Goal: Information Seeking & Learning: Learn about a topic

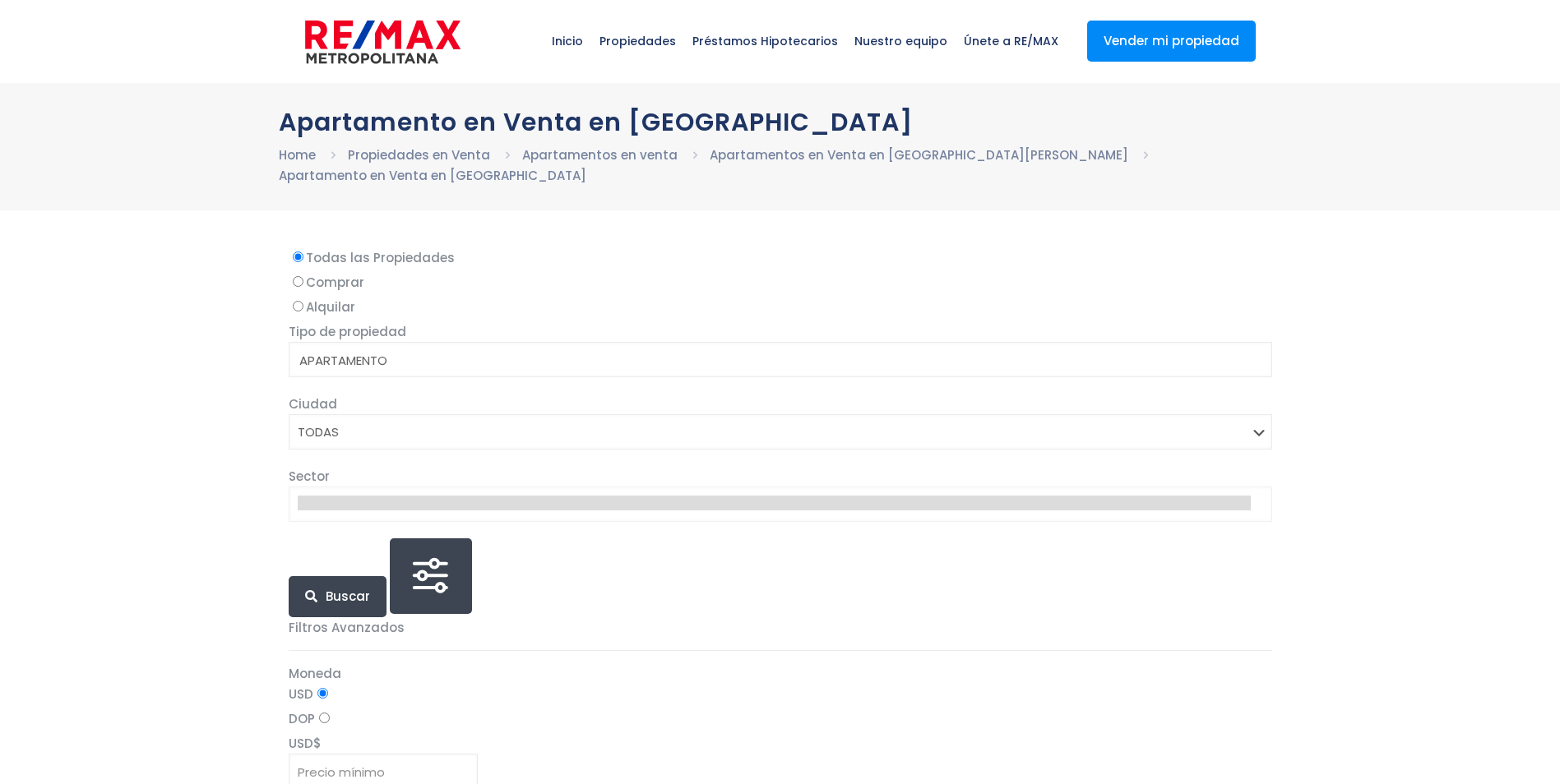
select select
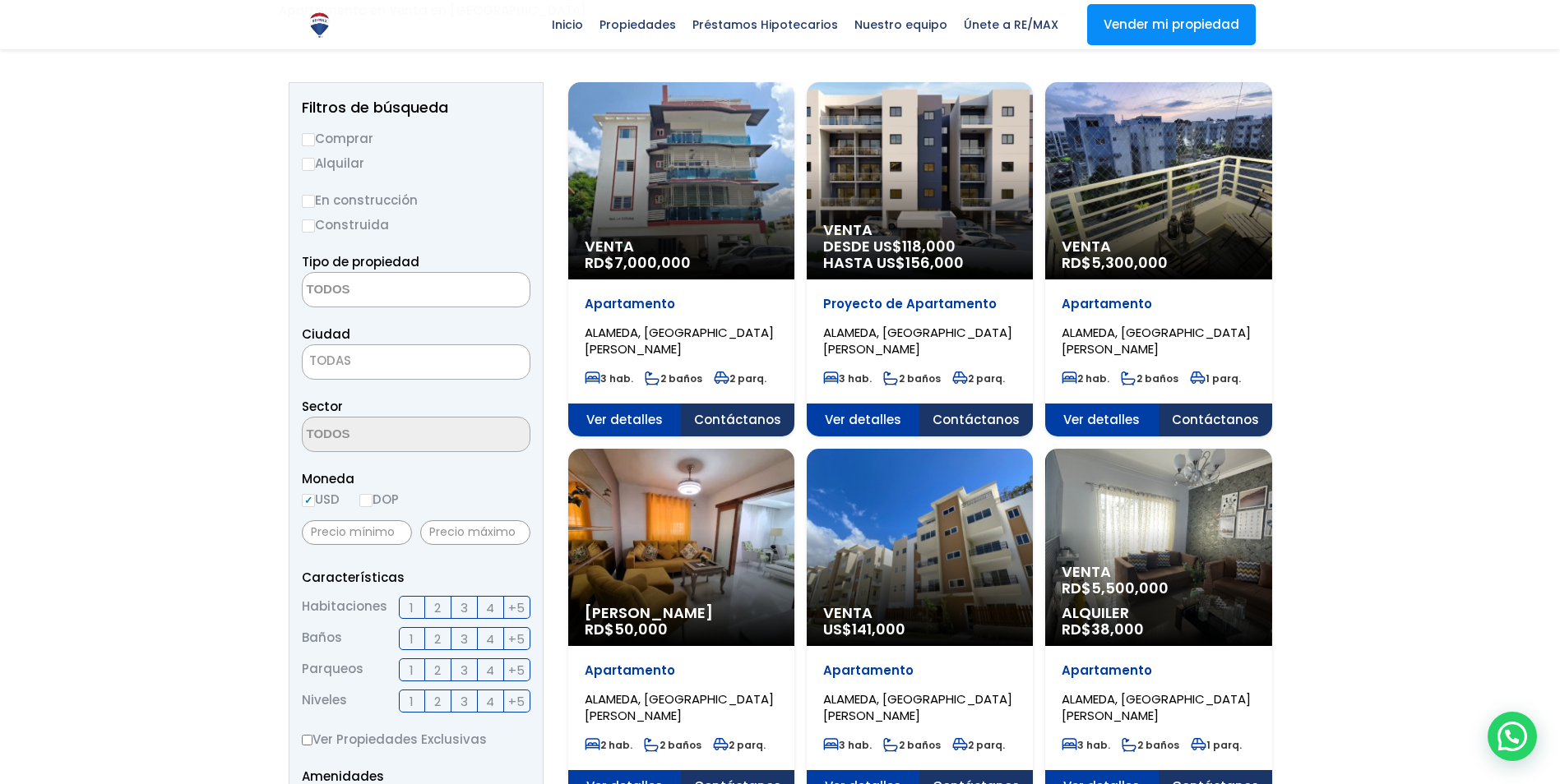
scroll to position [247, 0]
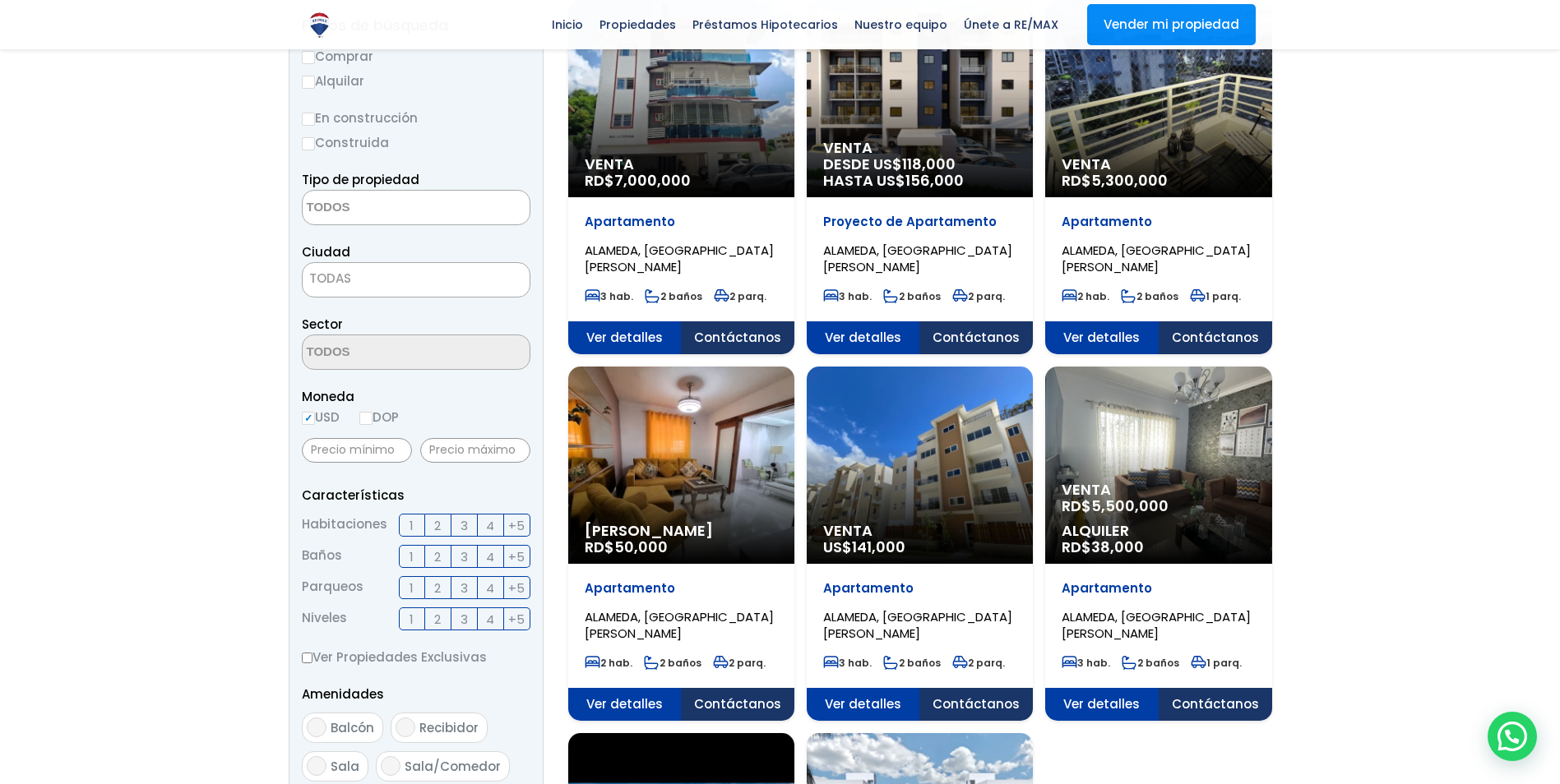
click at [794, 197] on div "Venta US$ 141,000" at bounding box center [682, 98] width 226 height 197
click at [691, 191] on span "141,000" at bounding box center [653, 180] width 77 height 20
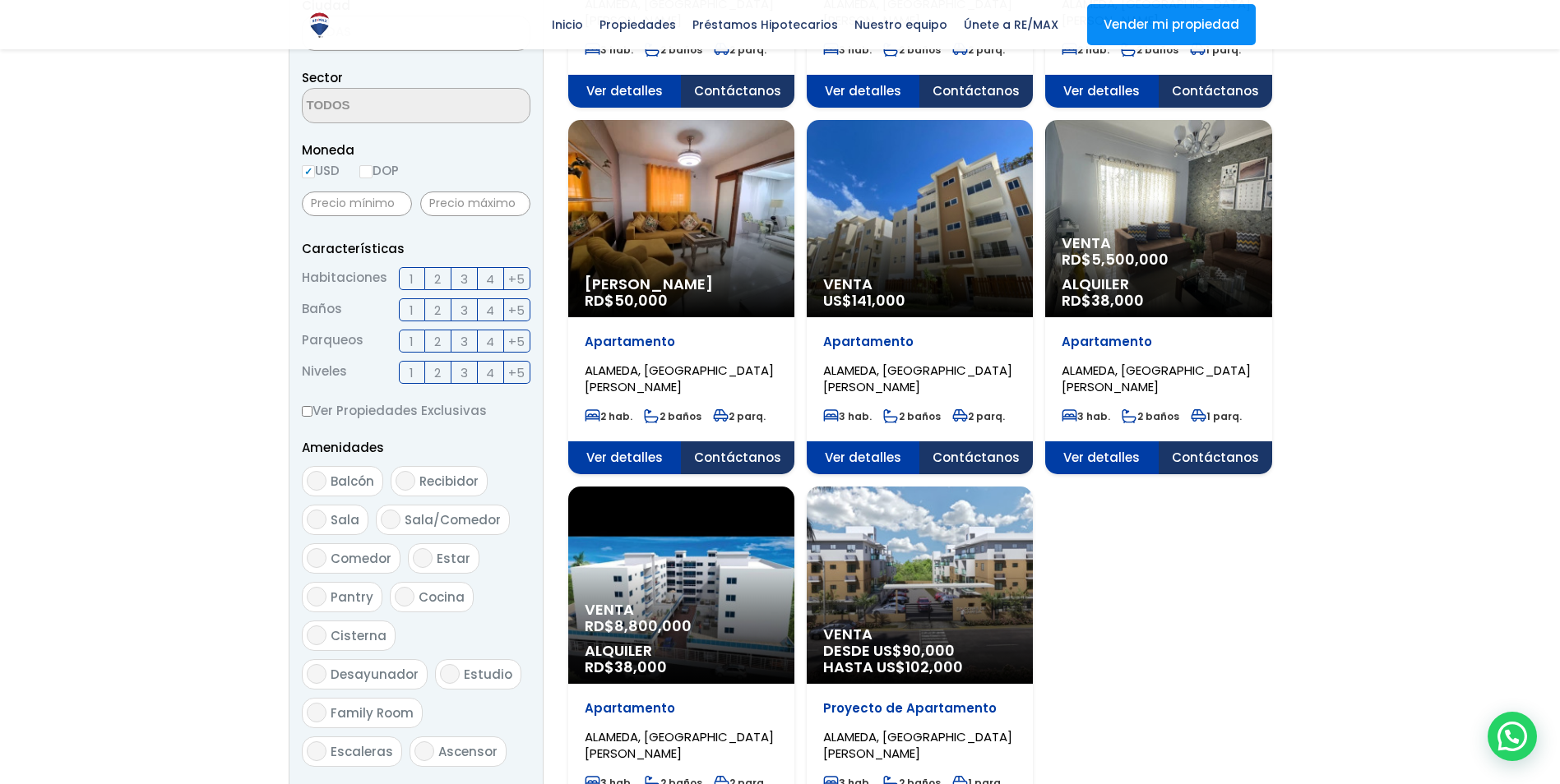
scroll to position [411, 0]
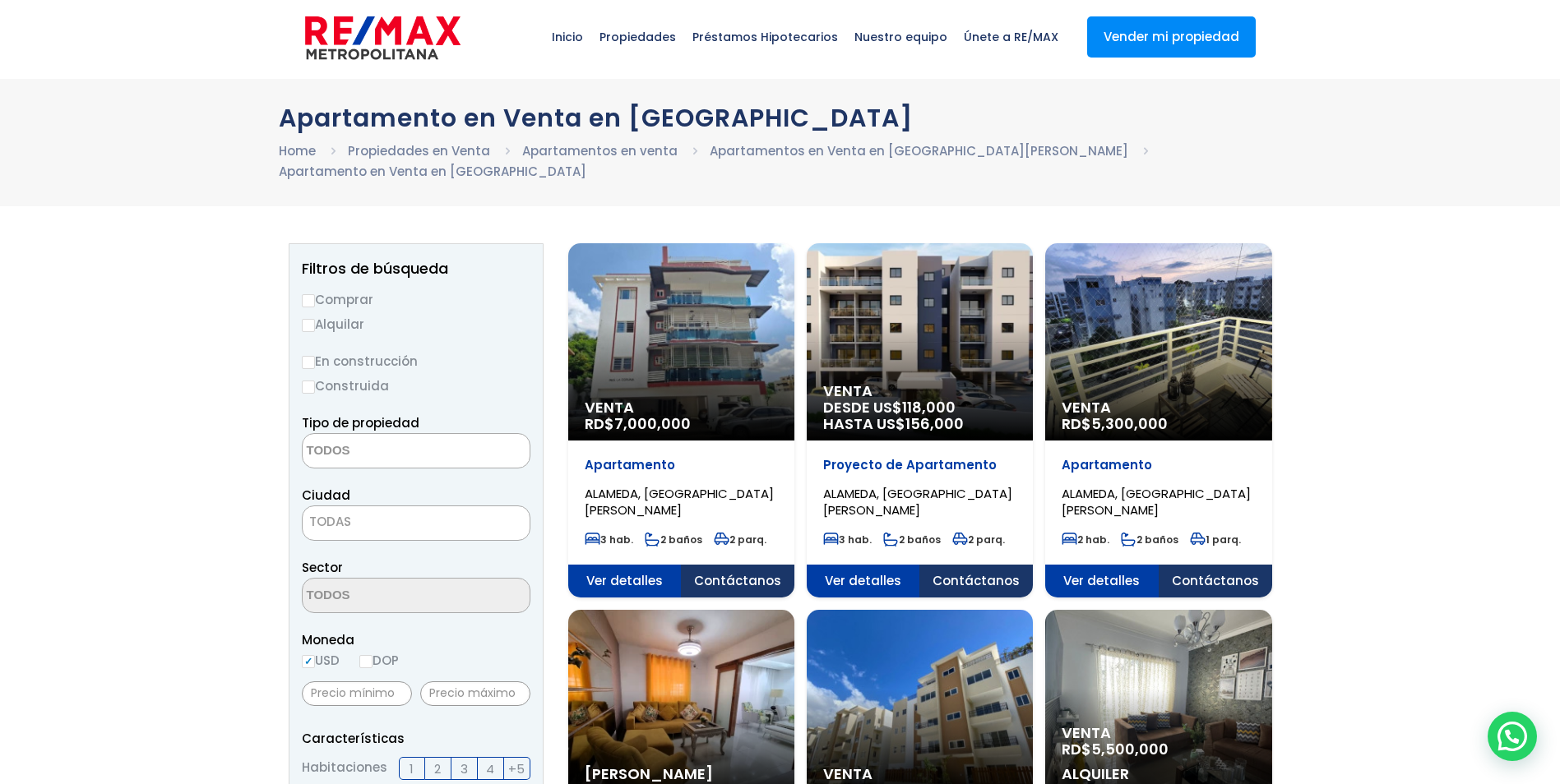
scroll to position [0, 0]
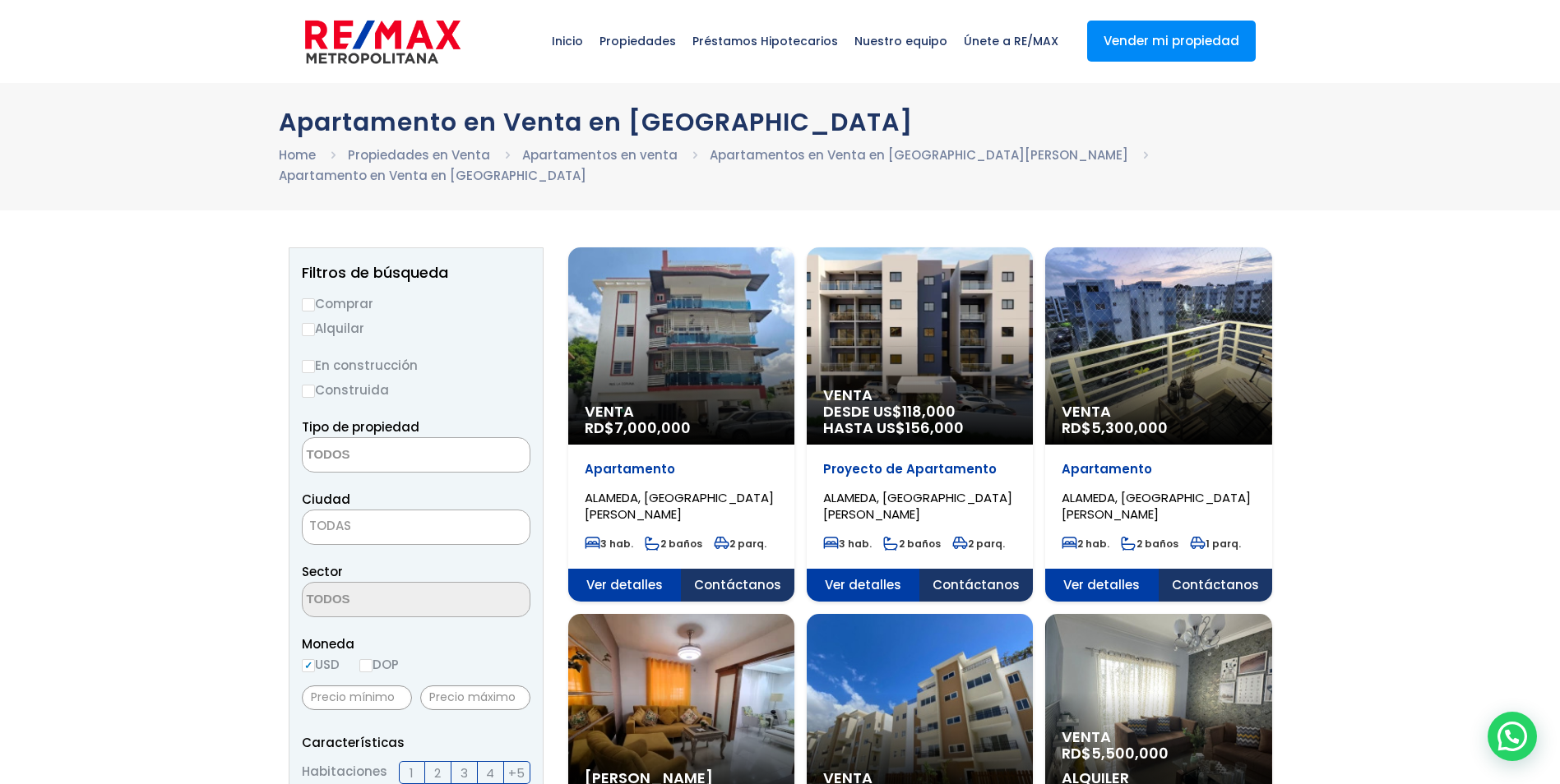
click at [653, 358] on div "Venta RD$ 7,000,000" at bounding box center [682, 346] width 226 height 197
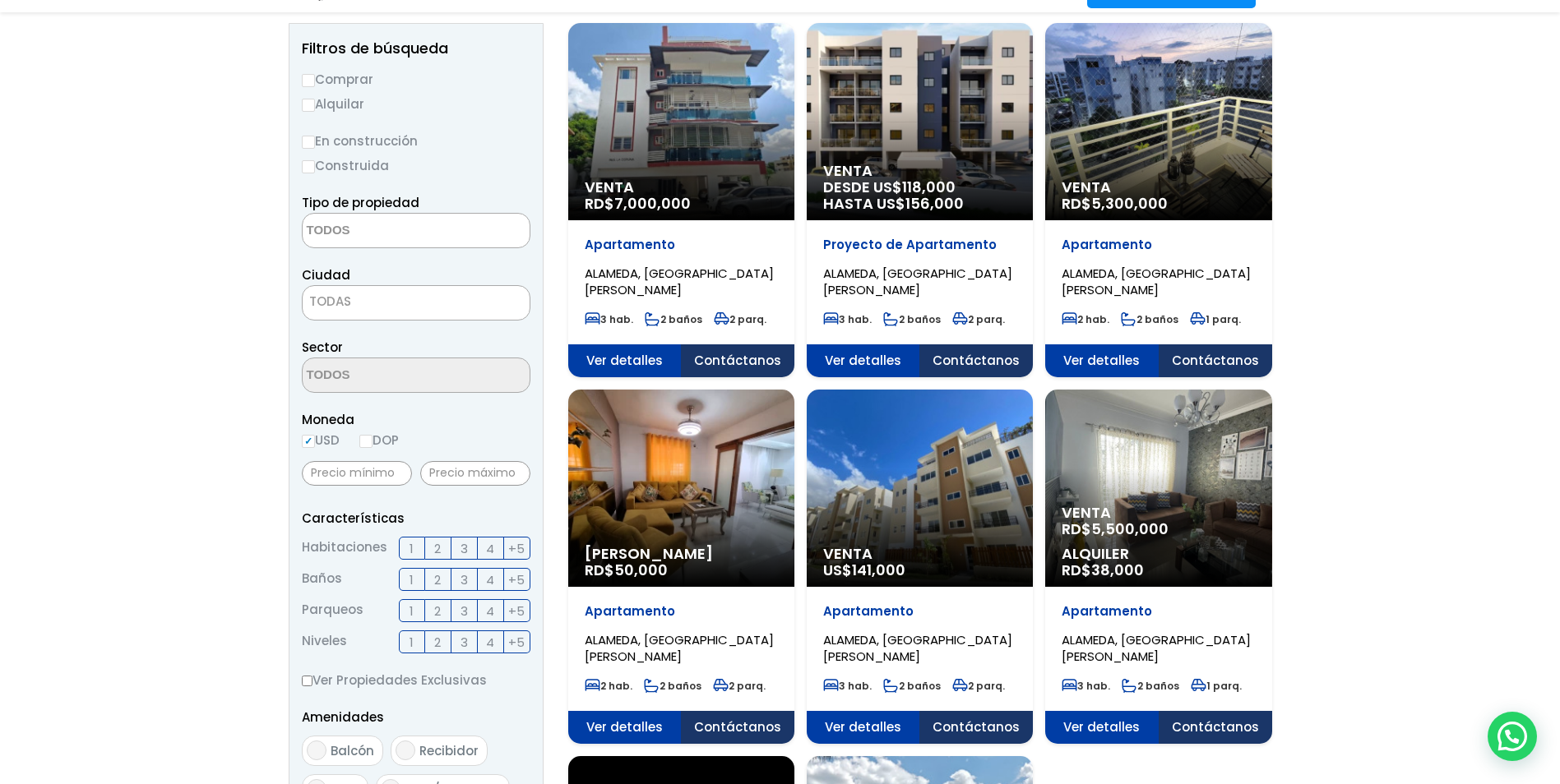
scroll to position [247, 0]
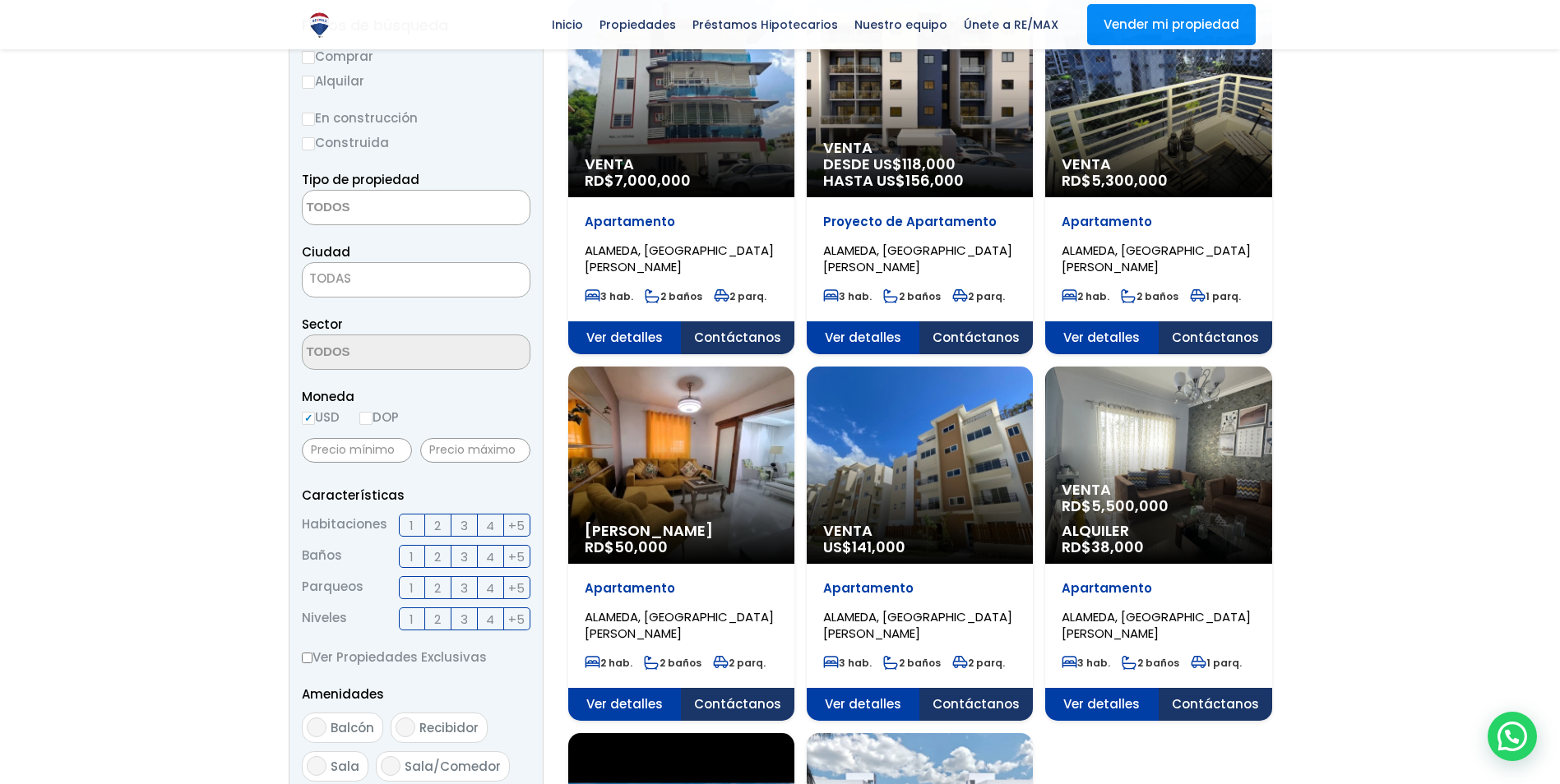
click at [794, 197] on div "Venta US$ 141,000" at bounding box center [682, 98] width 226 height 197
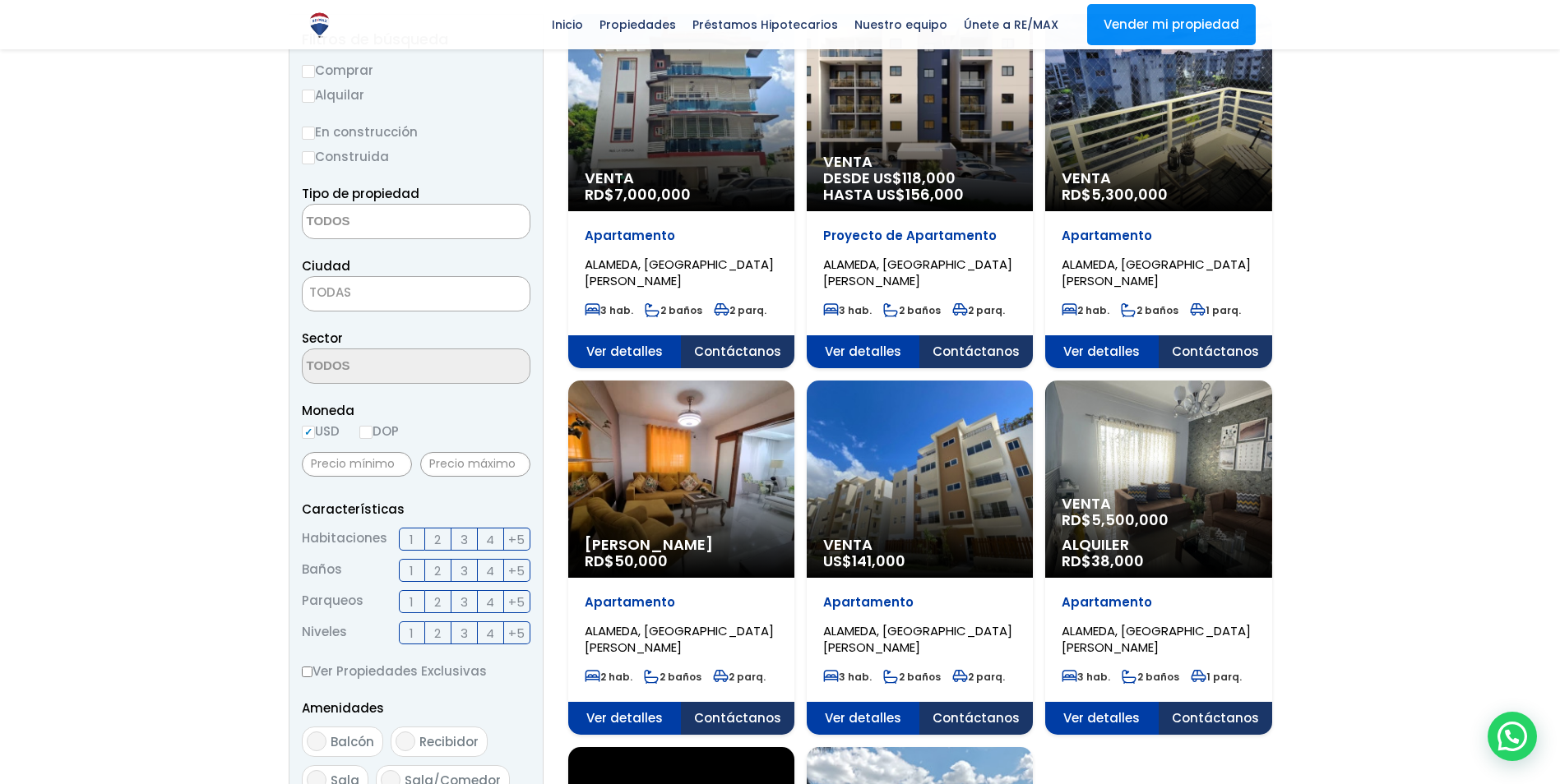
scroll to position [165, 0]
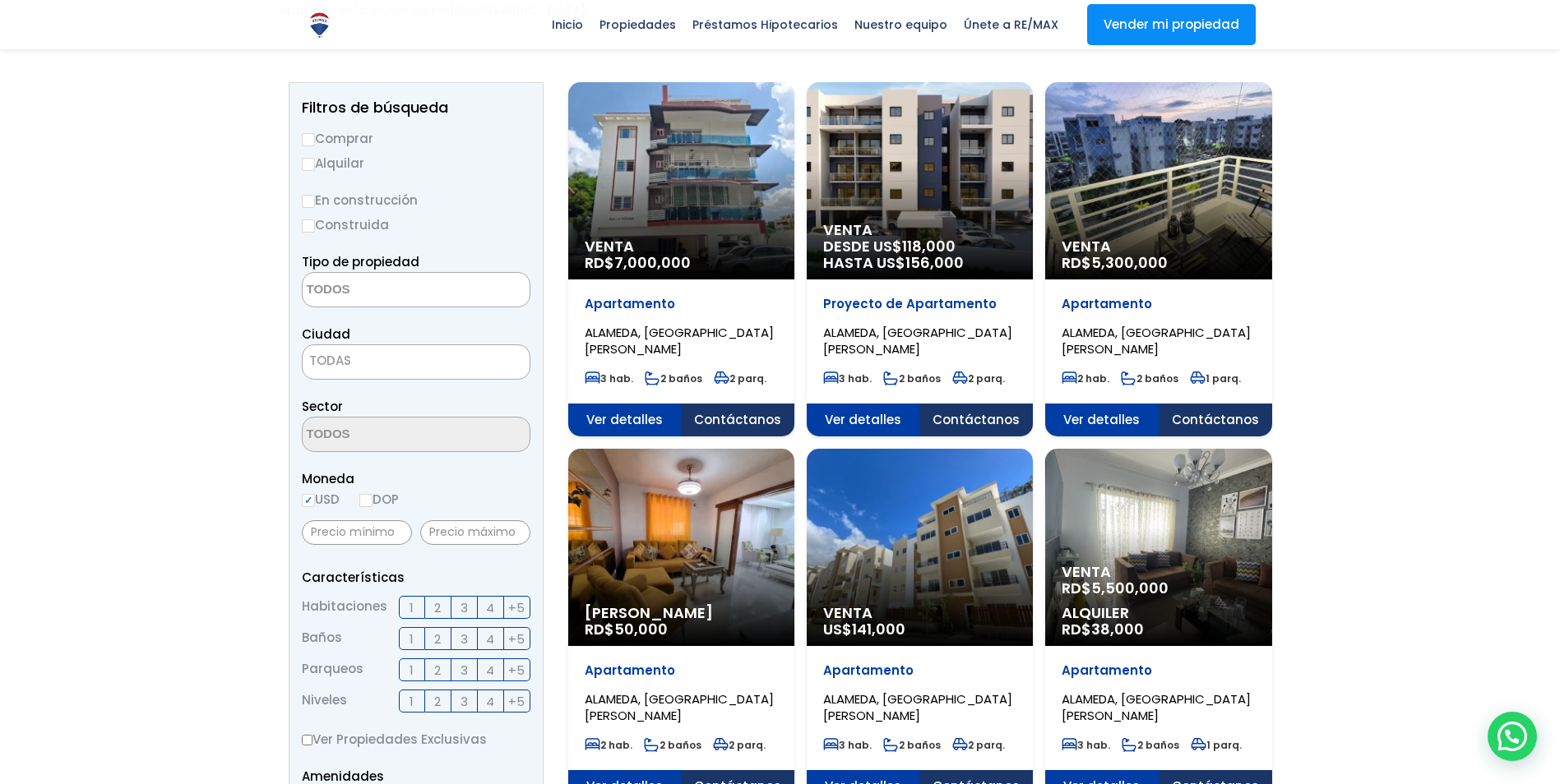
drag, startPoint x: 1076, startPoint y: 499, endPoint x: 1330, endPoint y: 388, distance: 277.2
click at [1330, 388] on div at bounding box center [780, 657] width 1560 height 1176
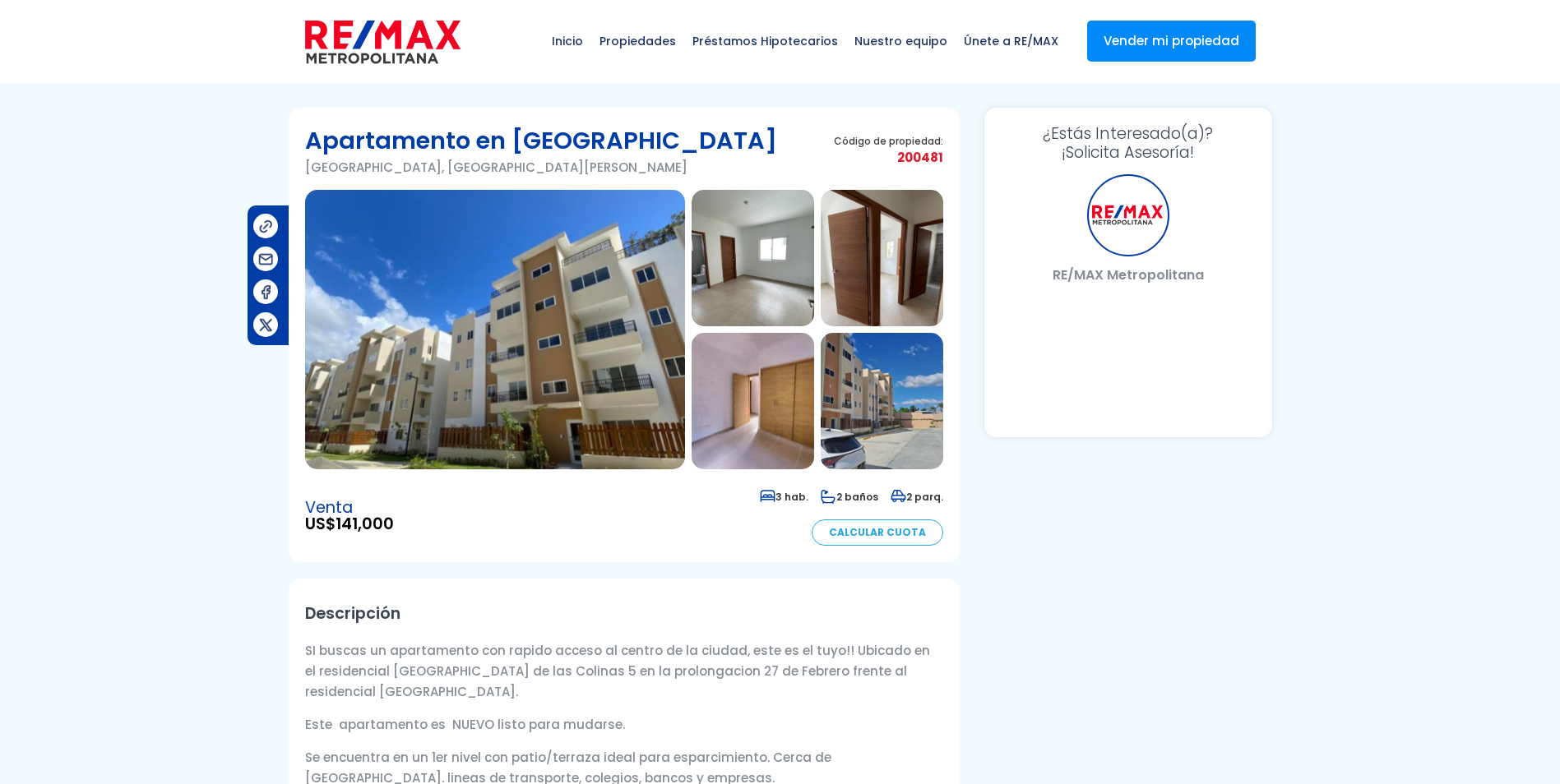
select select "DO"
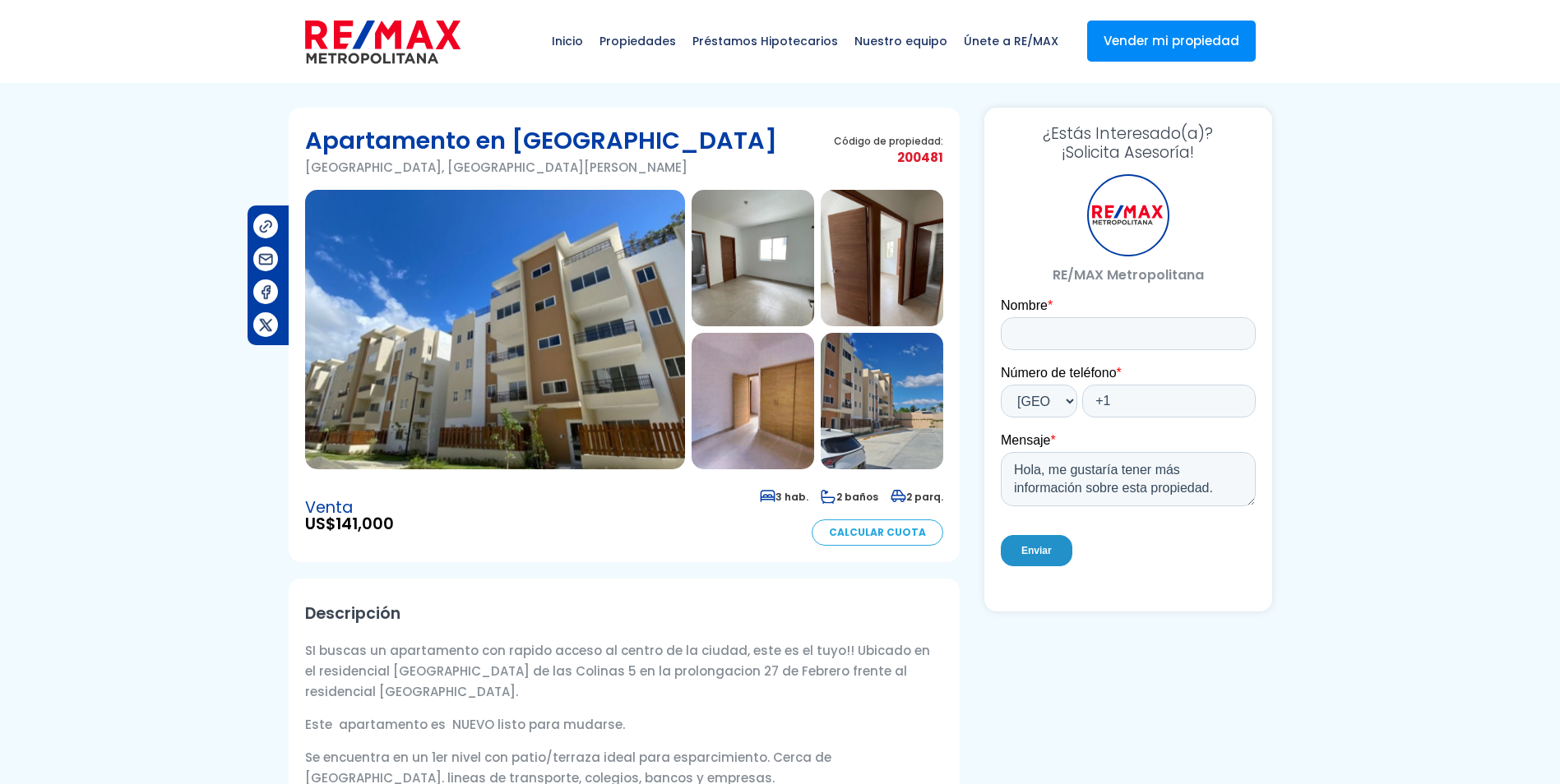
click at [594, 399] on img at bounding box center [495, 330] width 380 height 280
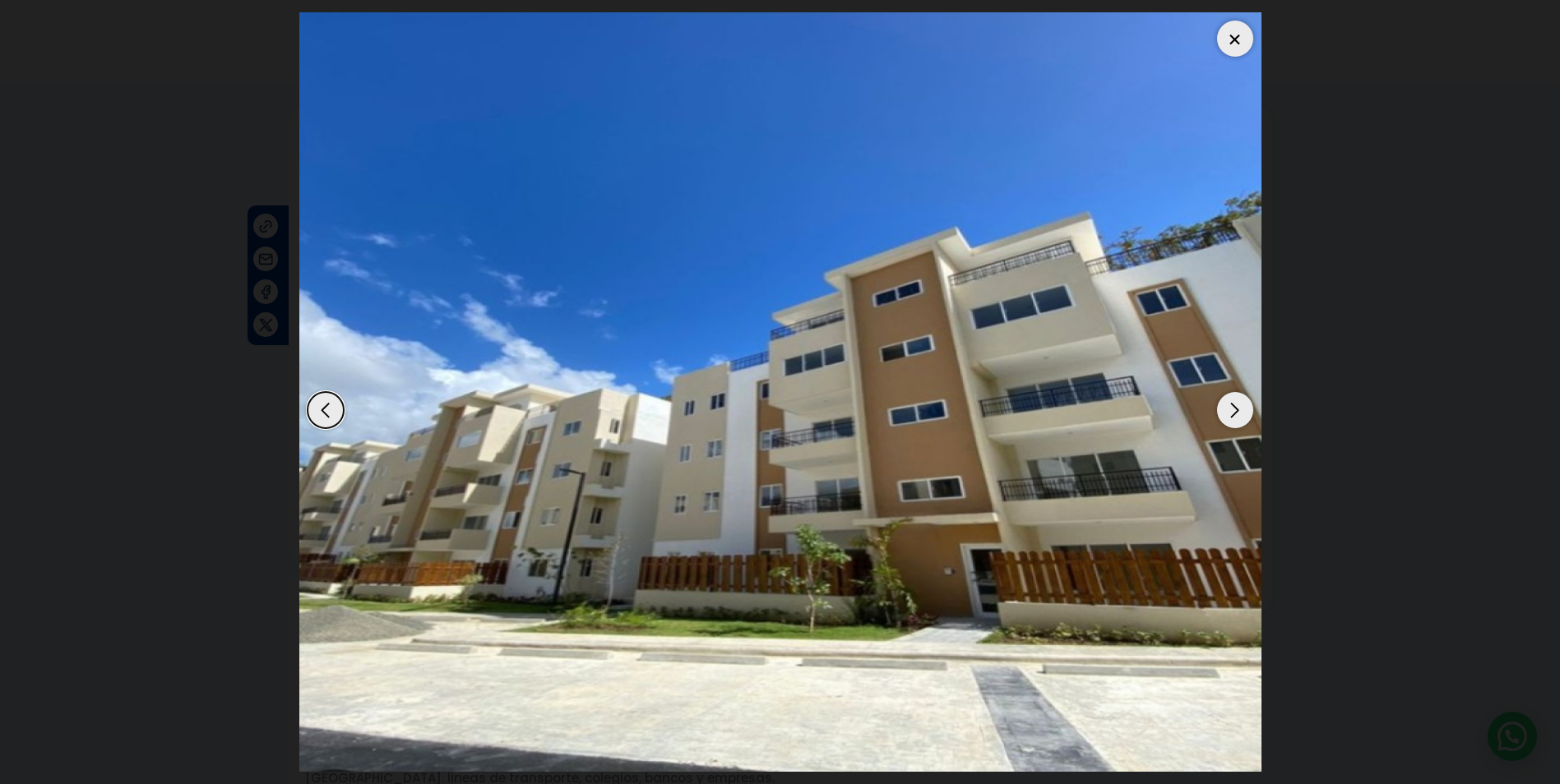
click at [1239, 401] on div "Next slide" at bounding box center [1235, 410] width 37 height 37
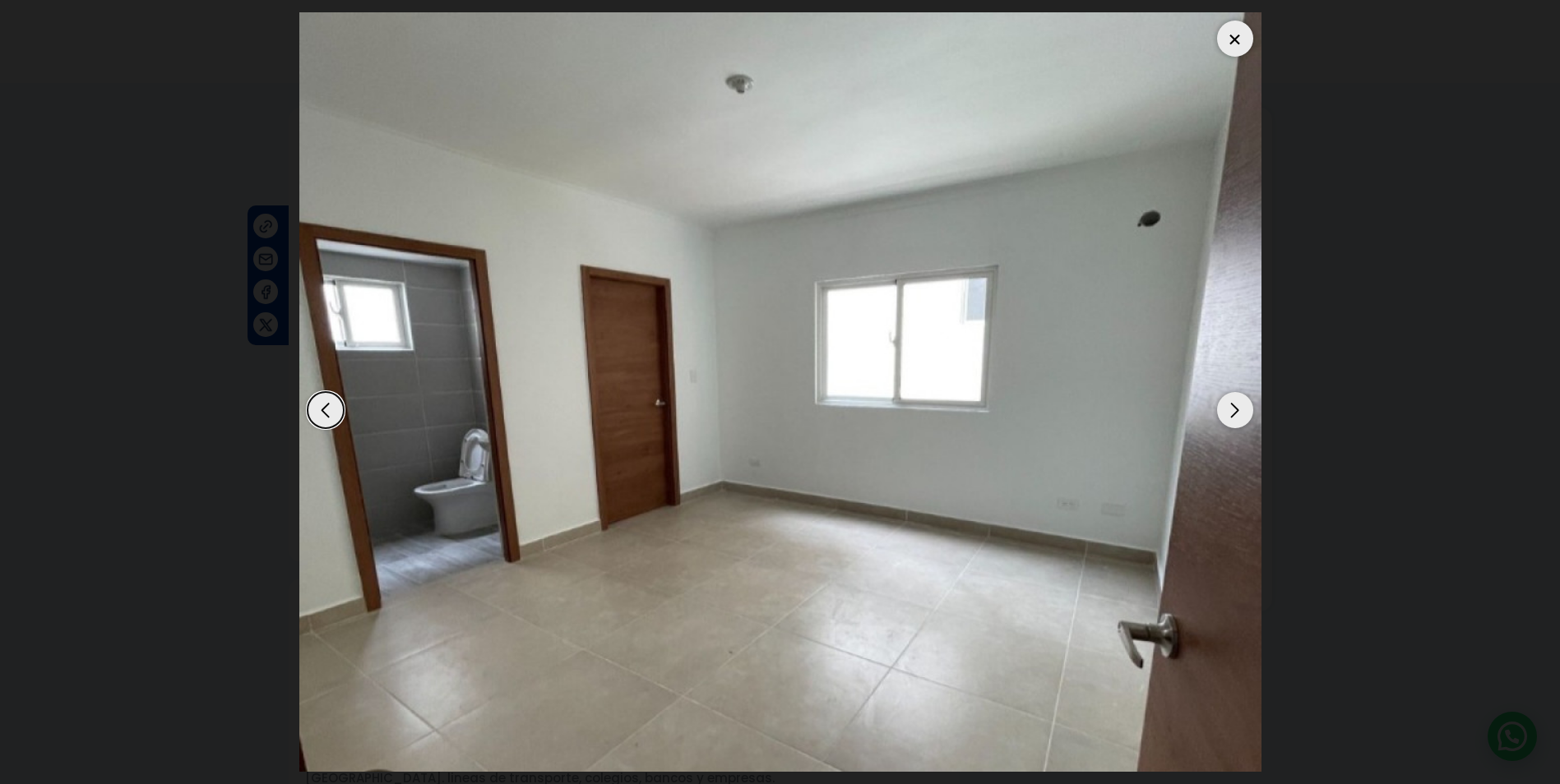
click at [1239, 401] on div "Next slide" at bounding box center [1235, 410] width 37 height 37
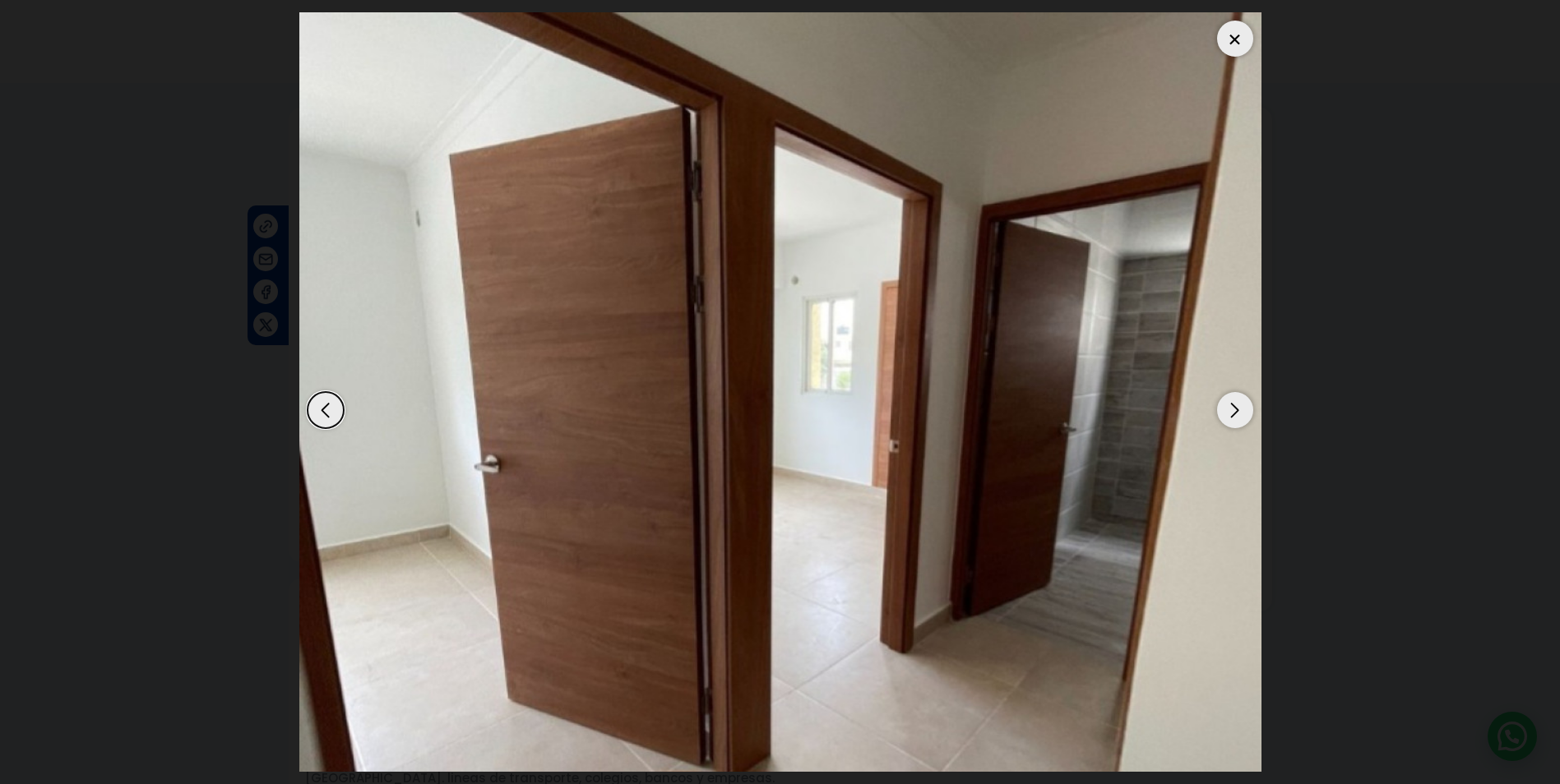
click at [1239, 401] on div "Next slide" at bounding box center [1235, 410] width 37 height 37
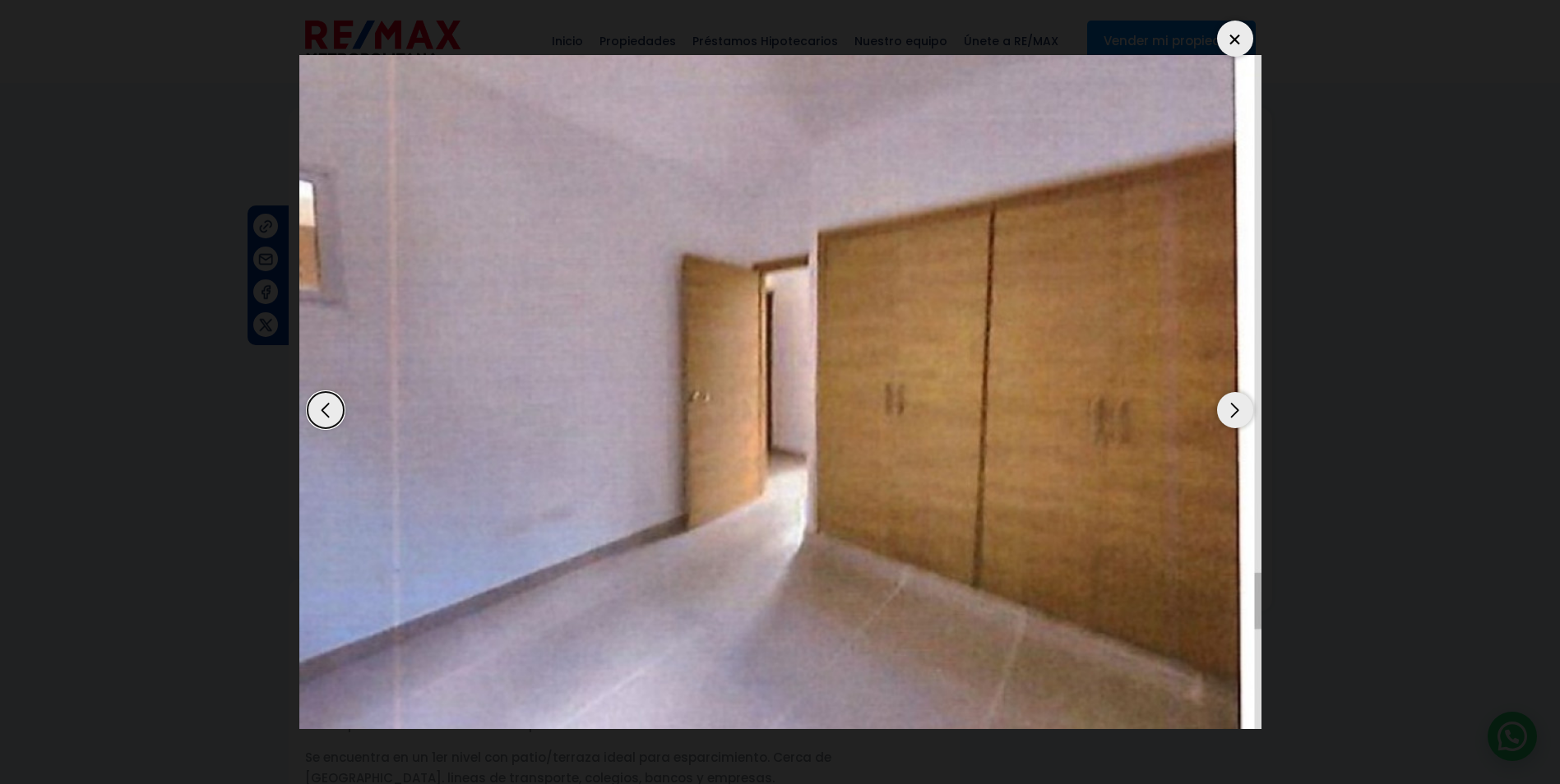
click at [1239, 401] on div "Next slide" at bounding box center [1235, 410] width 37 height 37
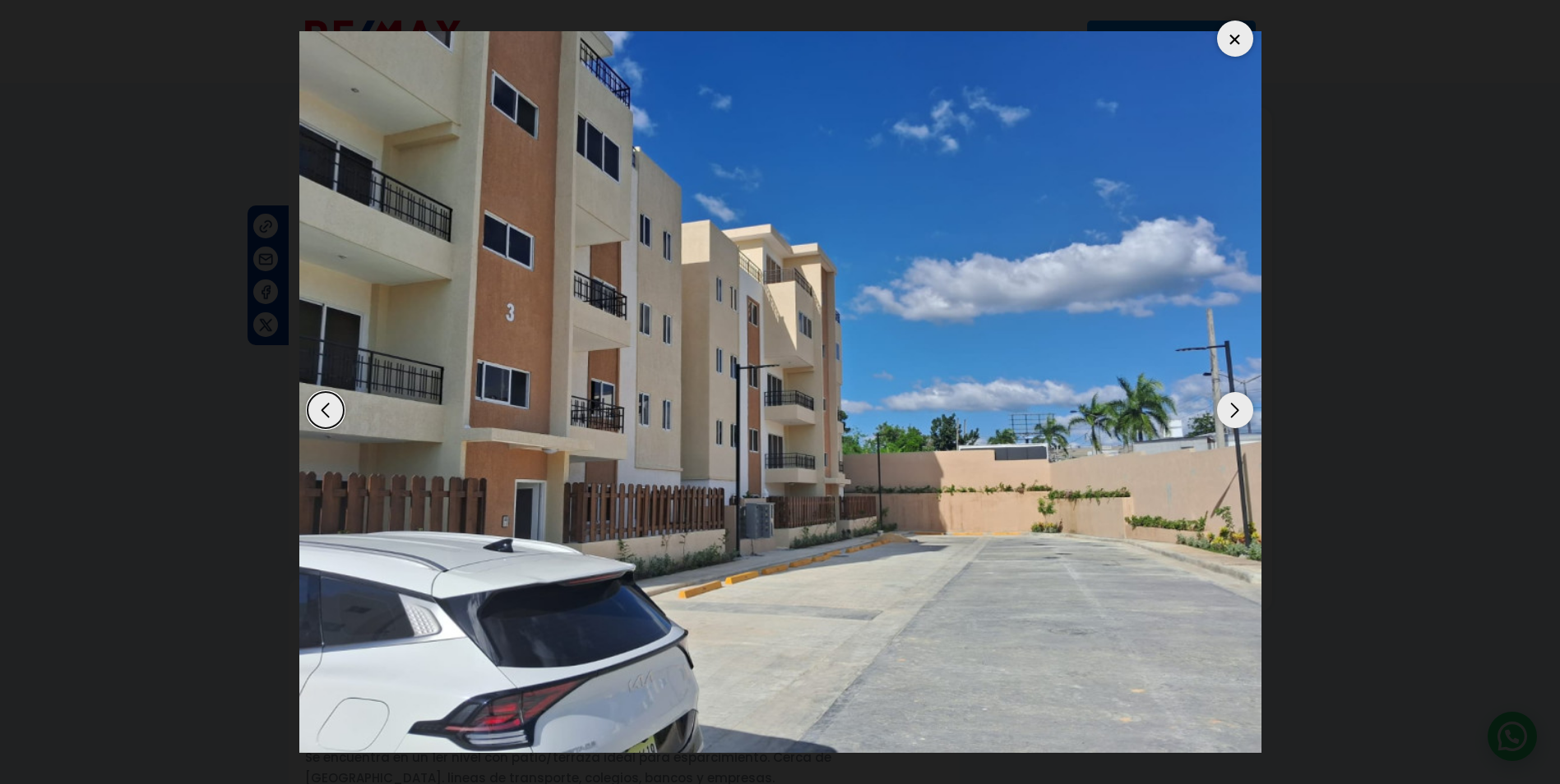
click at [1239, 401] on div "Next slide" at bounding box center [1235, 410] width 37 height 37
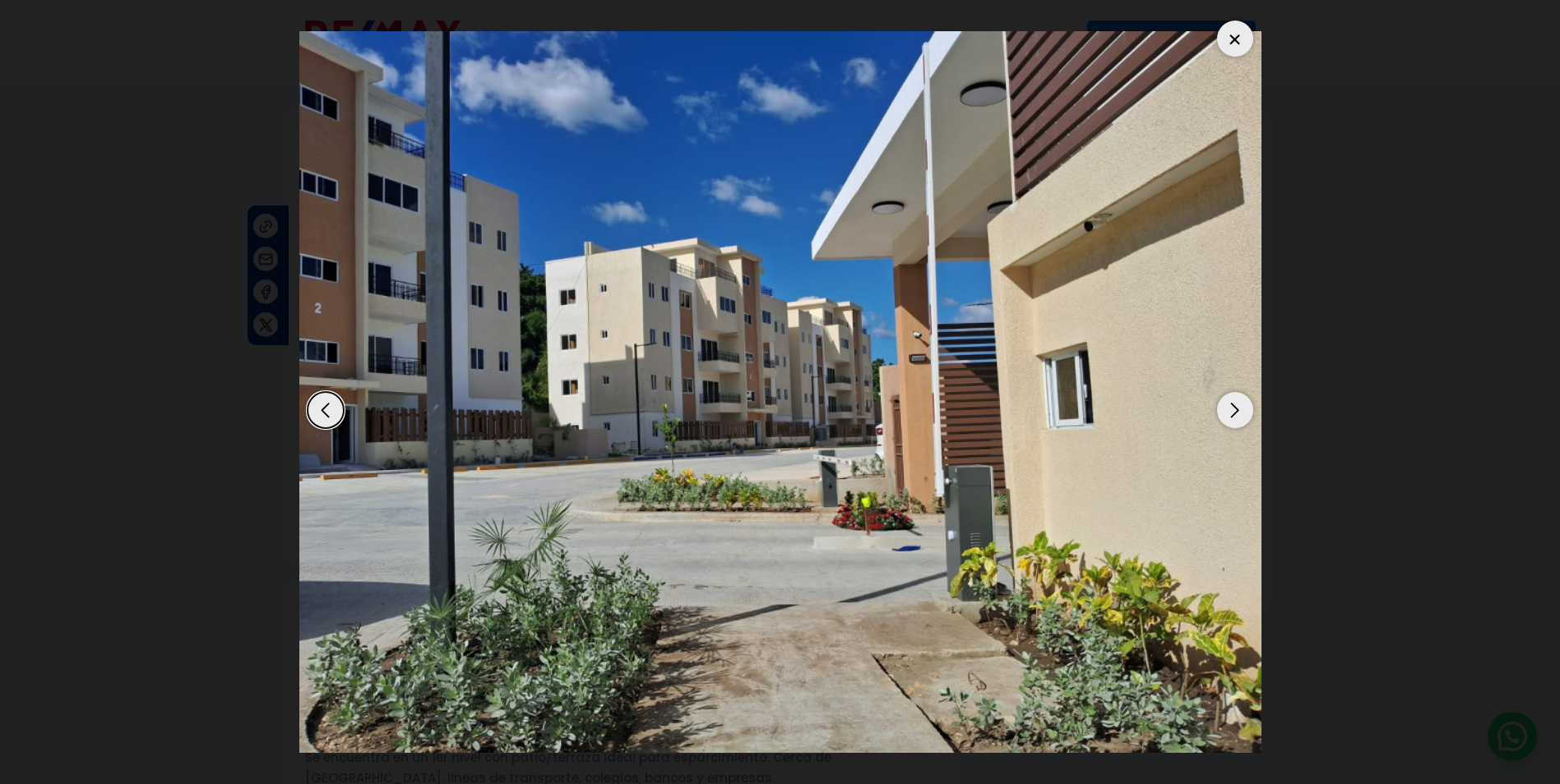
click at [1239, 401] on div "Next slide" at bounding box center [1235, 410] width 37 height 37
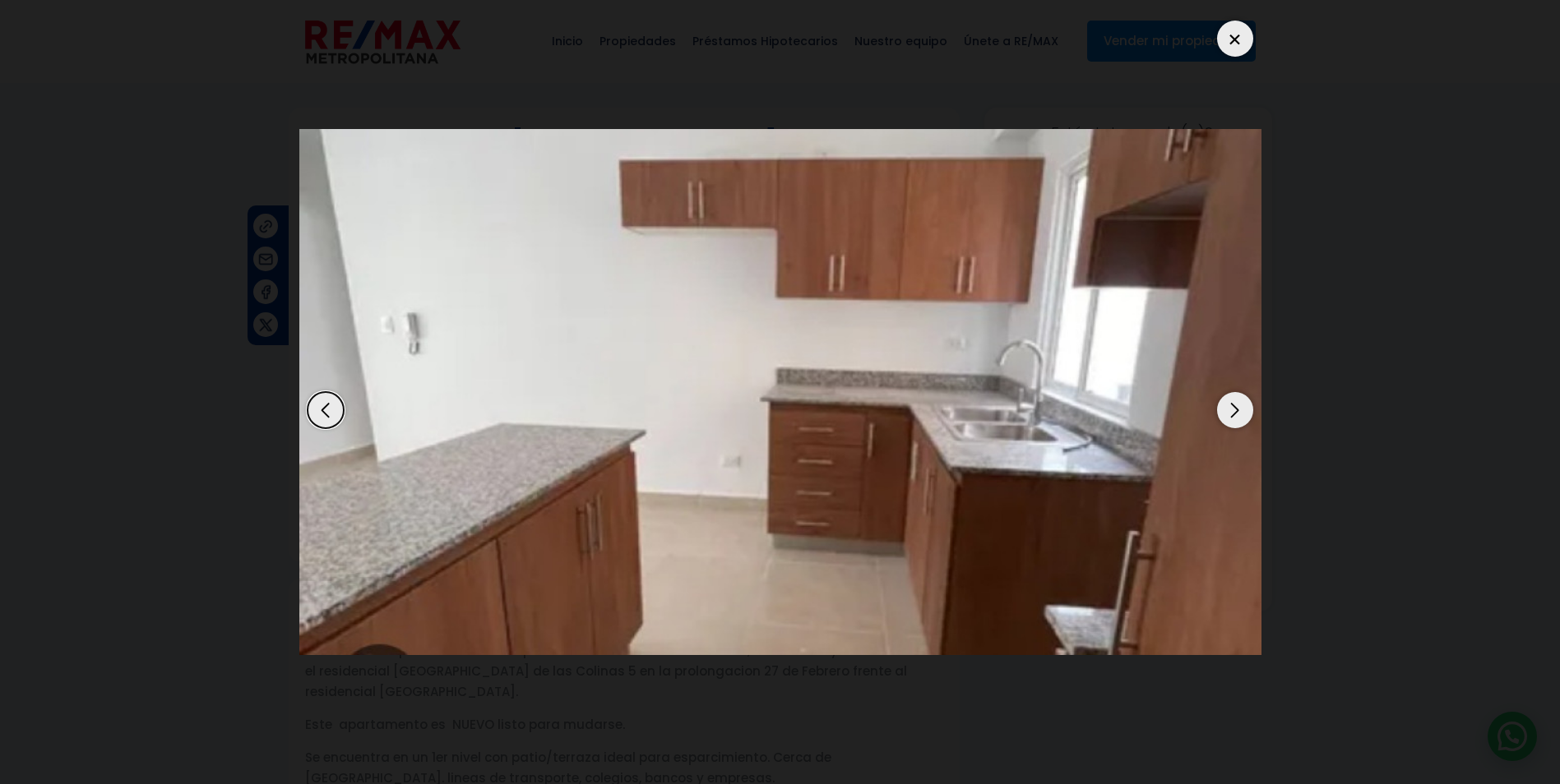
click at [1239, 401] on div "Next slide" at bounding box center [1235, 410] width 37 height 37
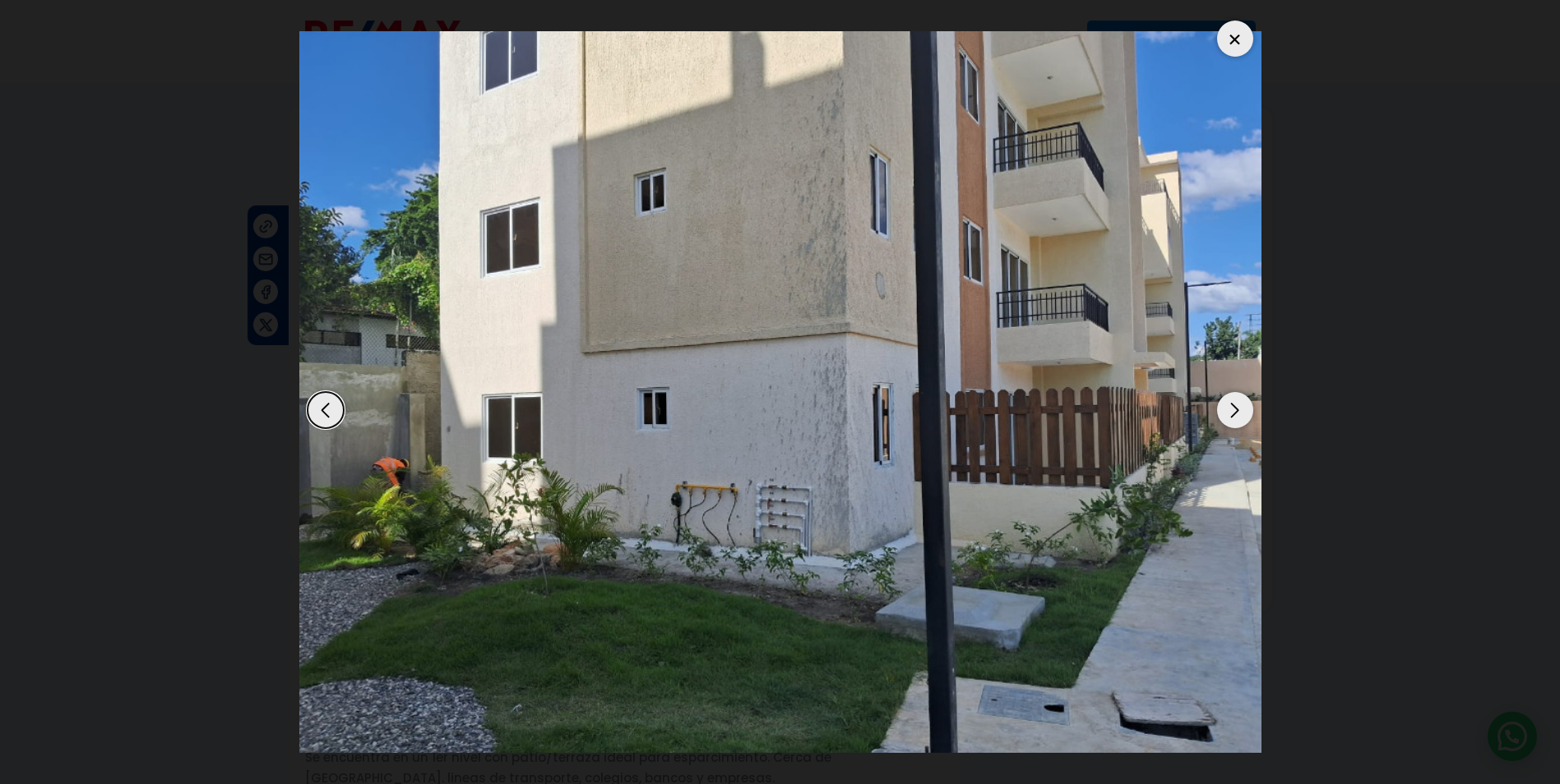
click at [1239, 401] on div "Next slide" at bounding box center [1235, 410] width 37 height 37
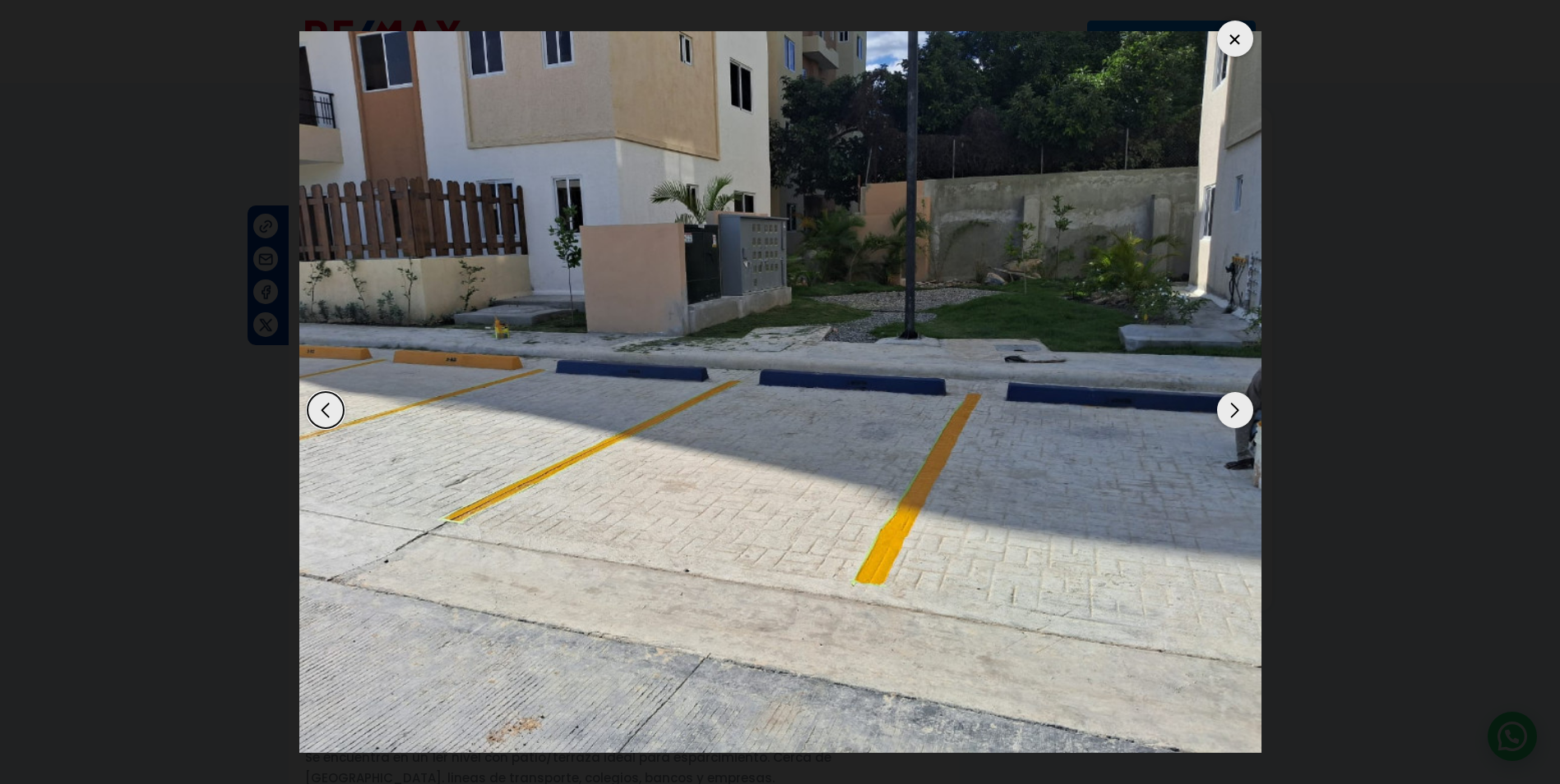
click at [1239, 401] on div "Next slide" at bounding box center [1235, 410] width 37 height 37
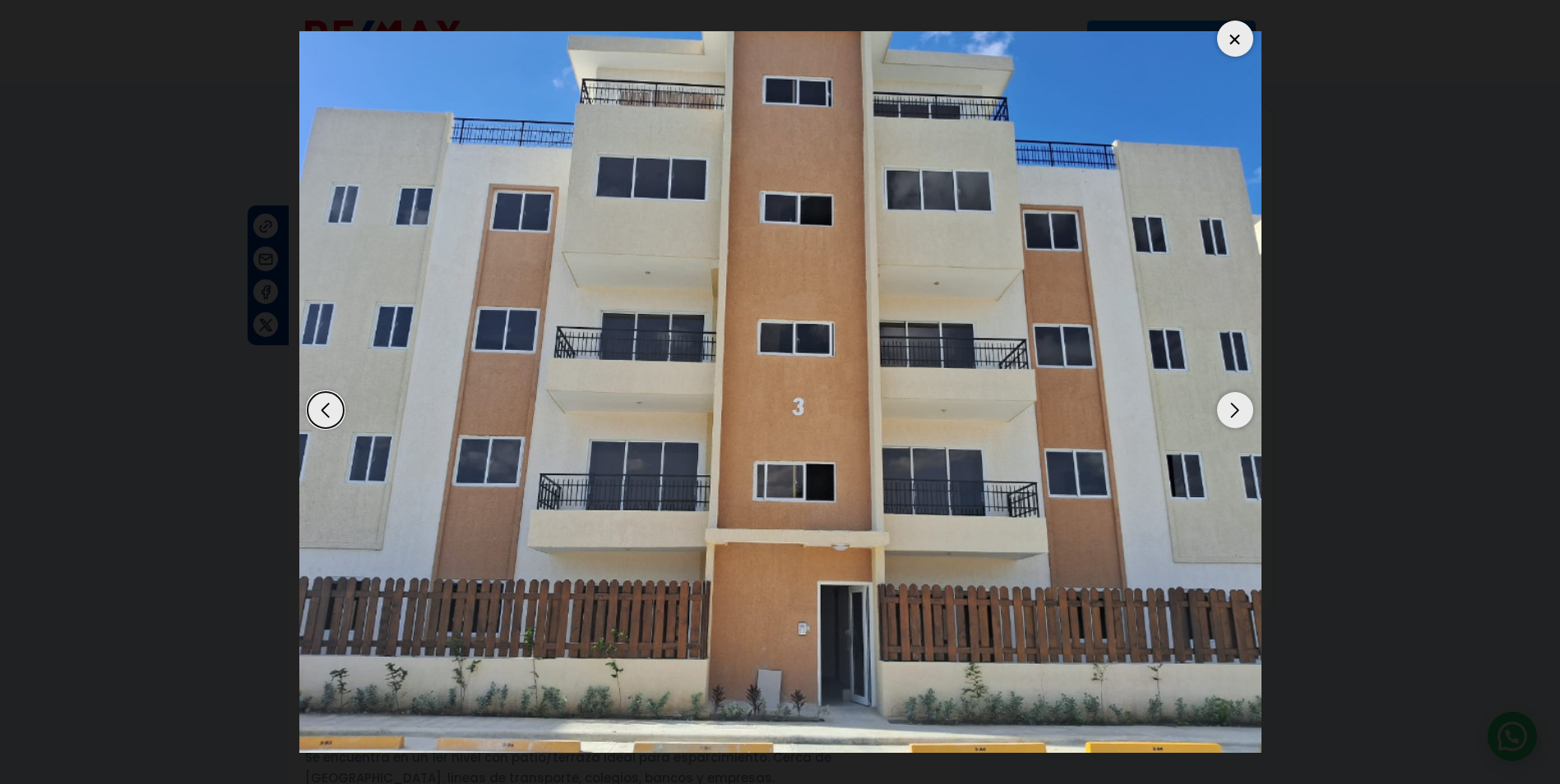
click at [1239, 401] on div "Next slide" at bounding box center [1235, 410] width 37 height 37
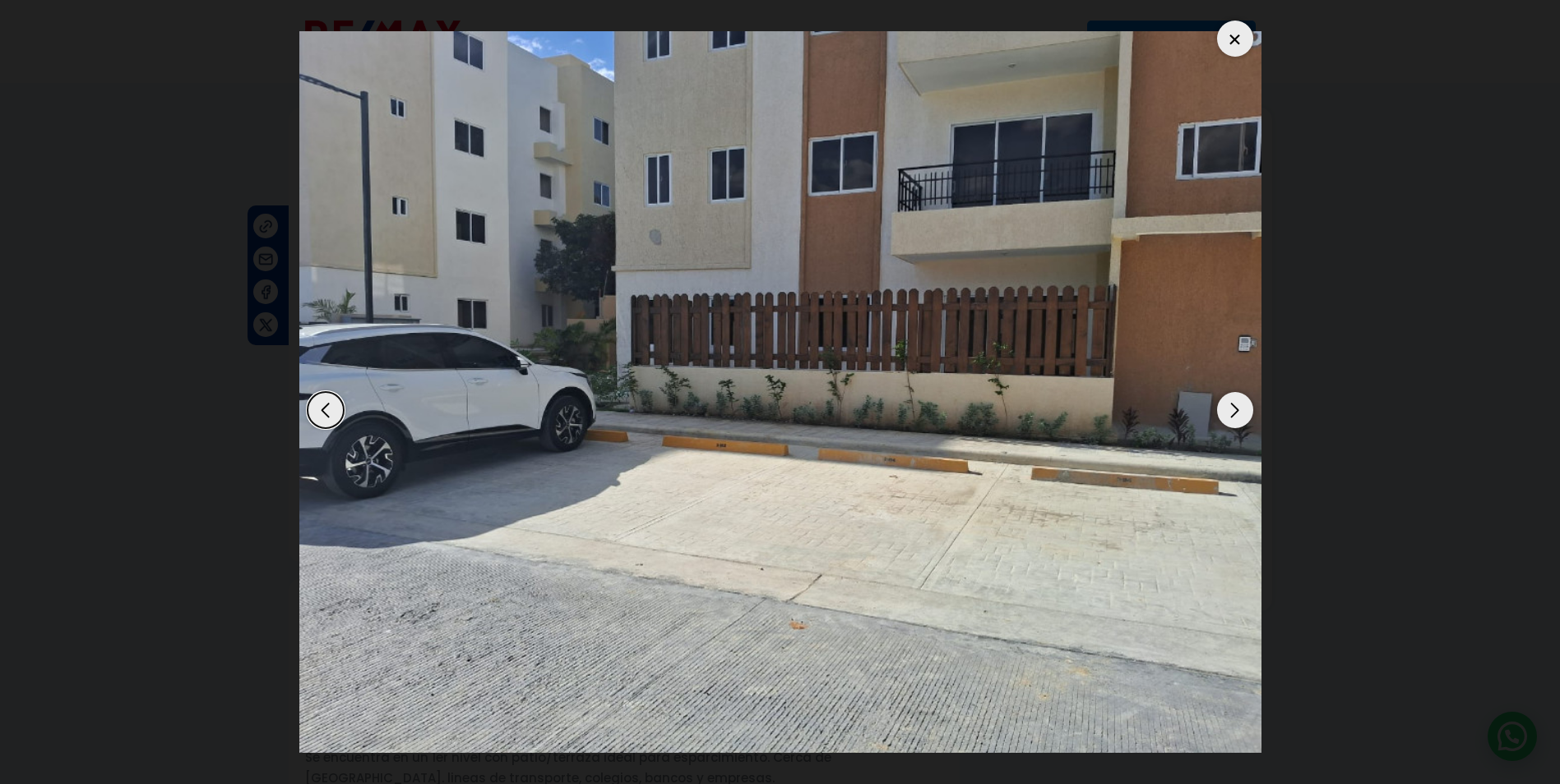
click at [1239, 401] on div "Next slide" at bounding box center [1235, 410] width 37 height 37
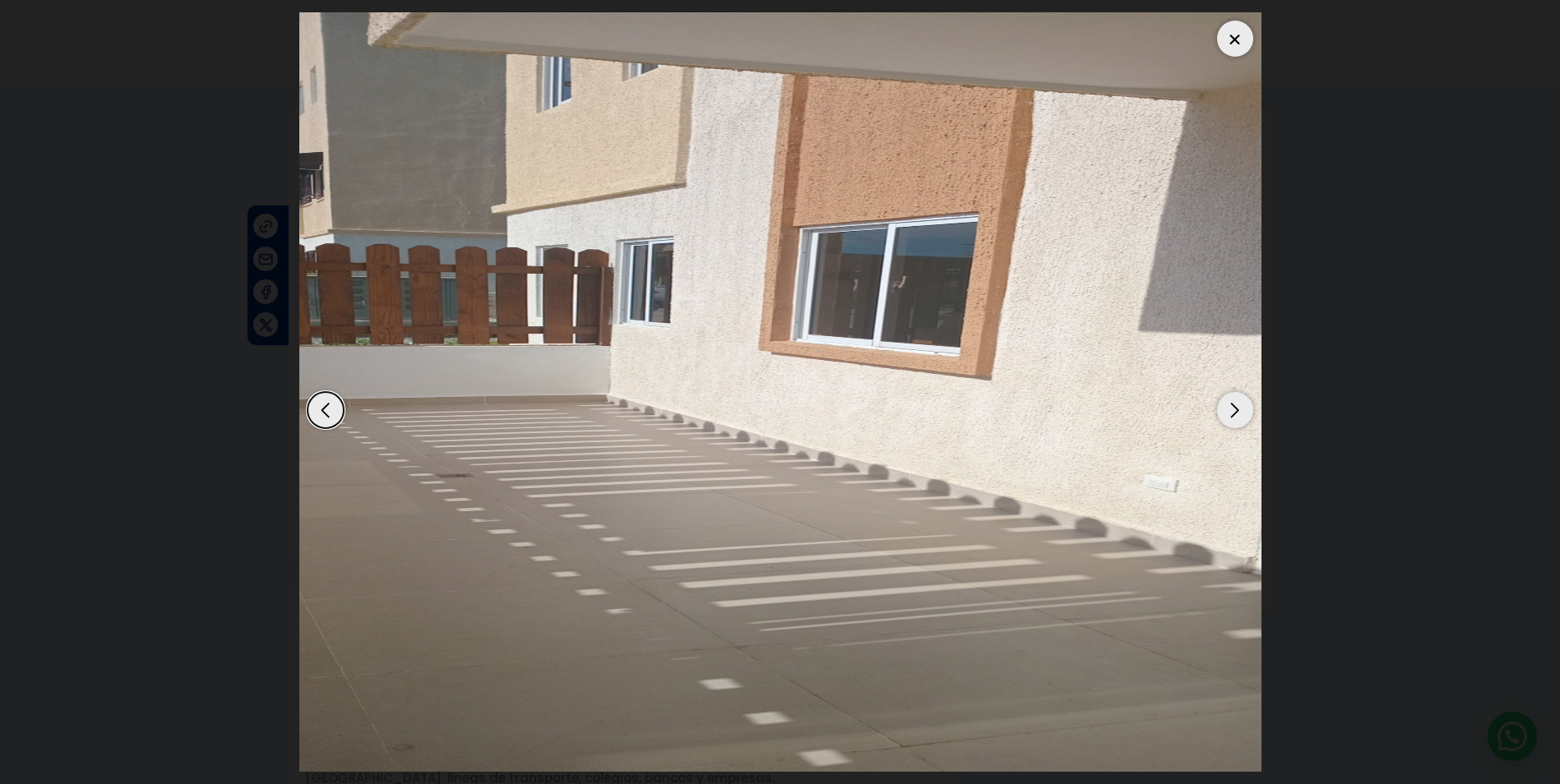
click at [1239, 401] on div "Next slide" at bounding box center [1235, 410] width 37 height 37
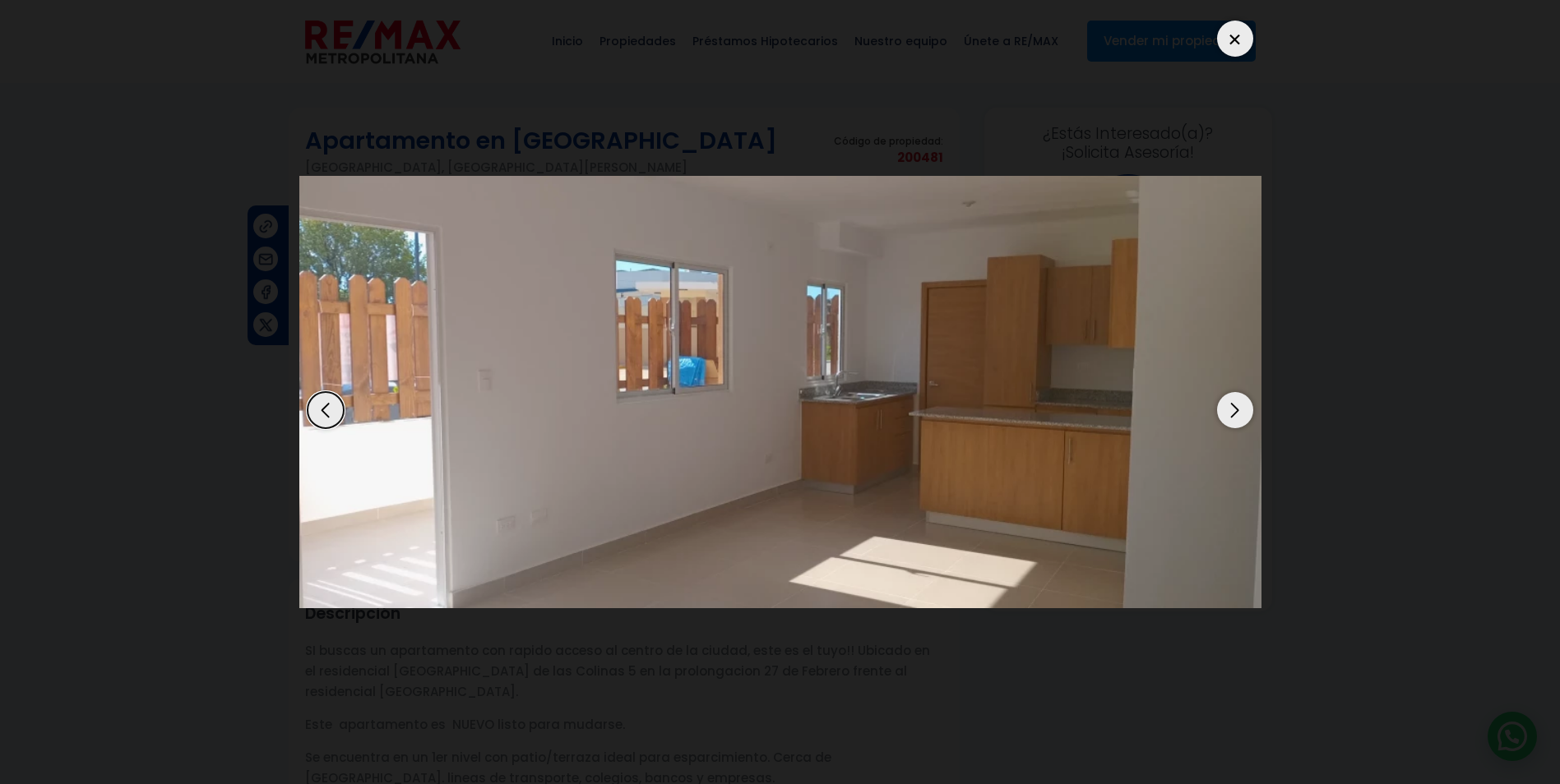
click at [1239, 401] on div "Next slide" at bounding box center [1235, 410] width 37 height 37
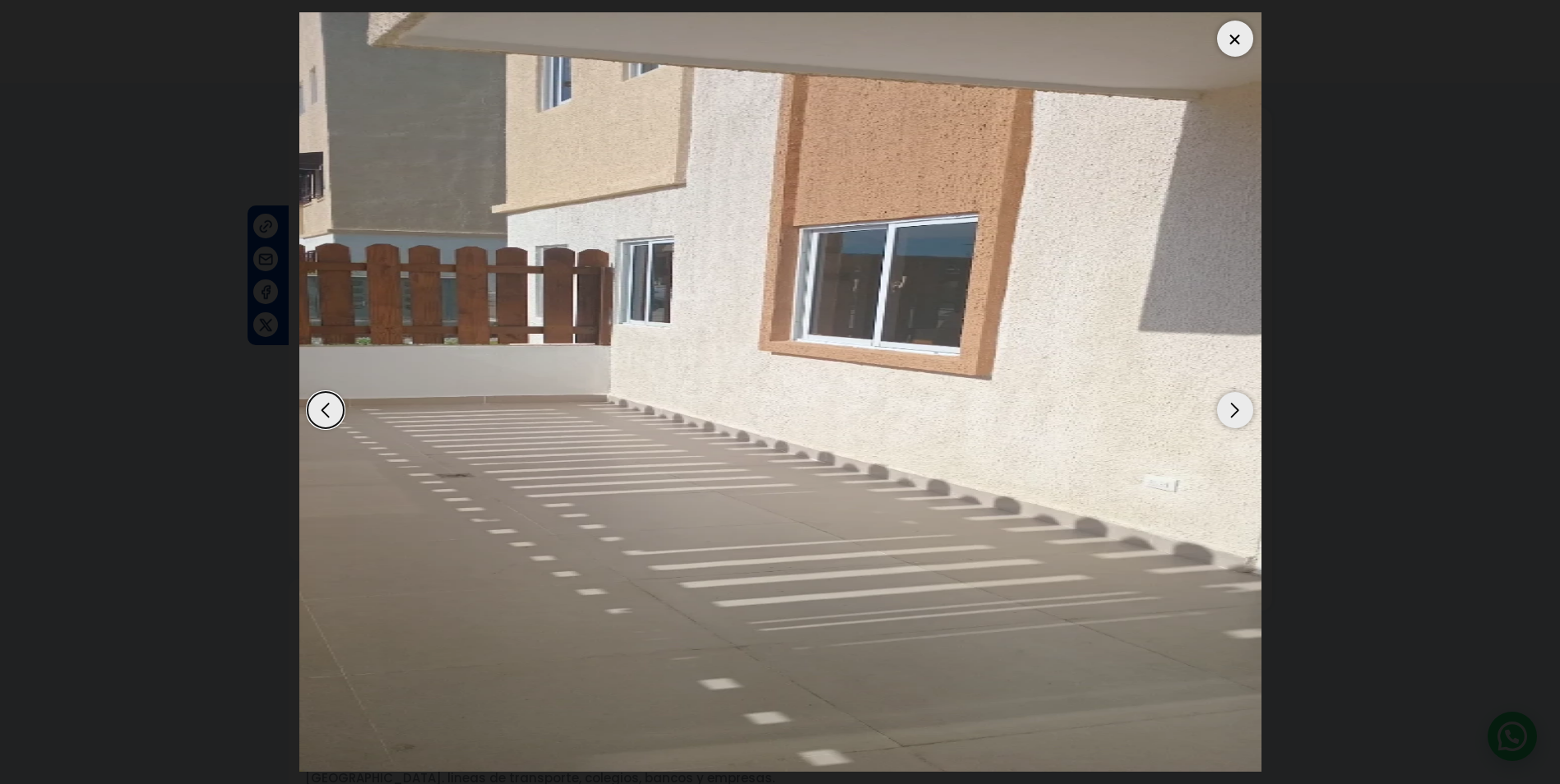
click at [1239, 401] on div "Next slide" at bounding box center [1235, 410] width 37 height 37
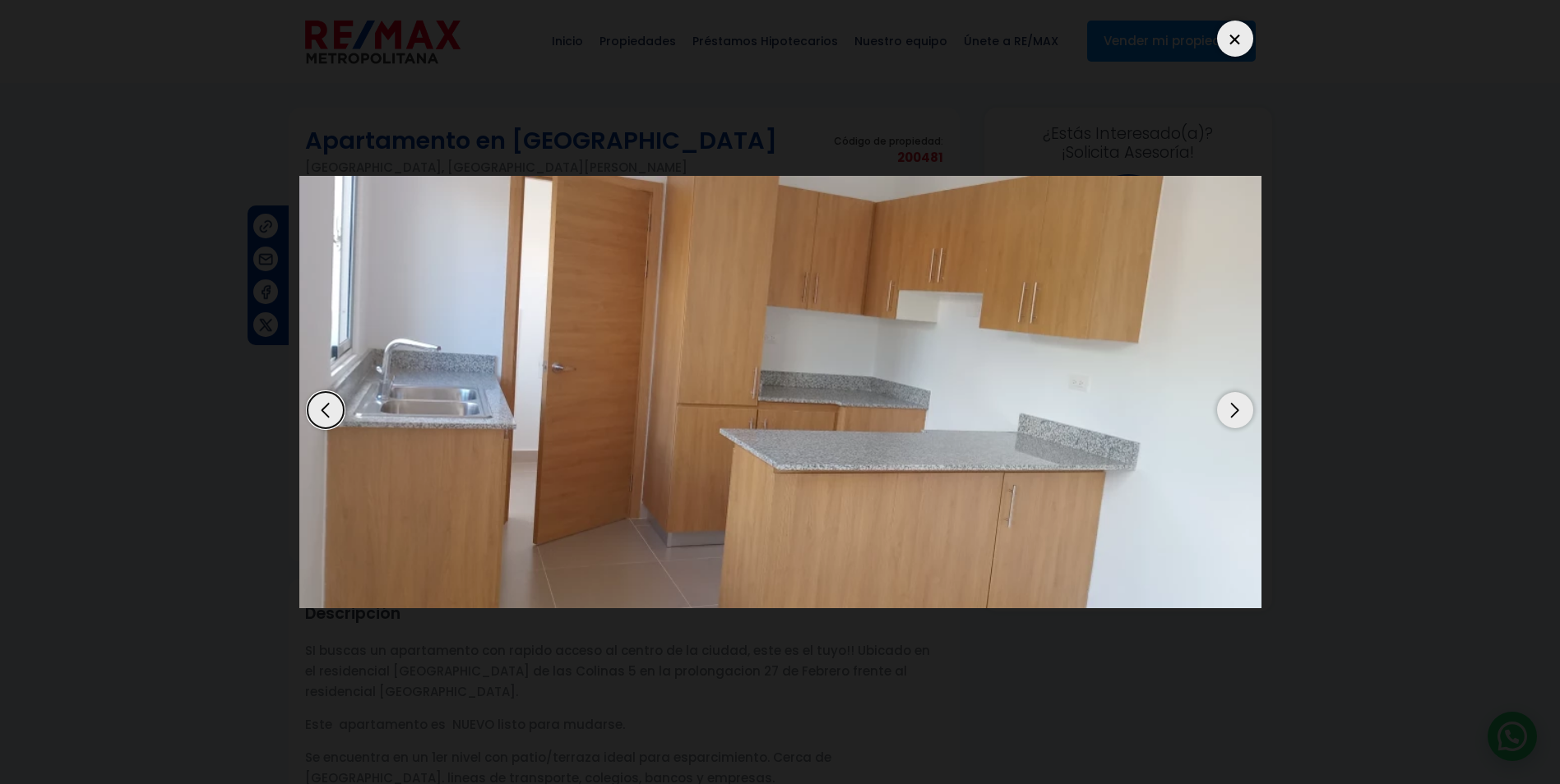
click at [1239, 400] on div "Next slide" at bounding box center [1235, 410] width 37 height 37
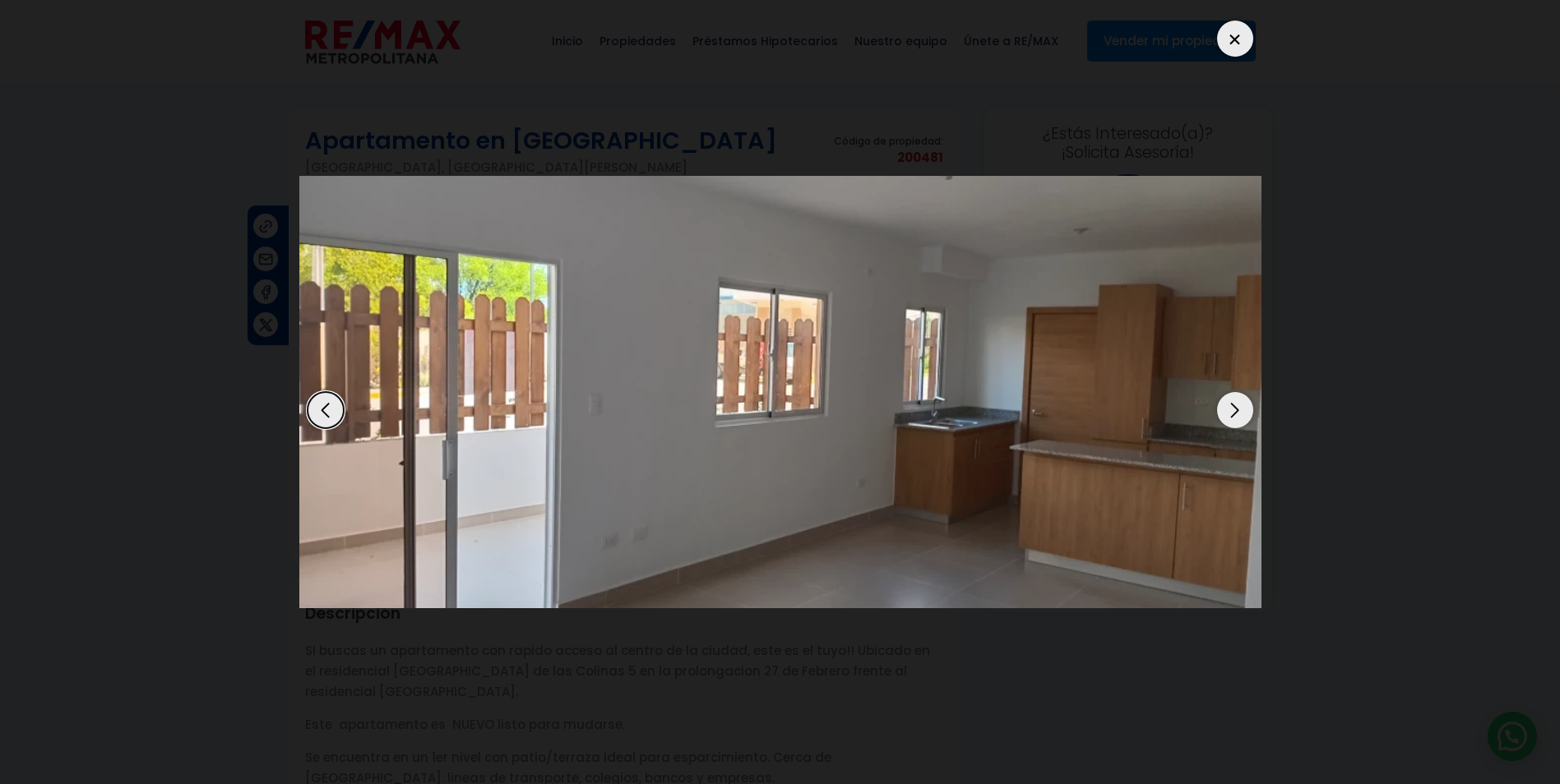
click at [1241, 408] on div "Next slide" at bounding box center [1235, 410] width 37 height 37
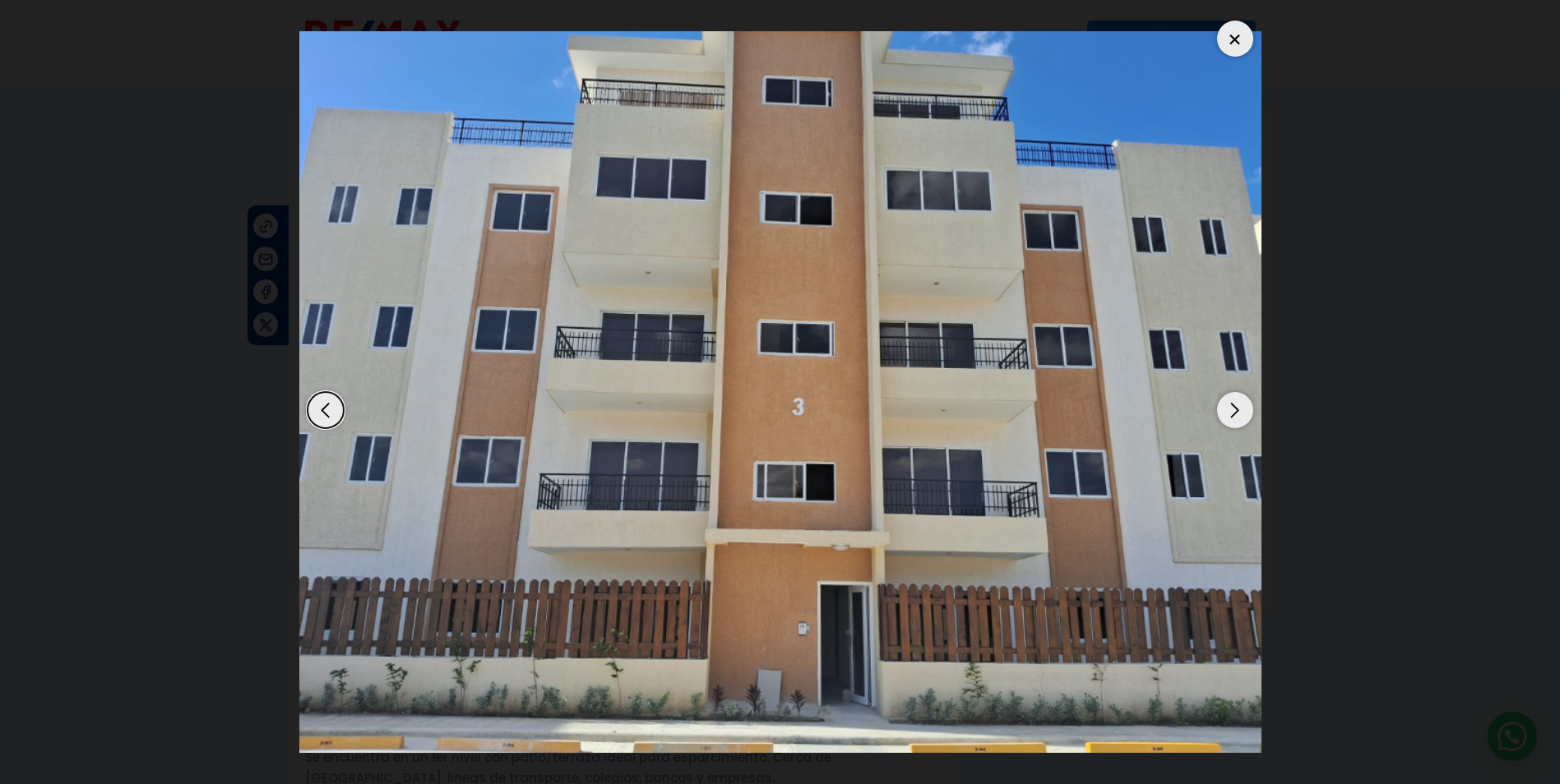
click at [1232, 26] on div at bounding box center [1235, 38] width 37 height 37
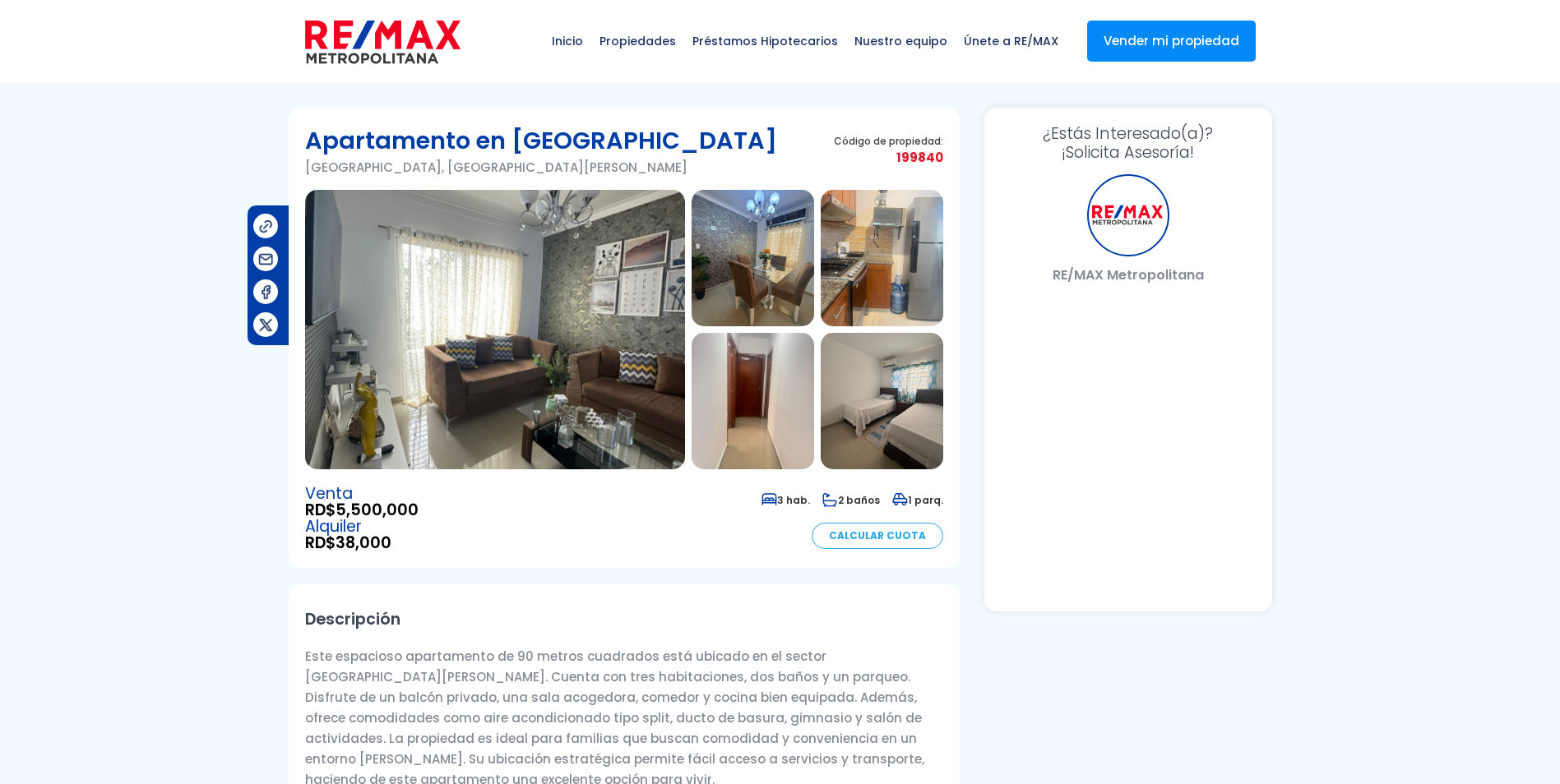
select select "DO"
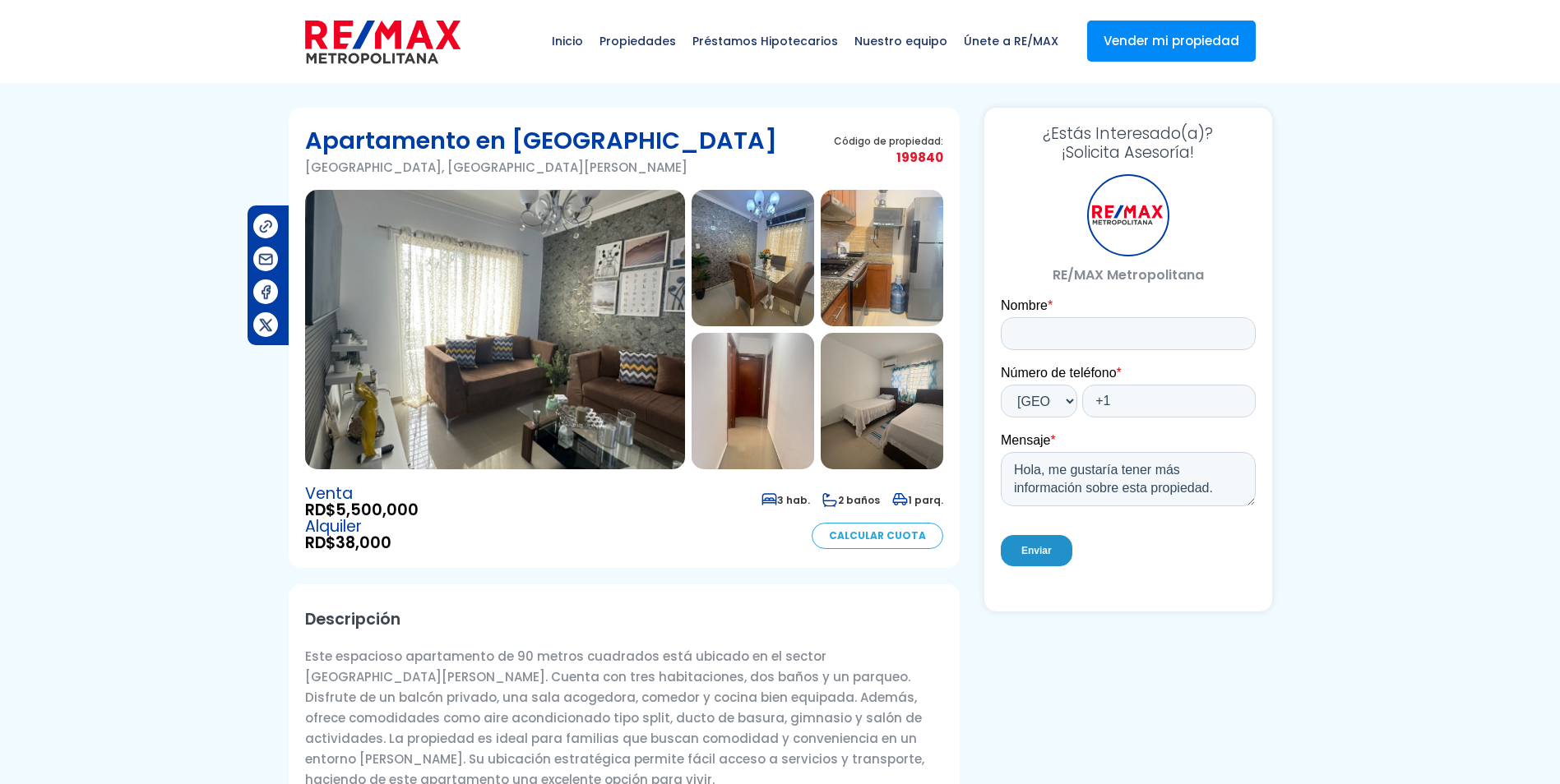
click at [567, 295] on img at bounding box center [495, 330] width 380 height 280
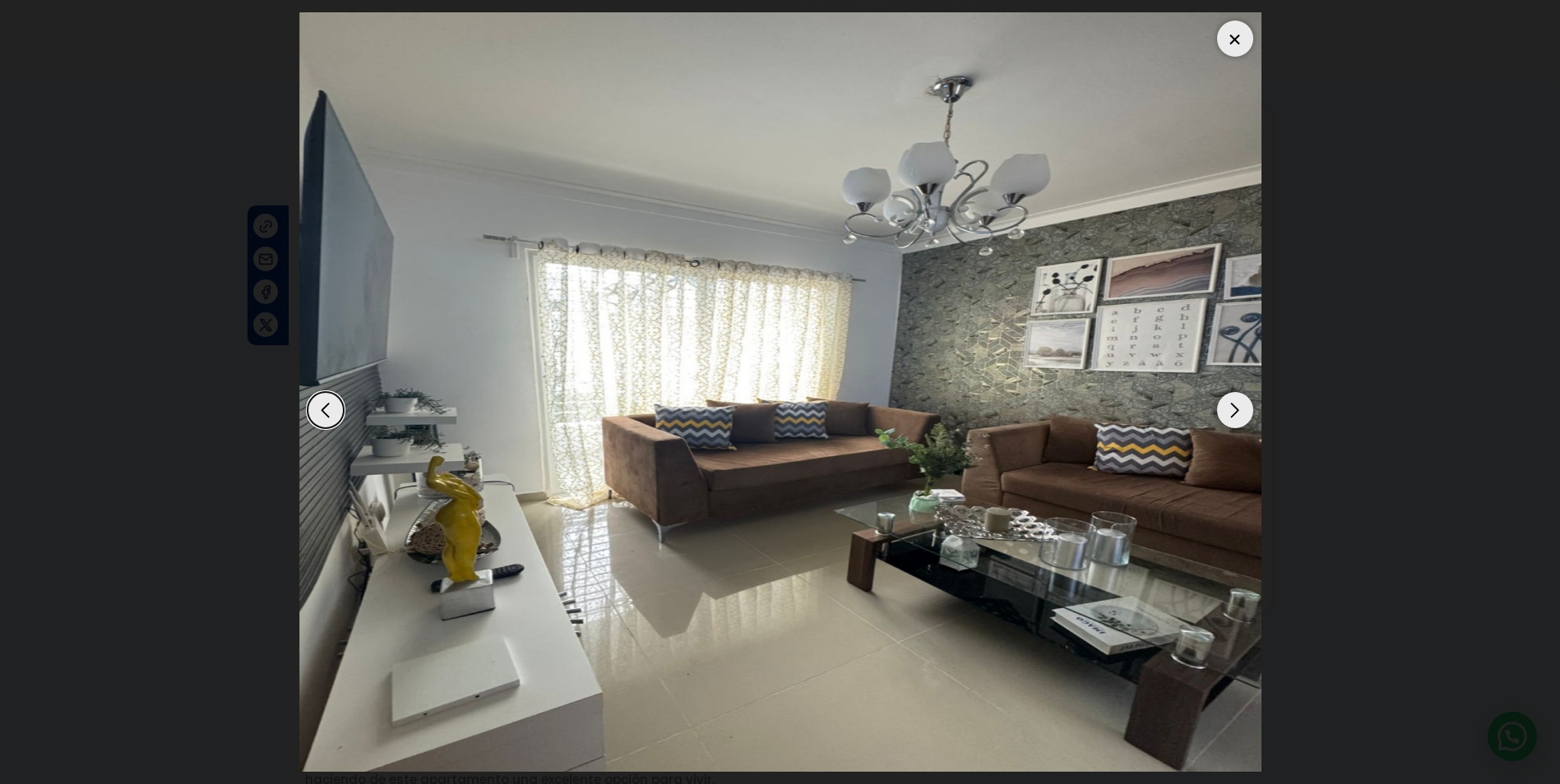
click at [1237, 408] on div "Next slide" at bounding box center [1235, 410] width 37 height 37
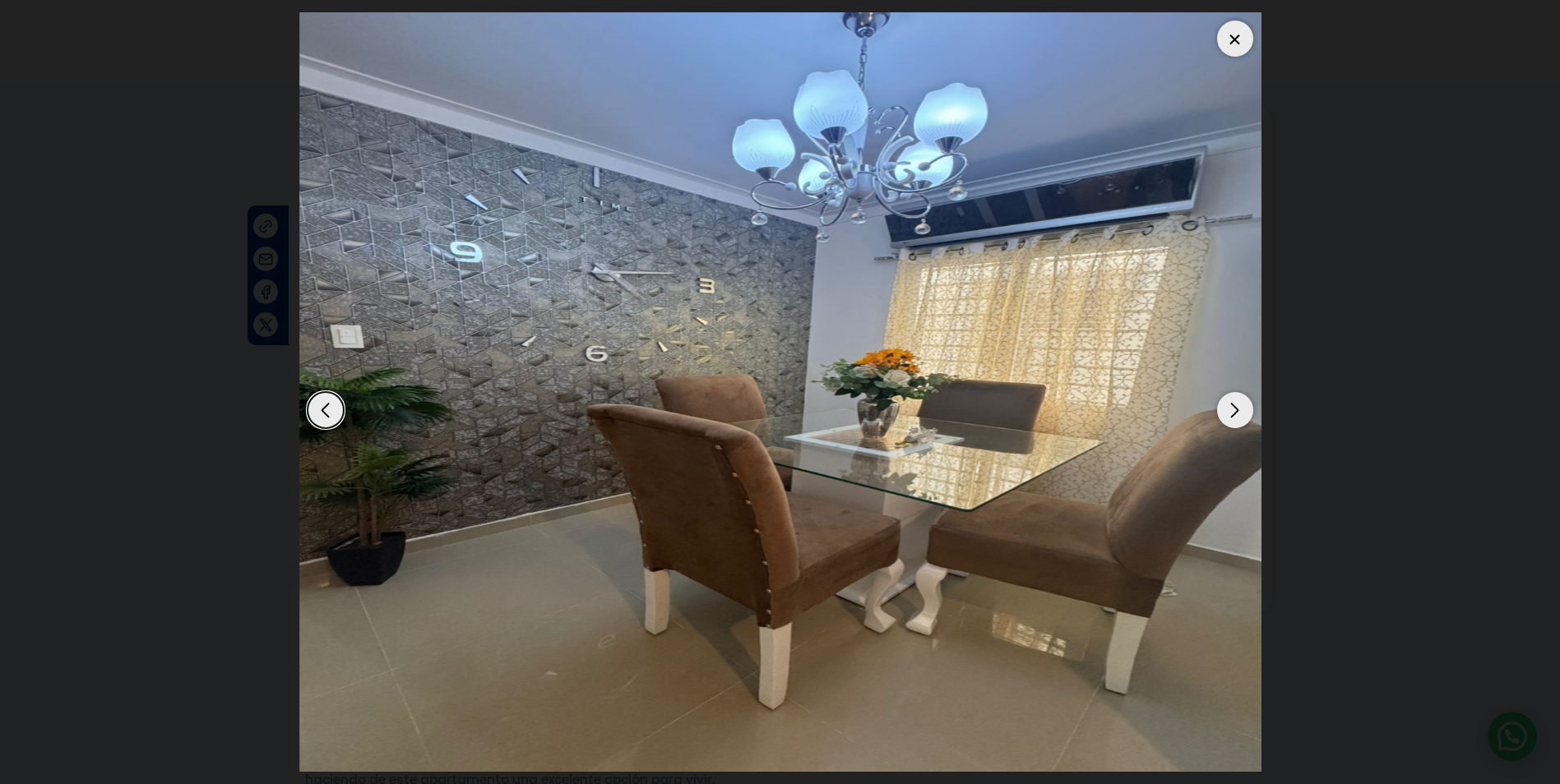
click at [1237, 408] on div "Next slide" at bounding box center [1235, 410] width 37 height 37
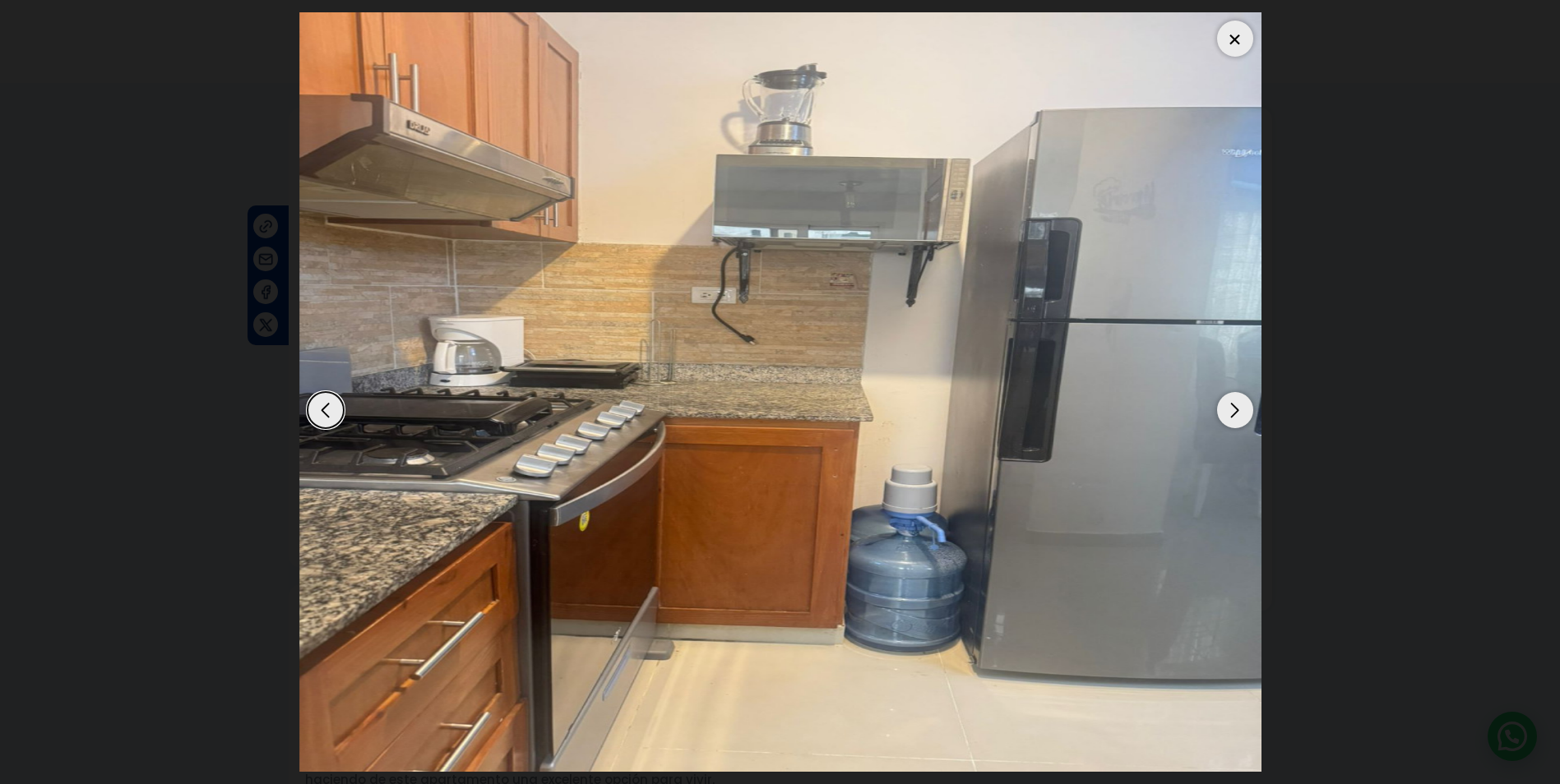
click at [1237, 408] on div "Next slide" at bounding box center [1235, 410] width 37 height 37
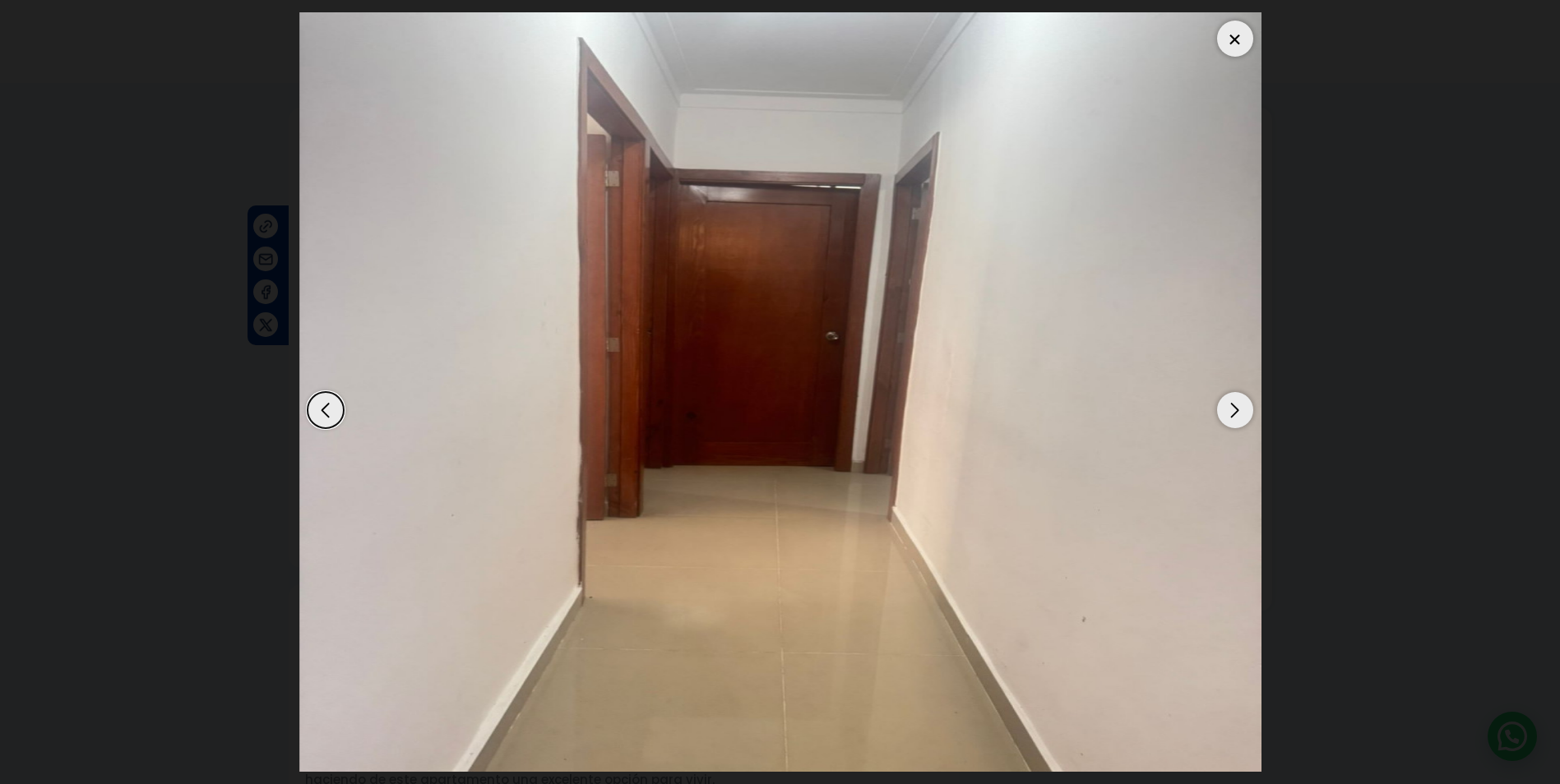
click at [1234, 405] on div "Next slide" at bounding box center [1235, 410] width 37 height 37
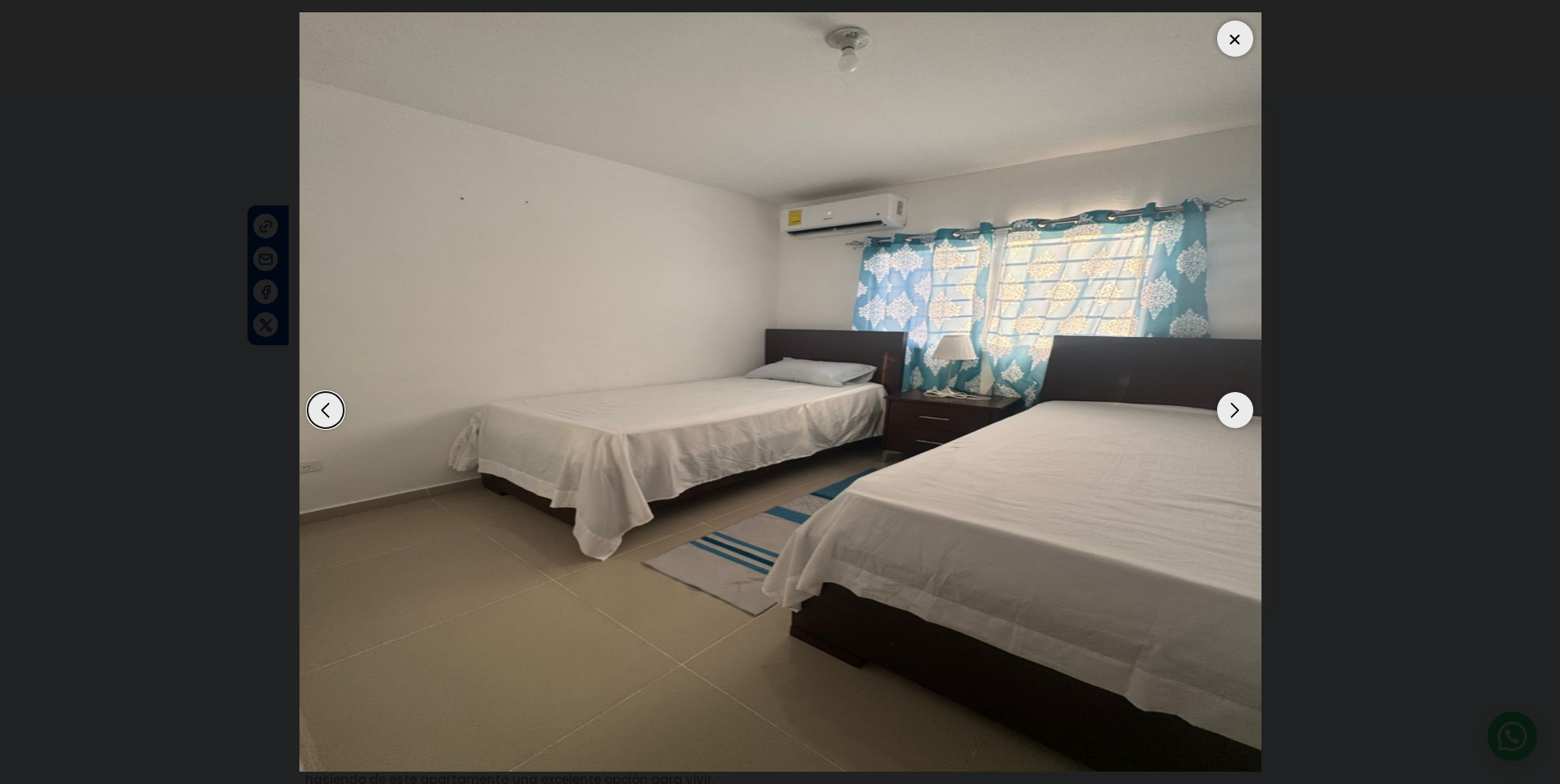
click at [1234, 405] on div "Next slide" at bounding box center [1235, 410] width 37 height 37
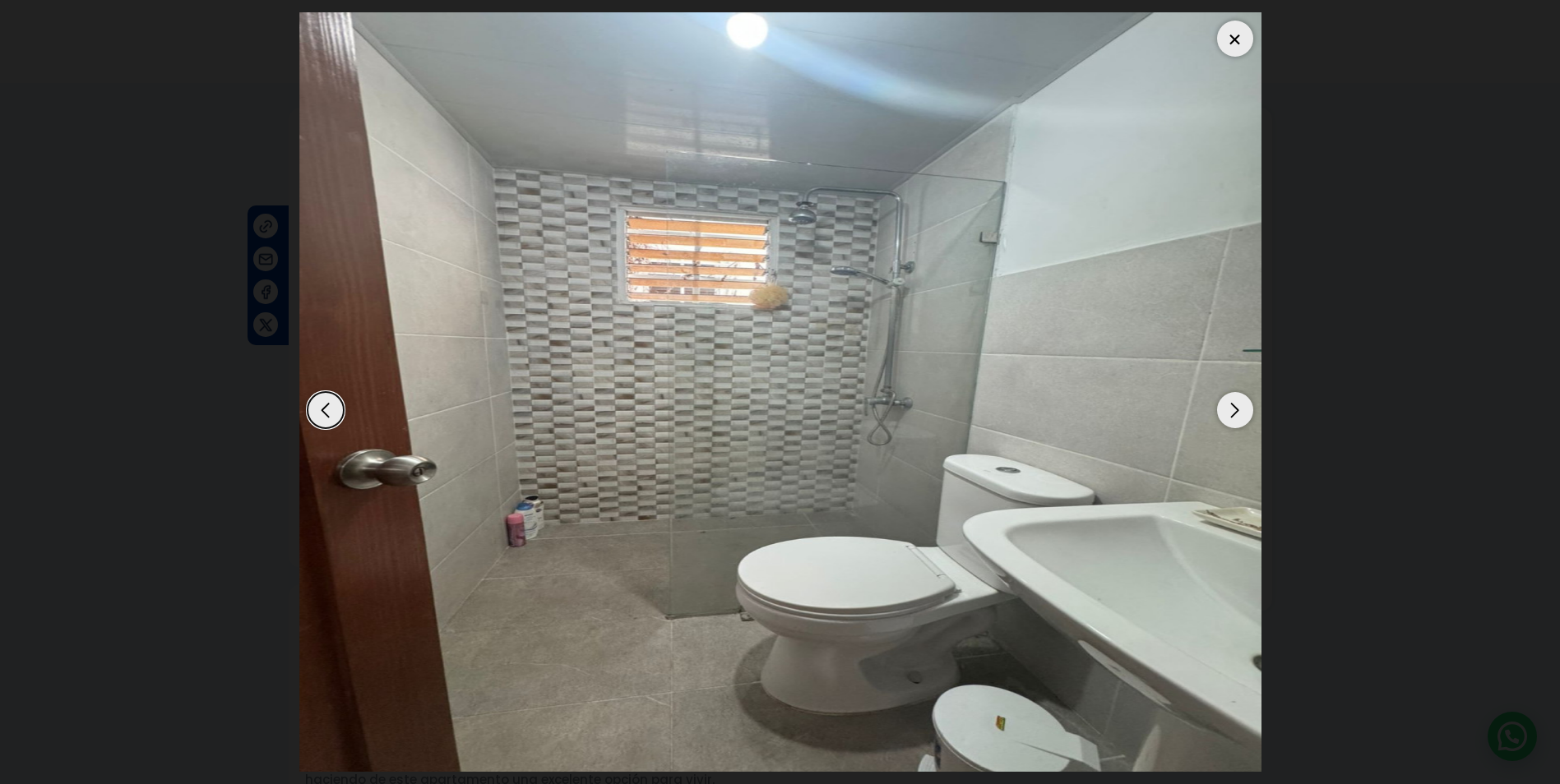
click at [1234, 405] on div "Next slide" at bounding box center [1235, 410] width 37 height 37
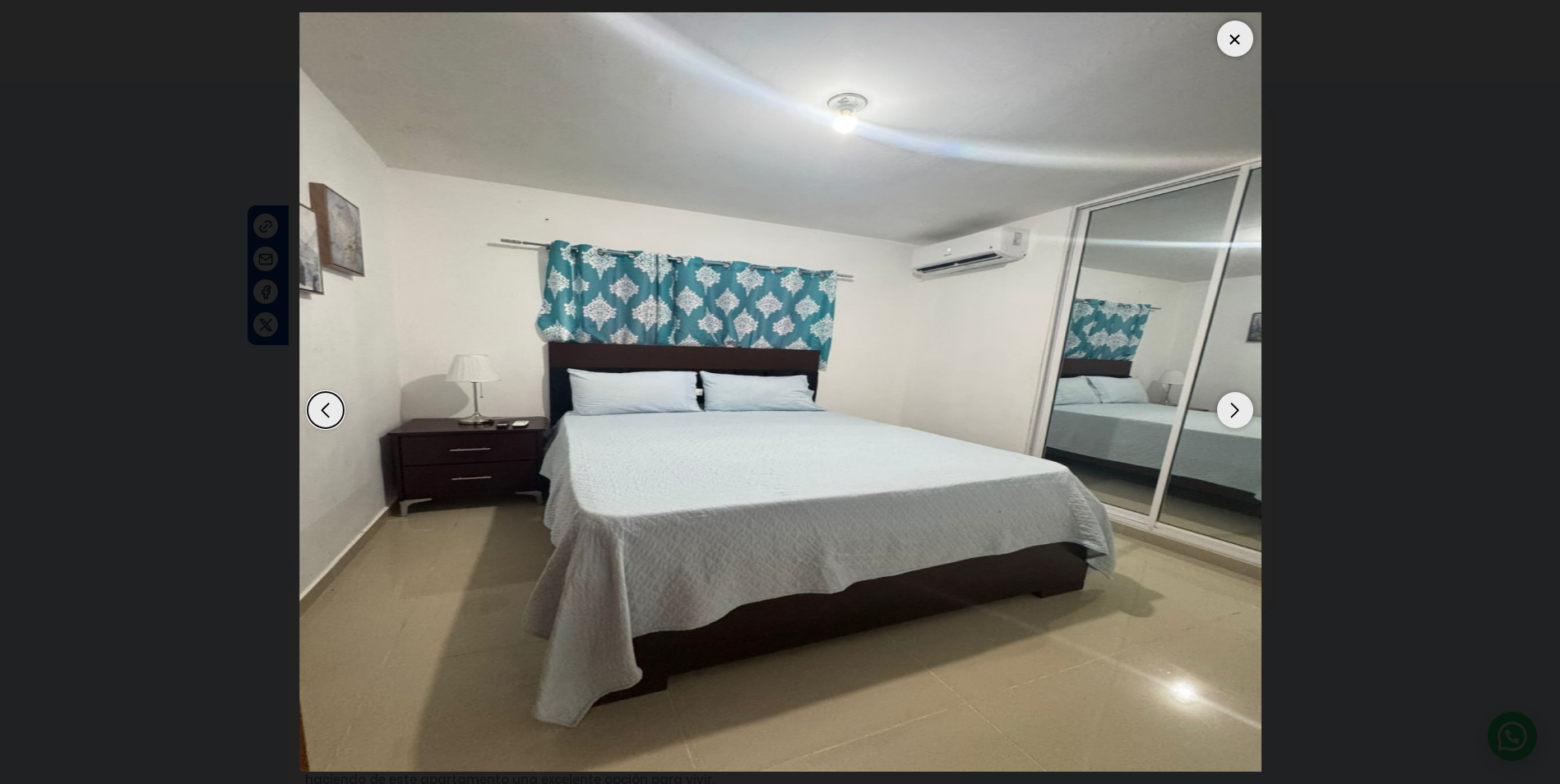
click at [1234, 405] on div "Next slide" at bounding box center [1235, 410] width 37 height 37
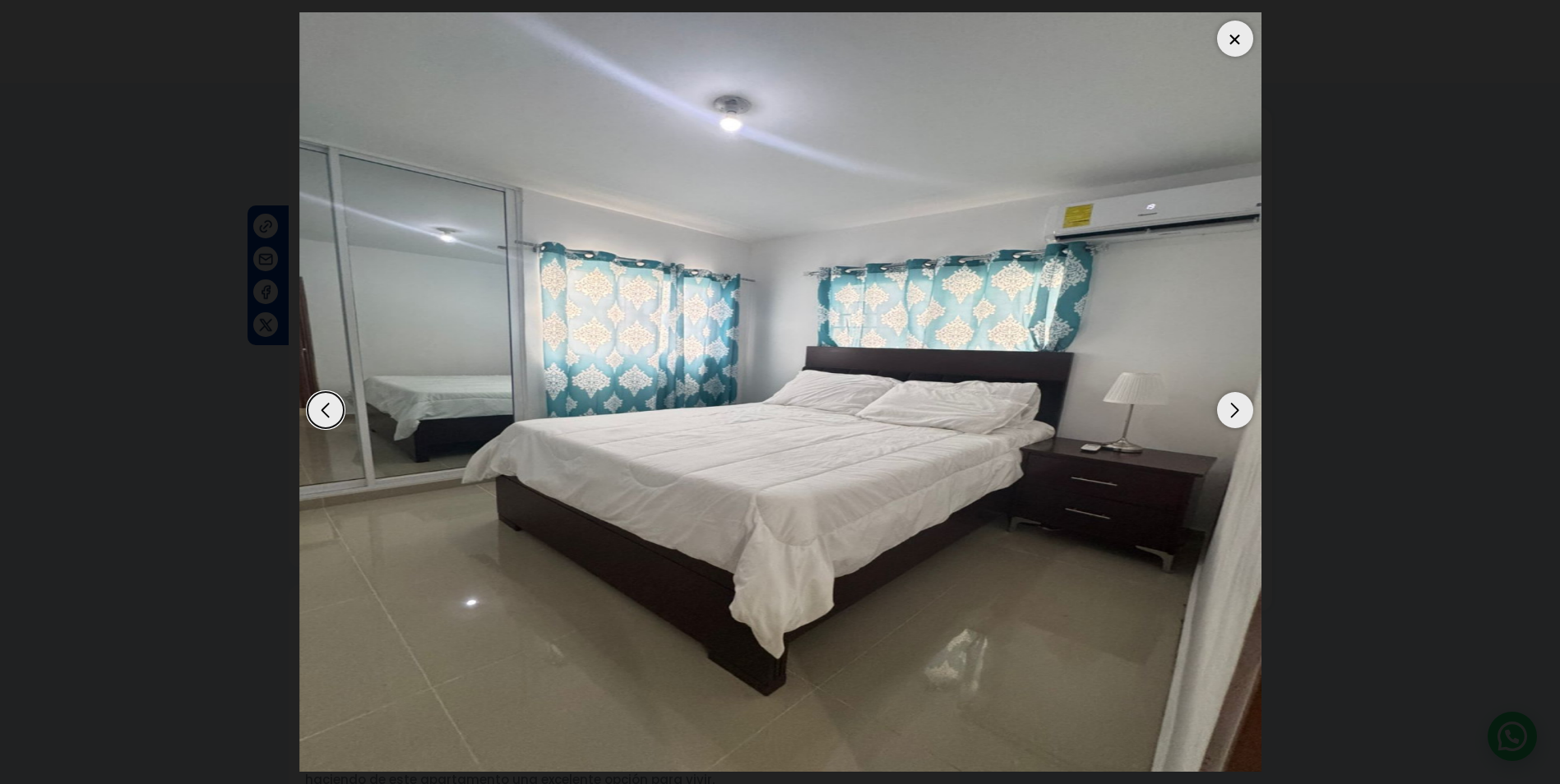
click at [1226, 398] on div "Next slide" at bounding box center [1235, 410] width 37 height 37
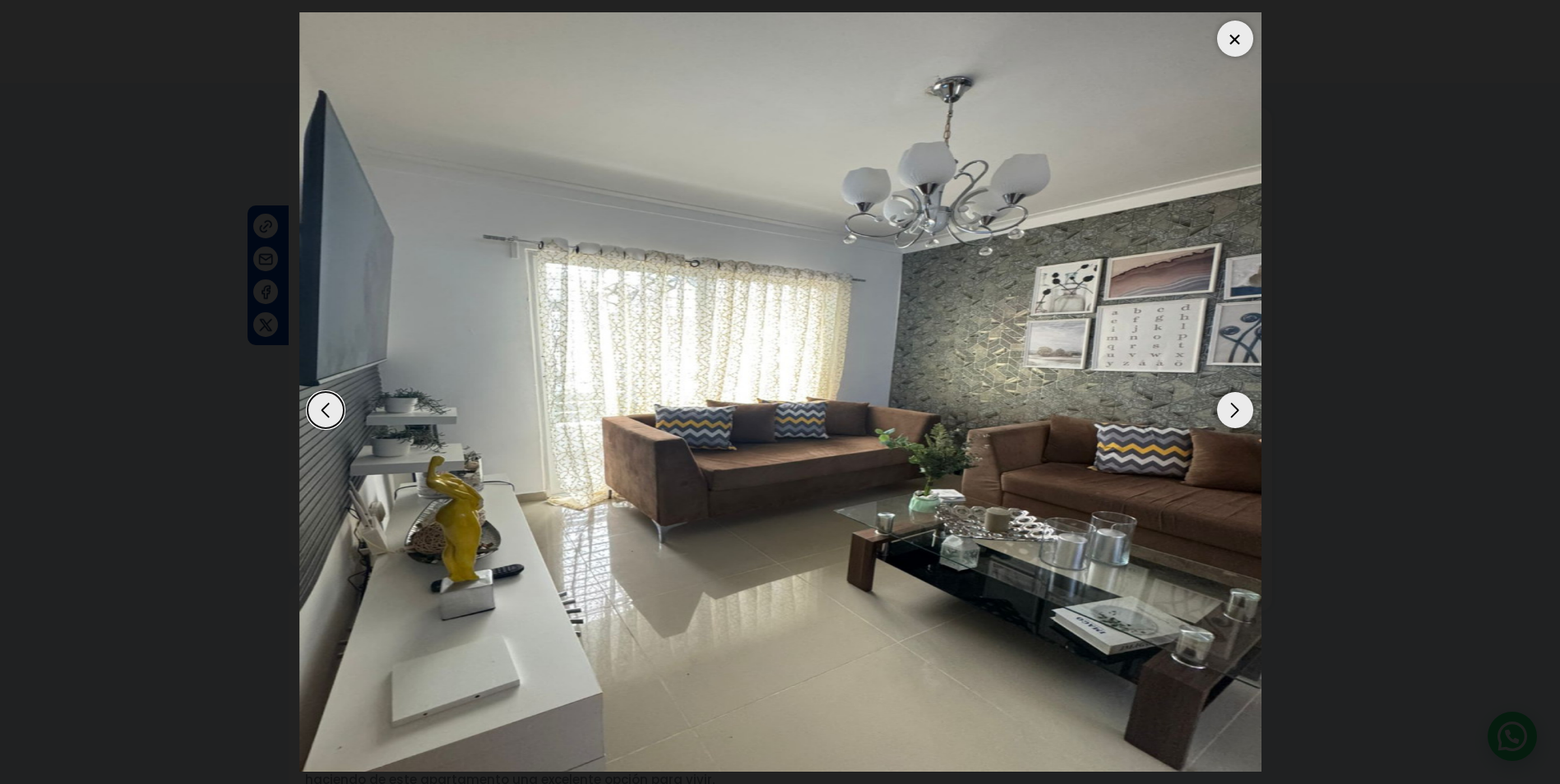
click at [1226, 398] on div "Next slide" at bounding box center [1235, 410] width 37 height 37
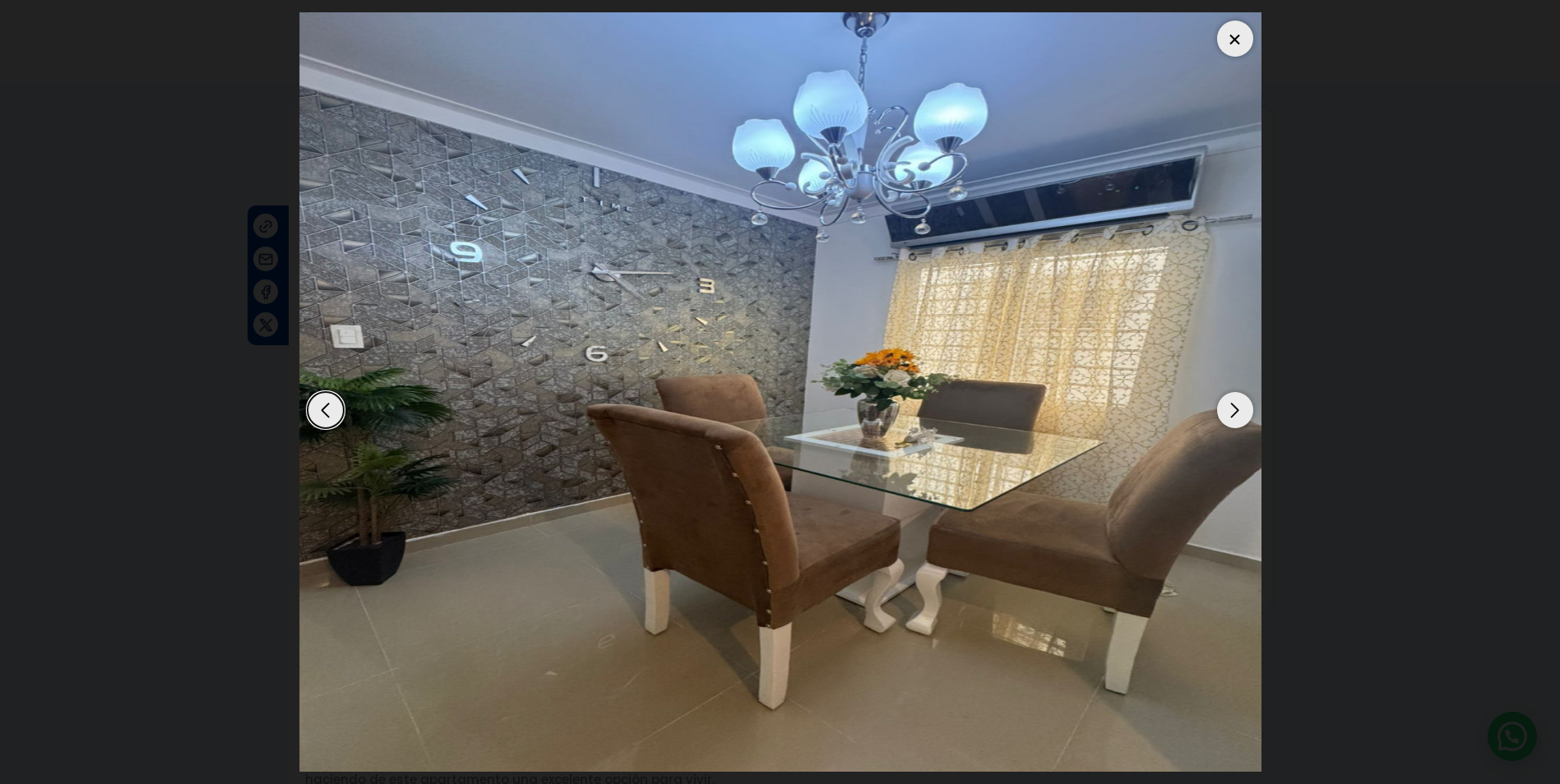
click at [1235, 39] on div at bounding box center [1235, 38] width 37 height 37
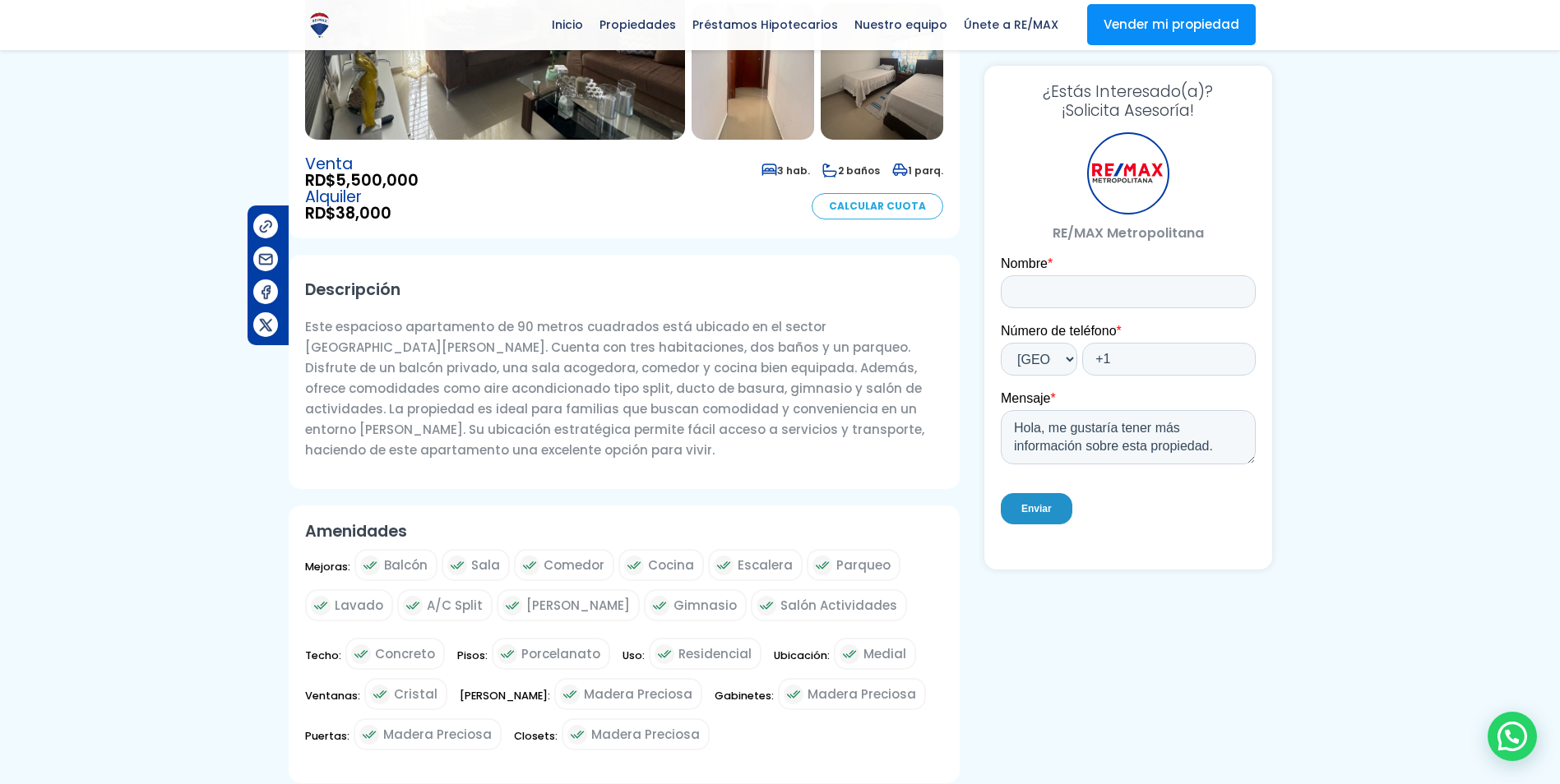
scroll to position [165, 0]
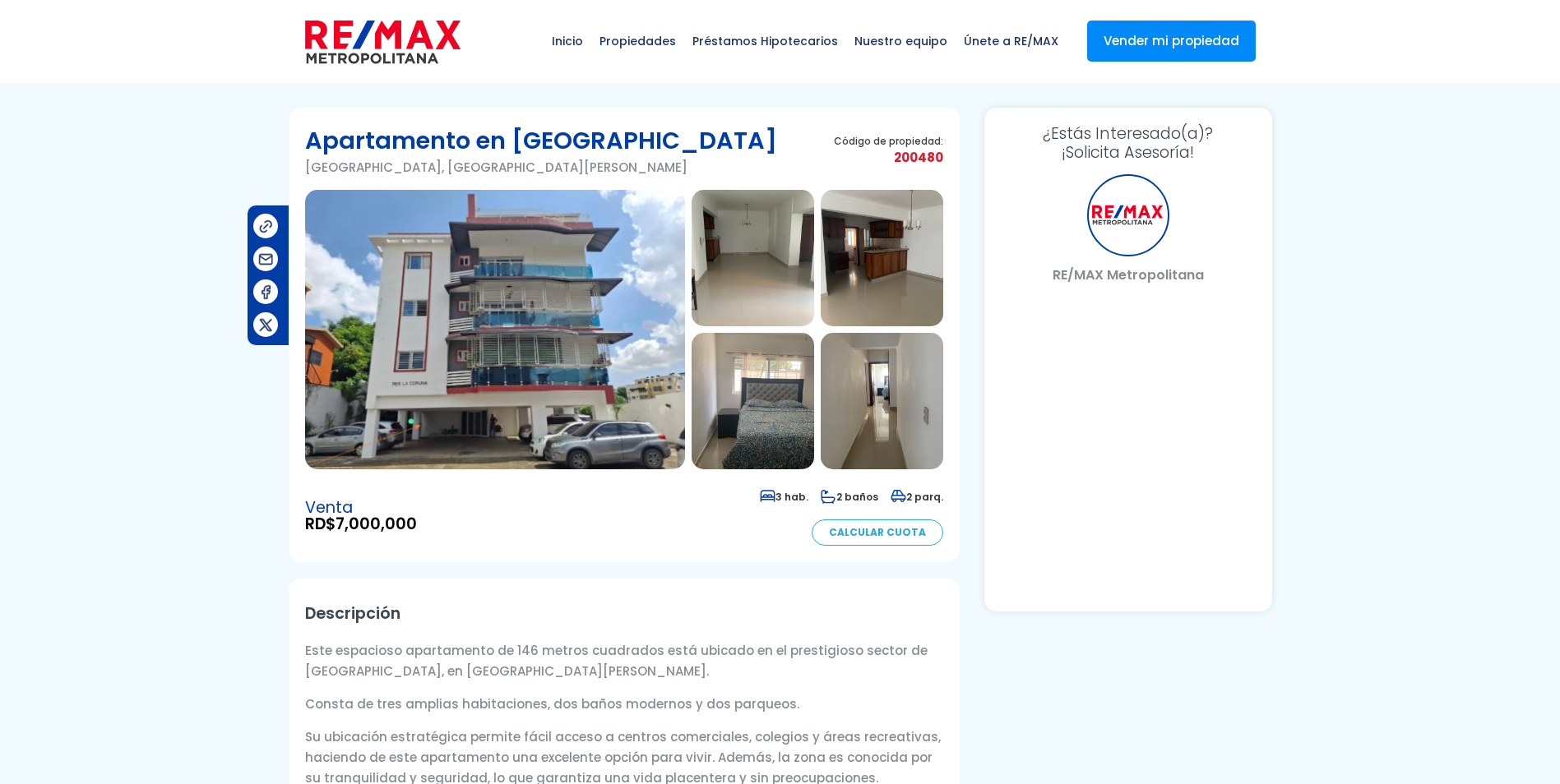
select select "DO"
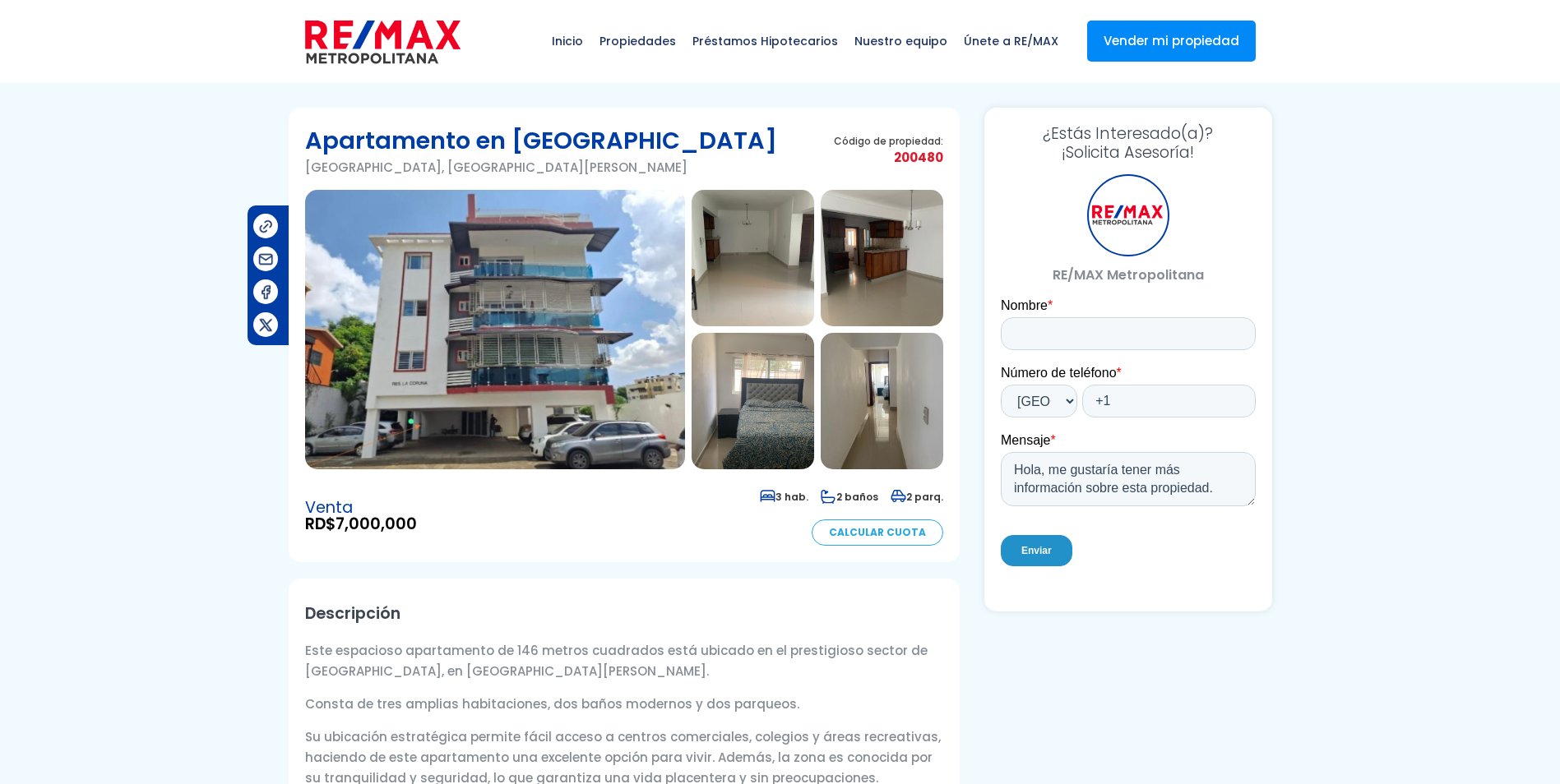
click at [588, 257] on img at bounding box center [495, 330] width 380 height 280
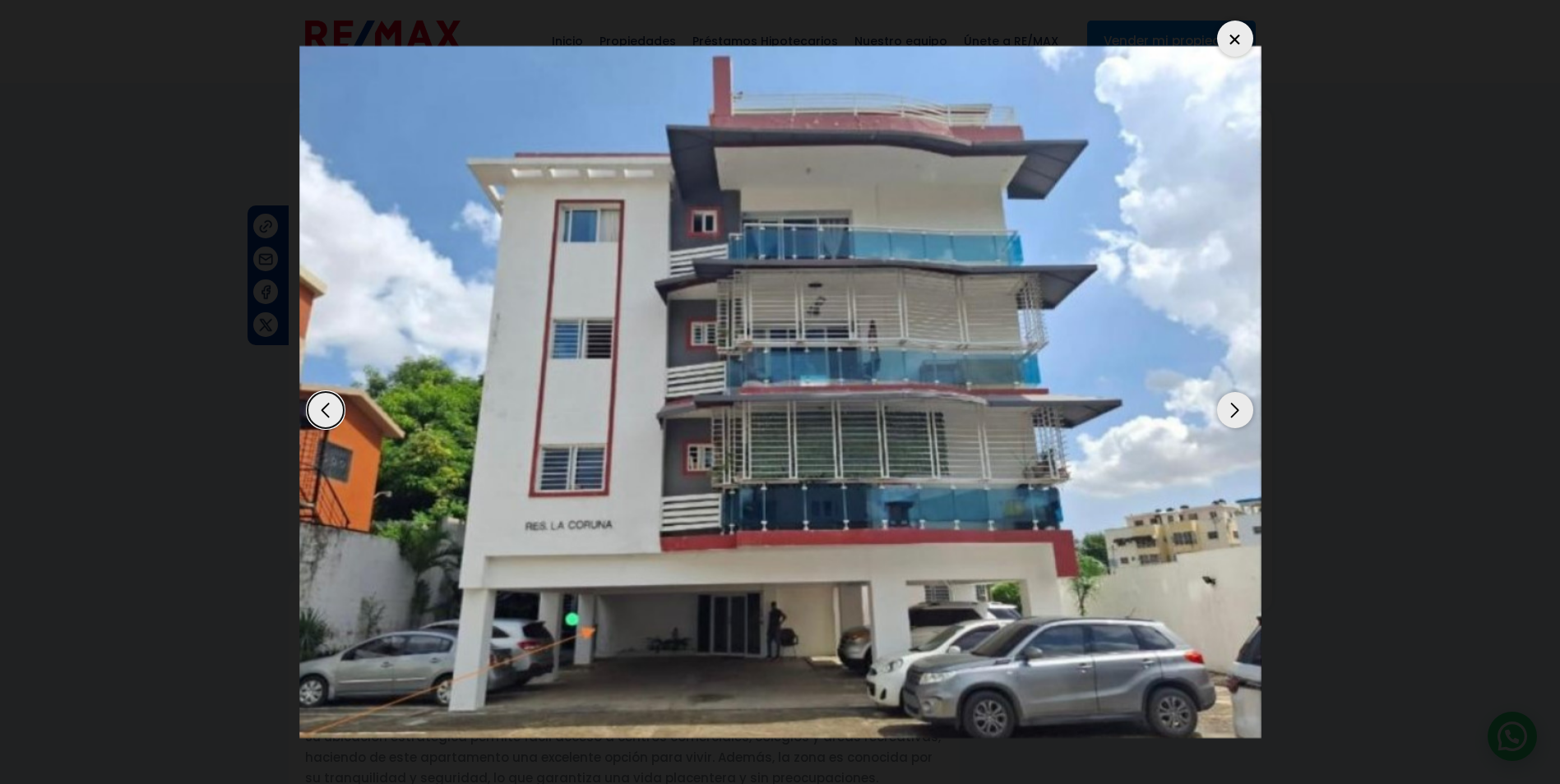
click at [1236, 412] on div "Next slide" at bounding box center [1235, 410] width 37 height 37
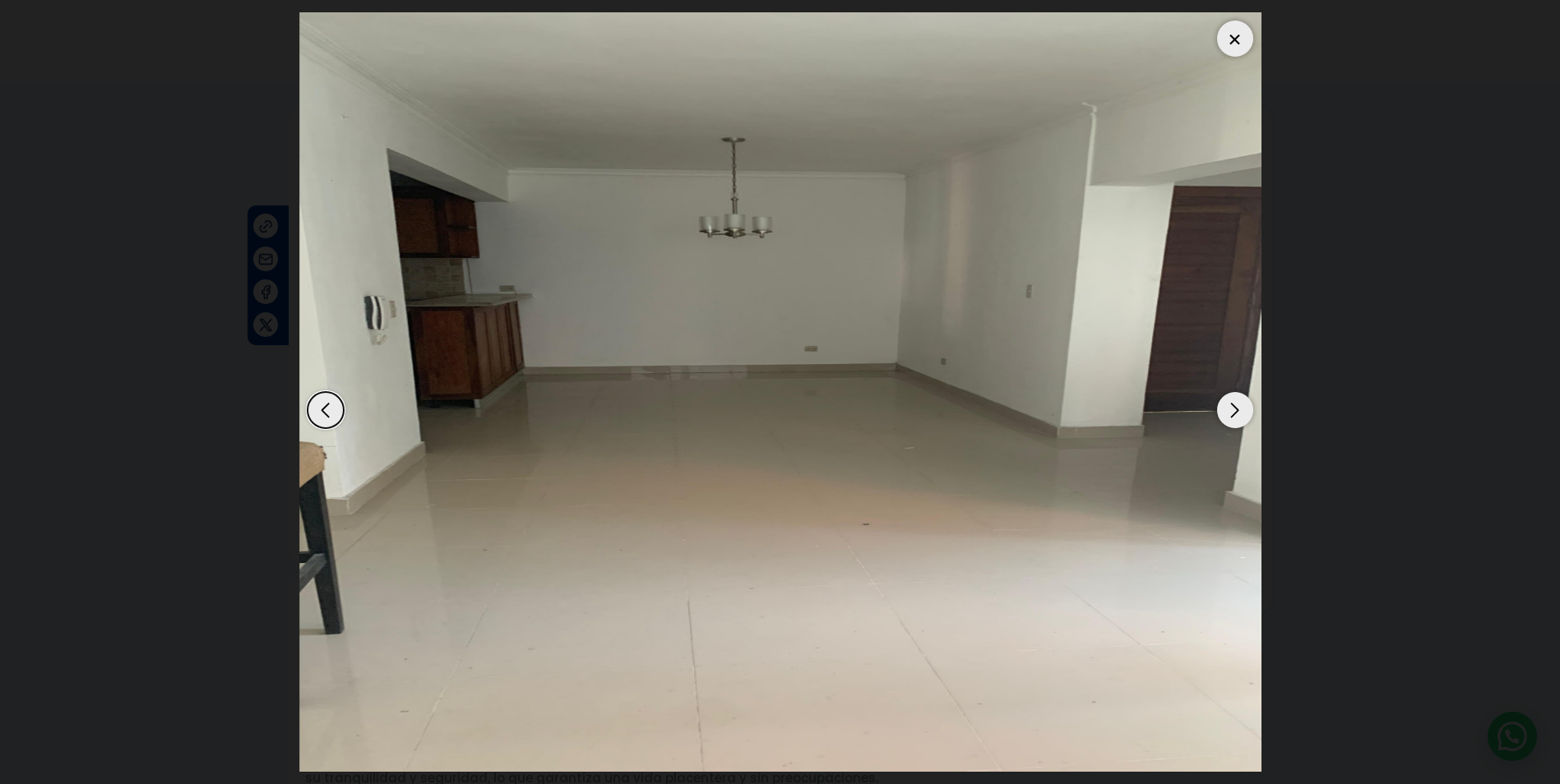
click at [1236, 412] on div "Next slide" at bounding box center [1235, 410] width 37 height 37
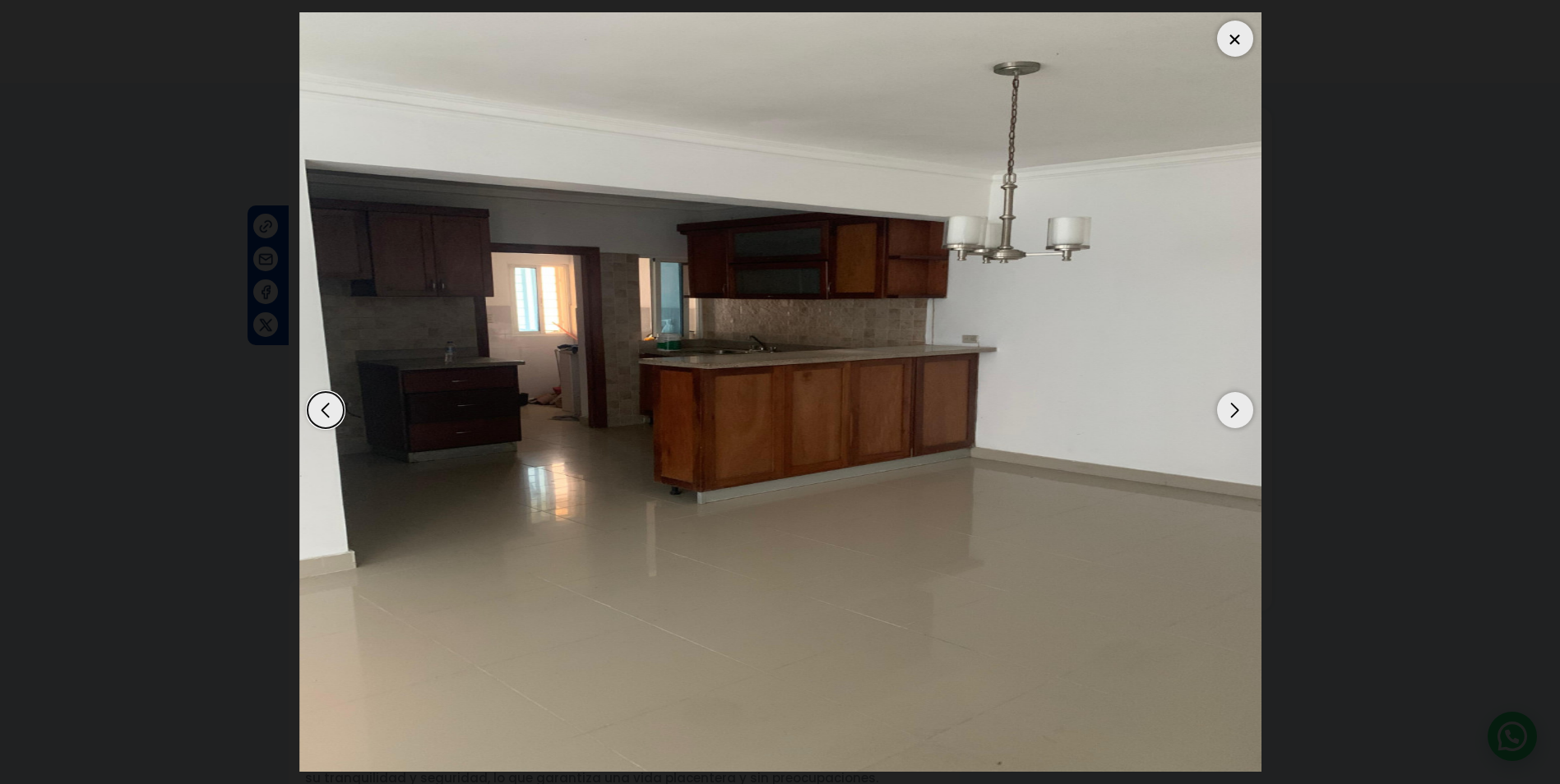
click at [1236, 412] on div "Next slide" at bounding box center [1235, 410] width 37 height 37
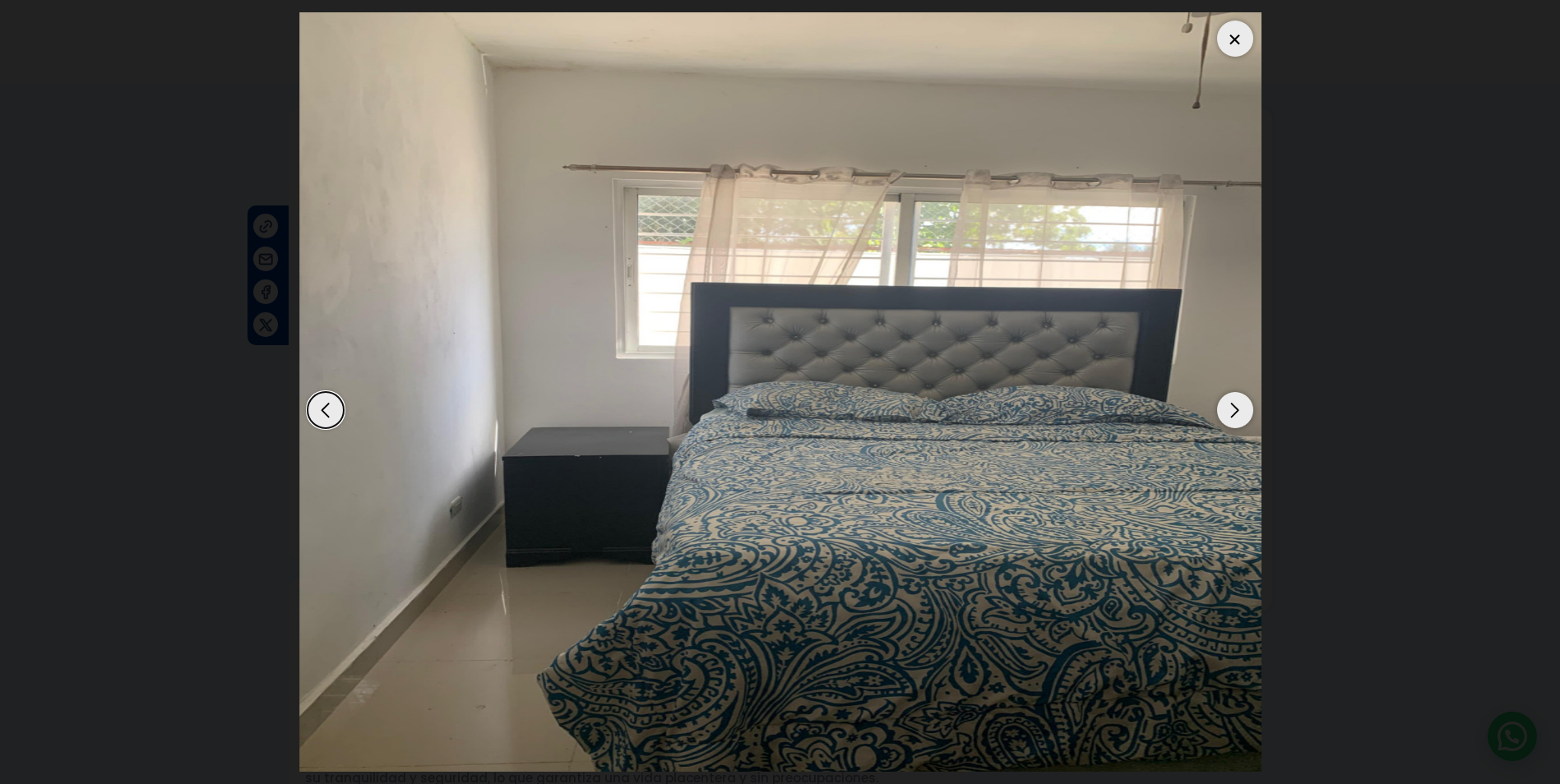
click at [1236, 412] on div "Next slide" at bounding box center [1235, 410] width 37 height 37
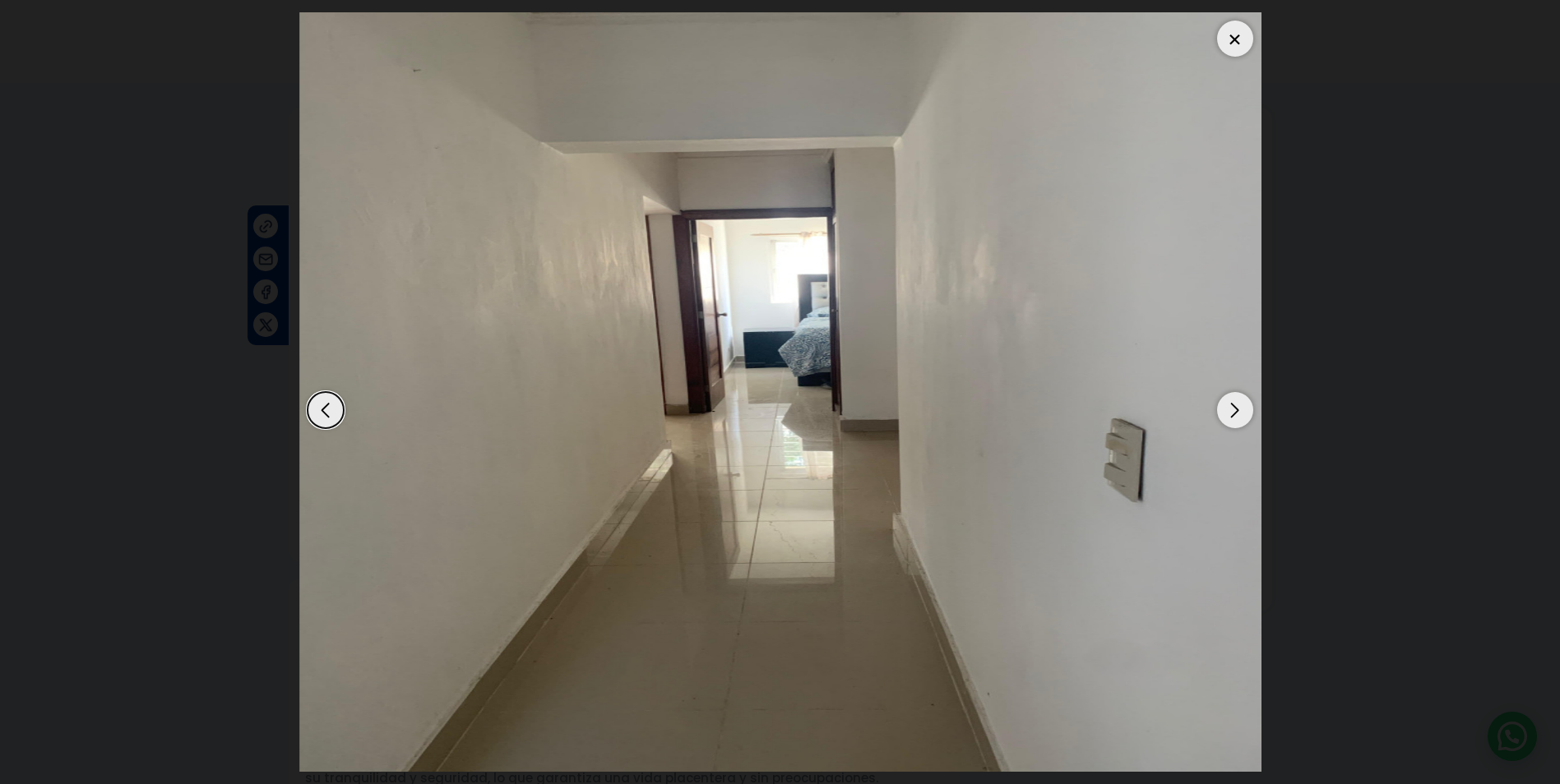
click at [330, 412] on div "Previous slide" at bounding box center [325, 410] width 37 height 37
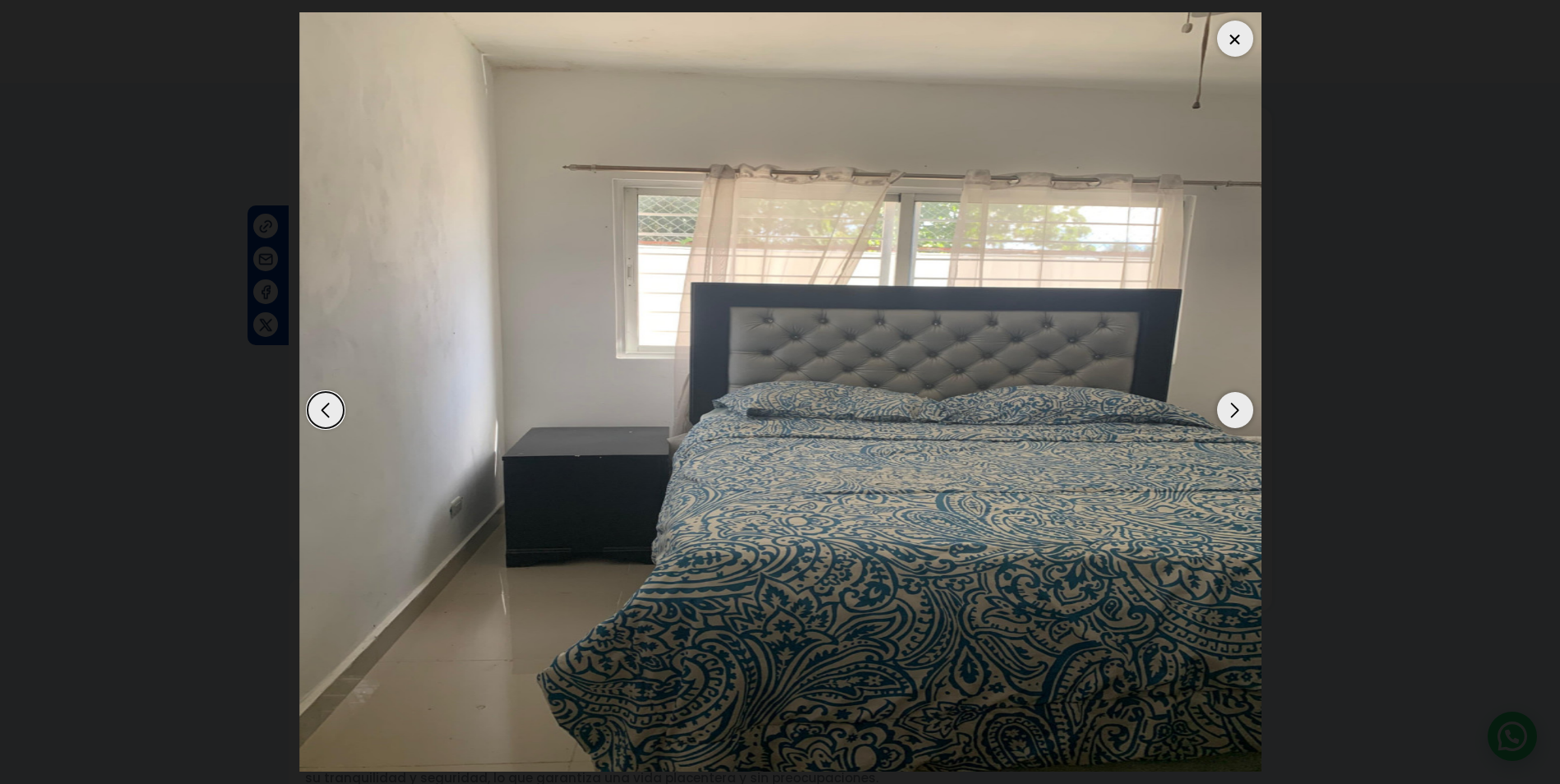
click at [1219, 413] on div "Next slide" at bounding box center [1235, 410] width 37 height 37
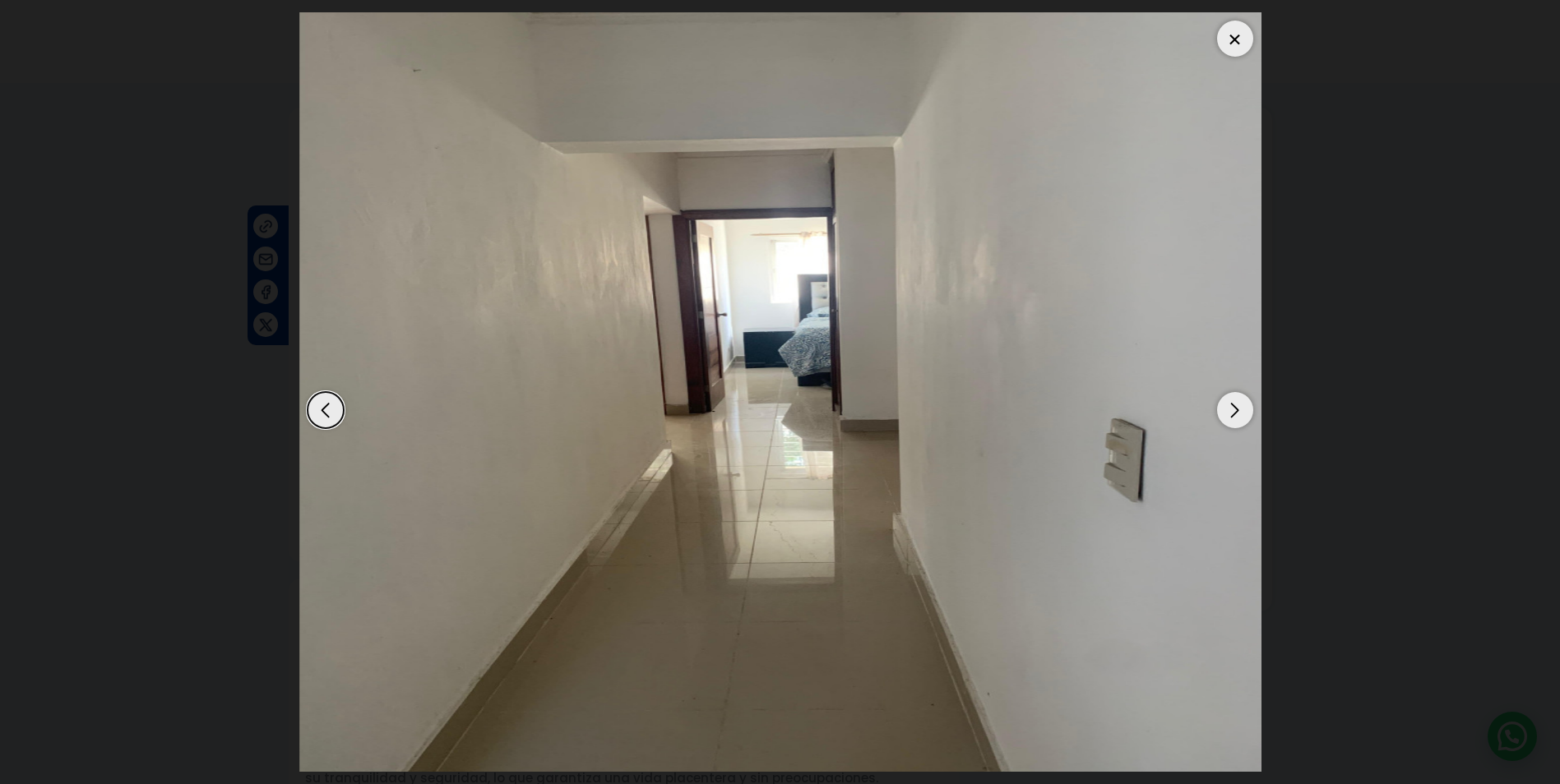
click at [1220, 413] on div "Next slide" at bounding box center [1235, 410] width 37 height 37
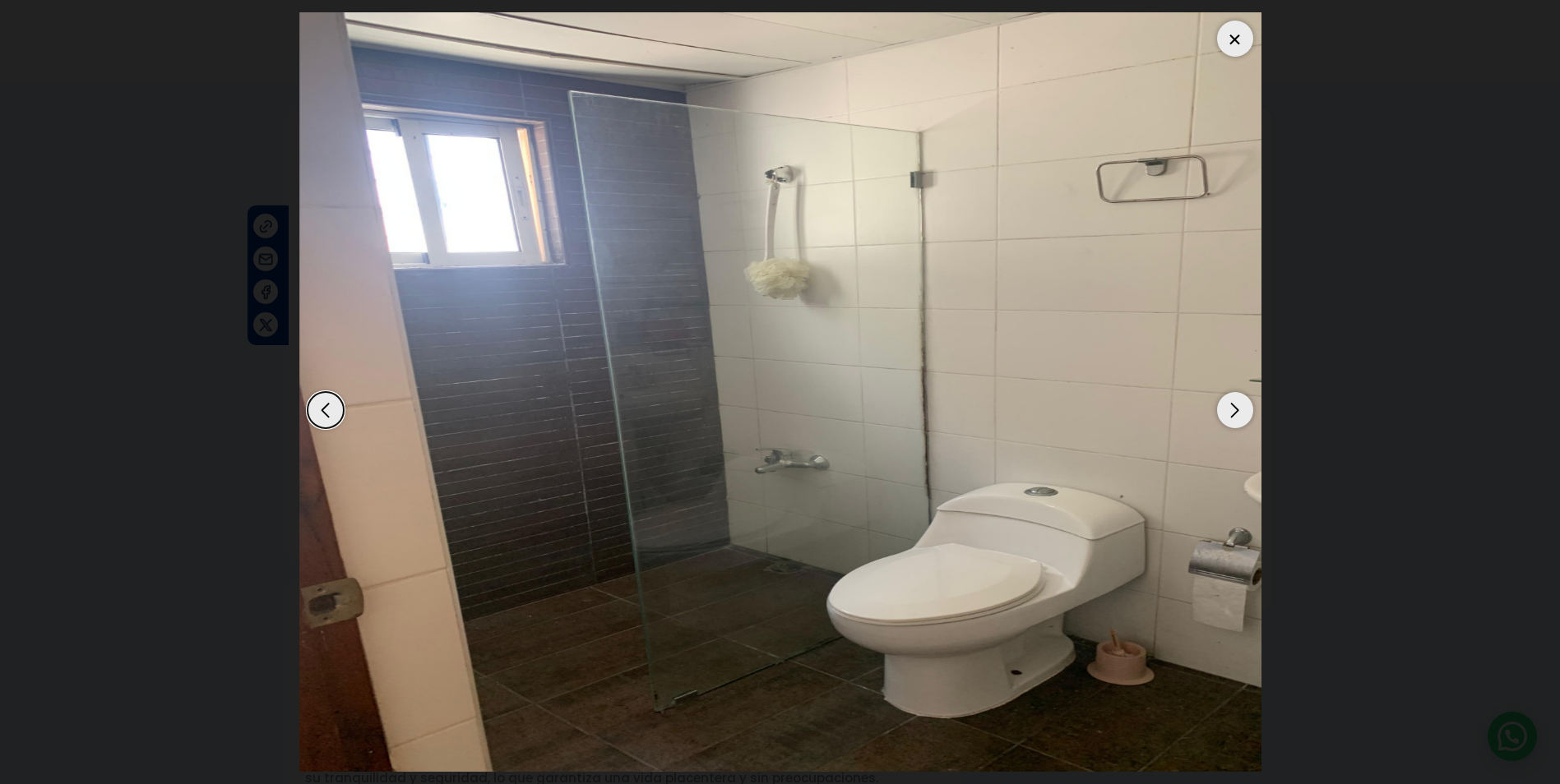
click at [1220, 413] on div "Next slide" at bounding box center [1235, 410] width 37 height 37
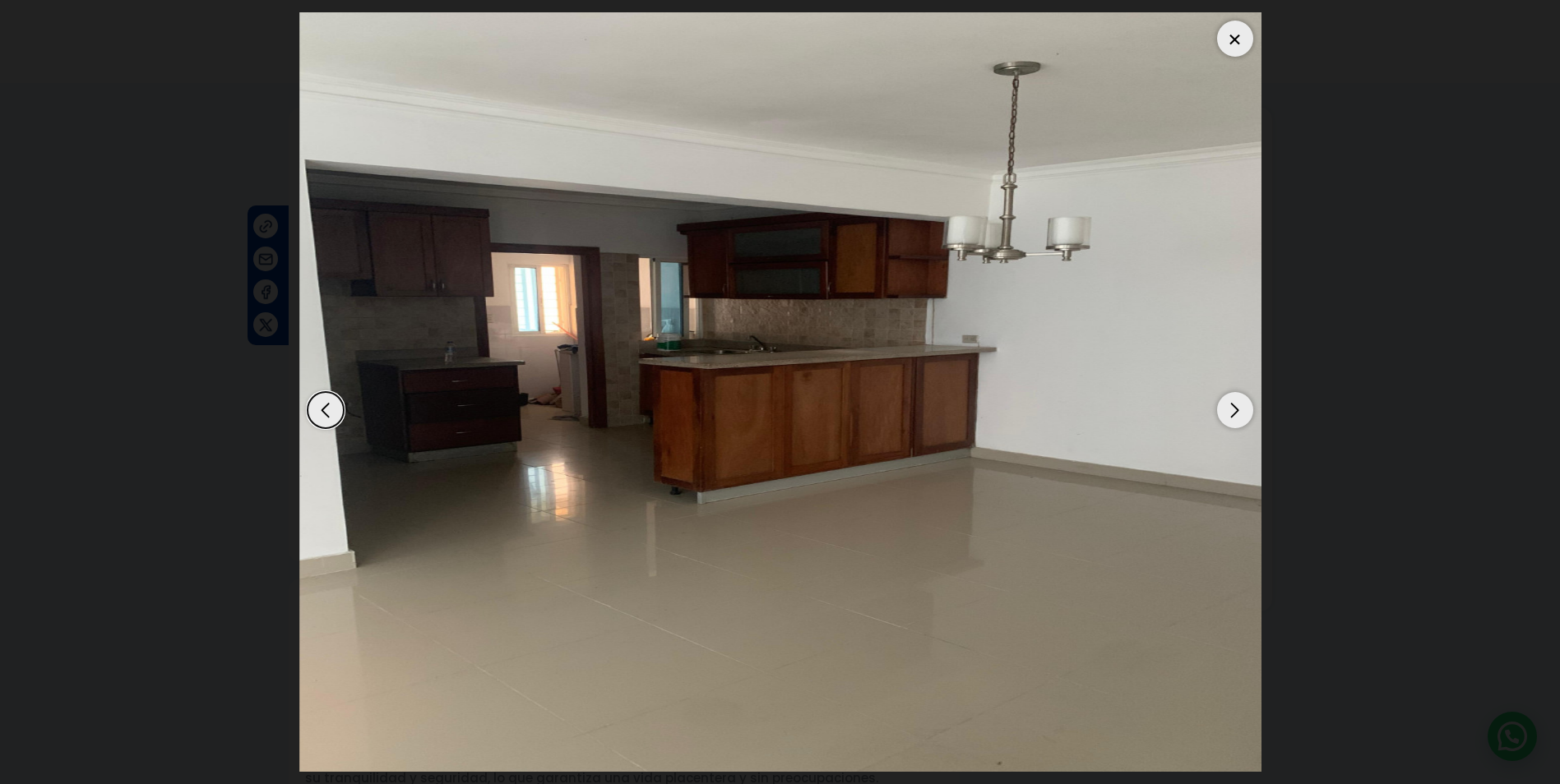
click at [1231, 42] on div at bounding box center [1235, 38] width 37 height 37
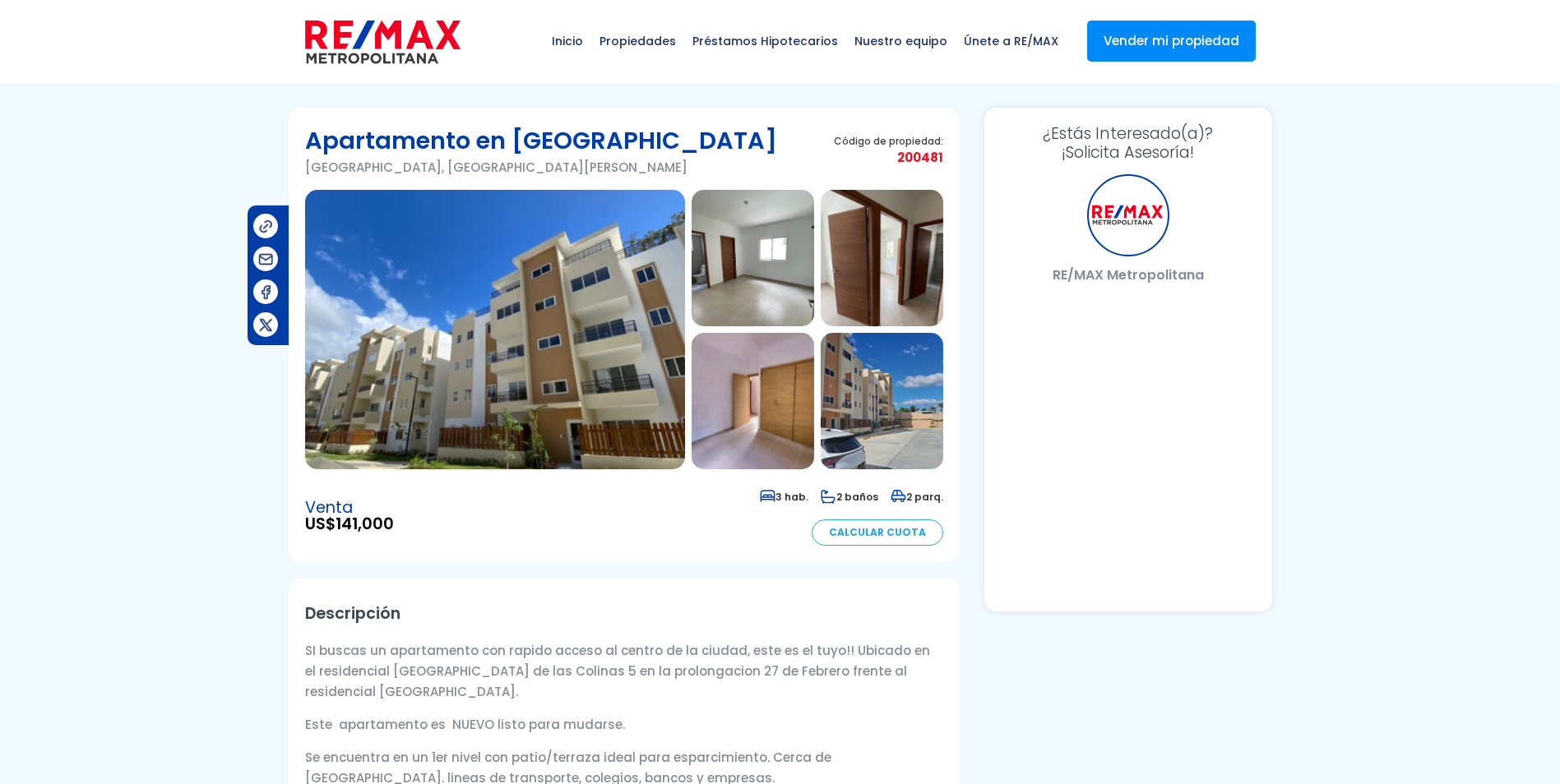
select select "DO"
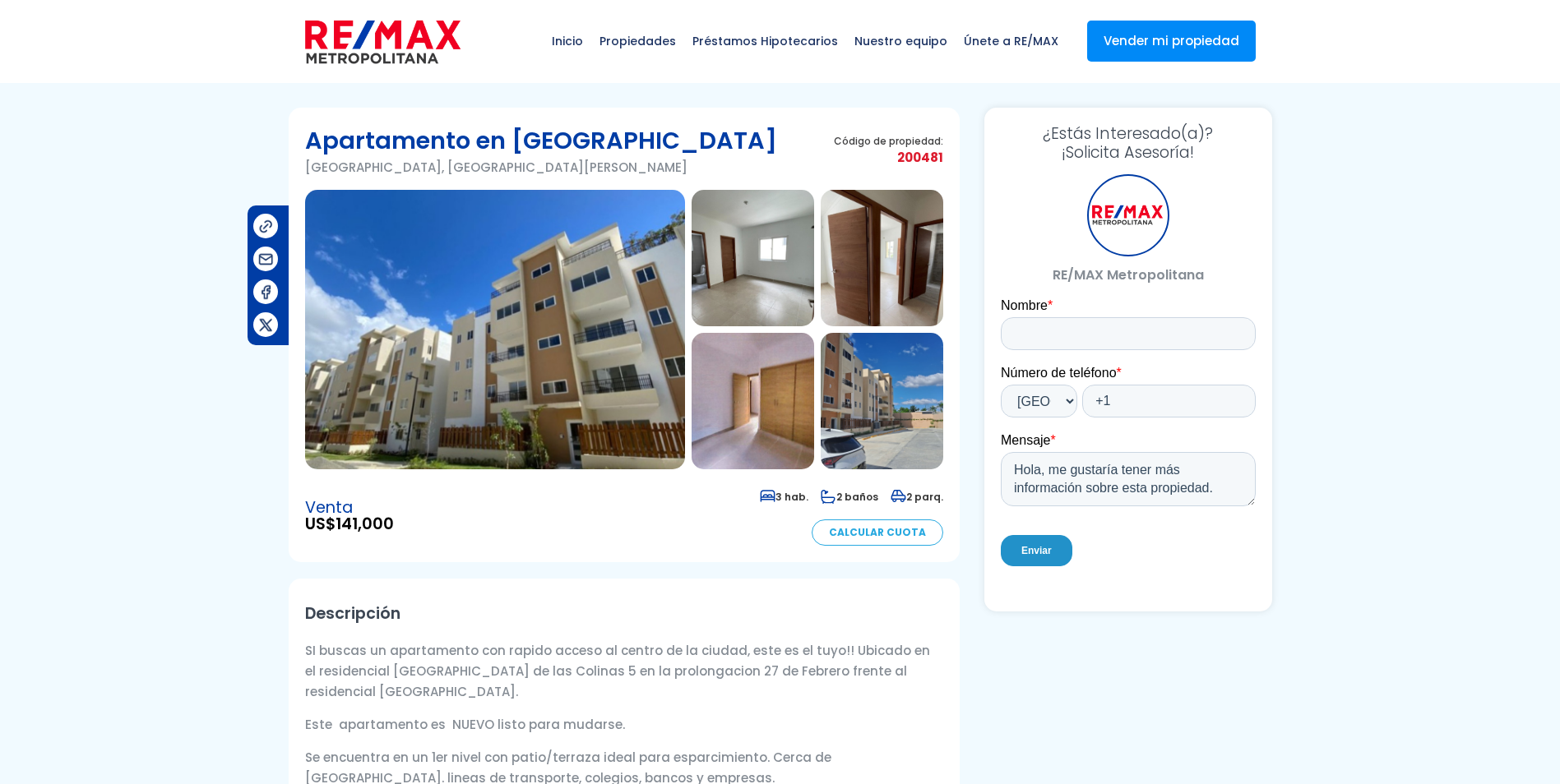
click at [590, 358] on img at bounding box center [495, 330] width 380 height 280
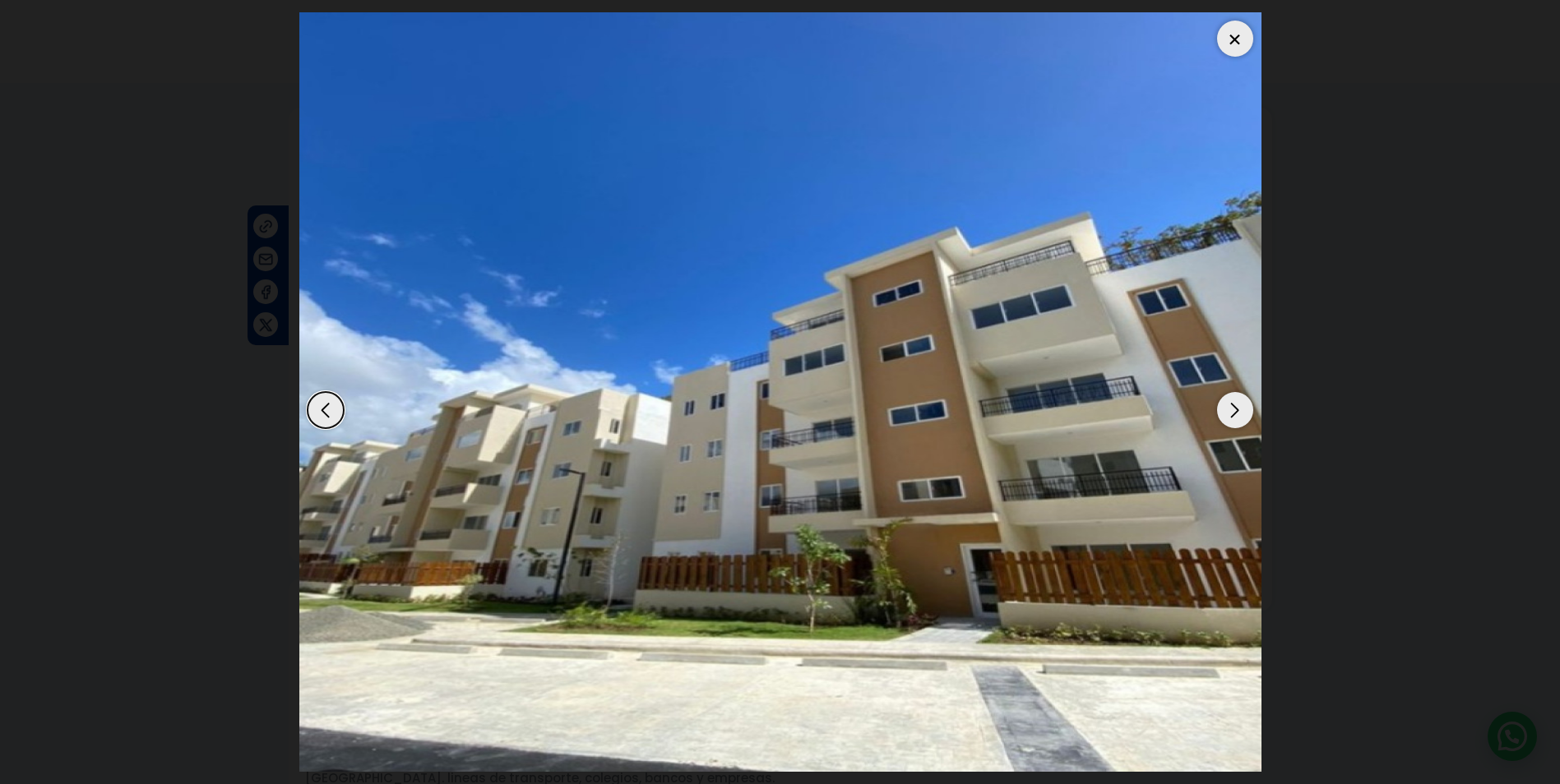
click at [1222, 406] on div "Next slide" at bounding box center [1235, 410] width 37 height 37
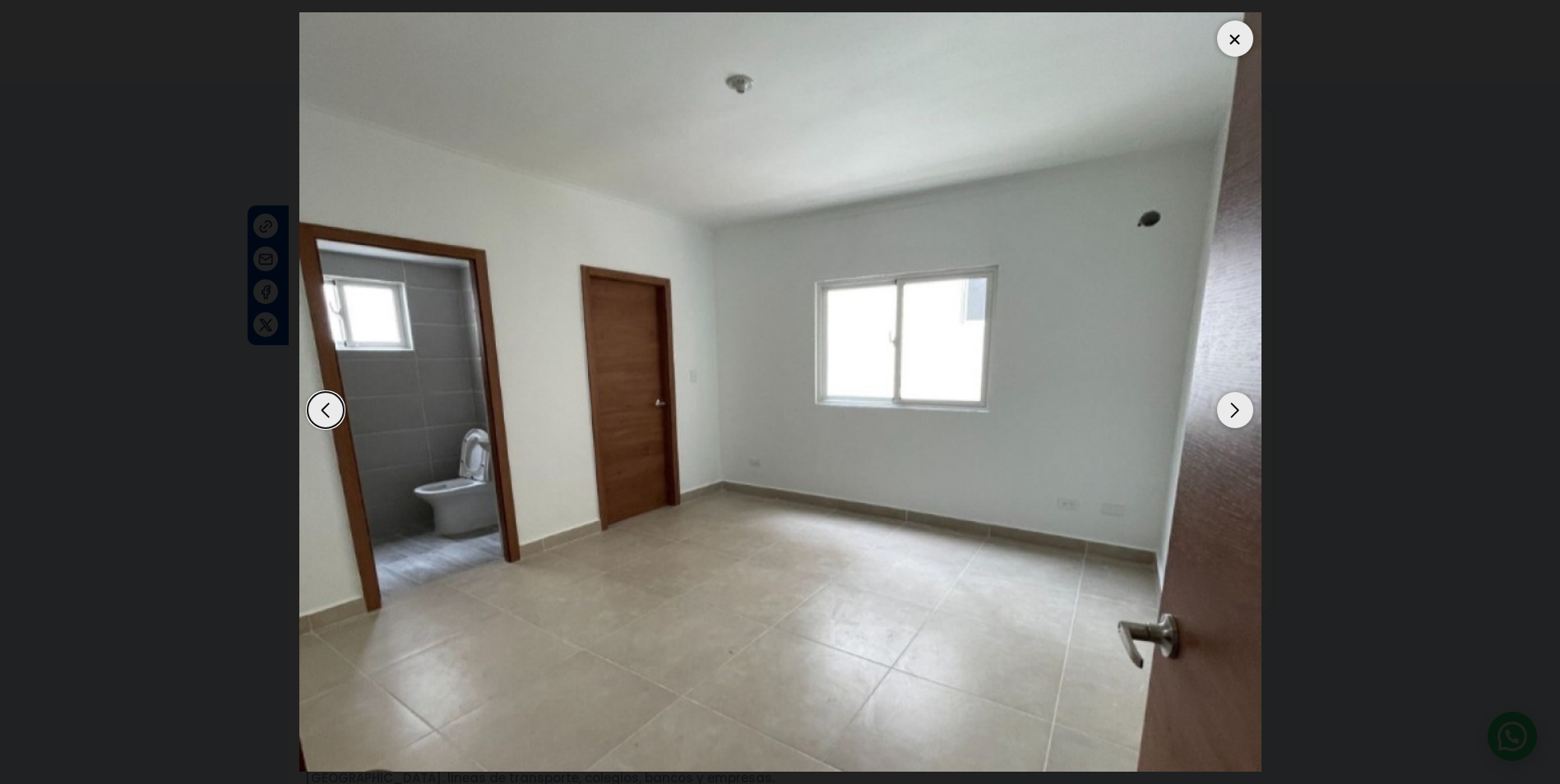
click at [1222, 406] on div "Next slide" at bounding box center [1235, 410] width 37 height 37
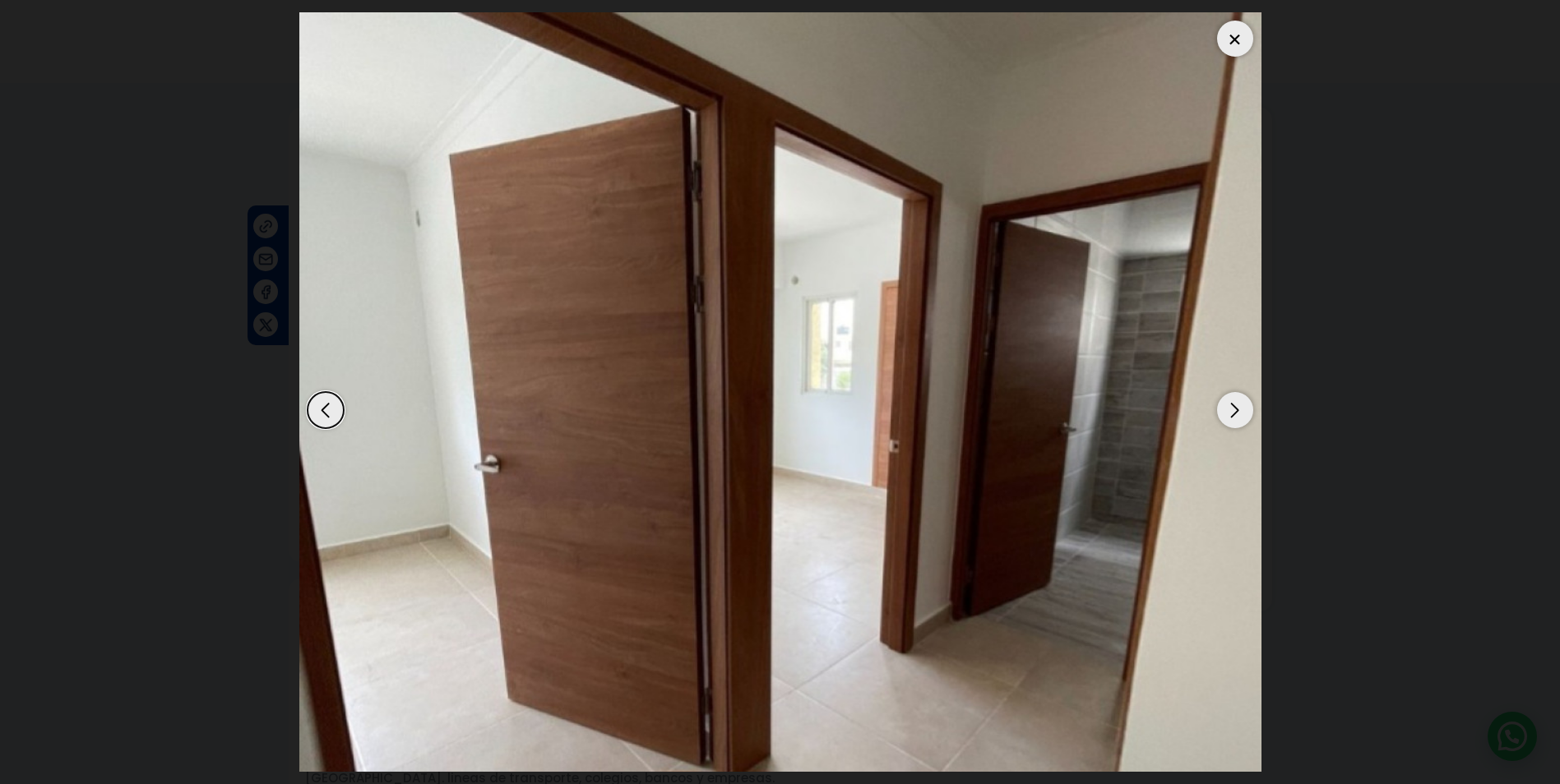
click at [1222, 406] on div "Next slide" at bounding box center [1235, 410] width 37 height 37
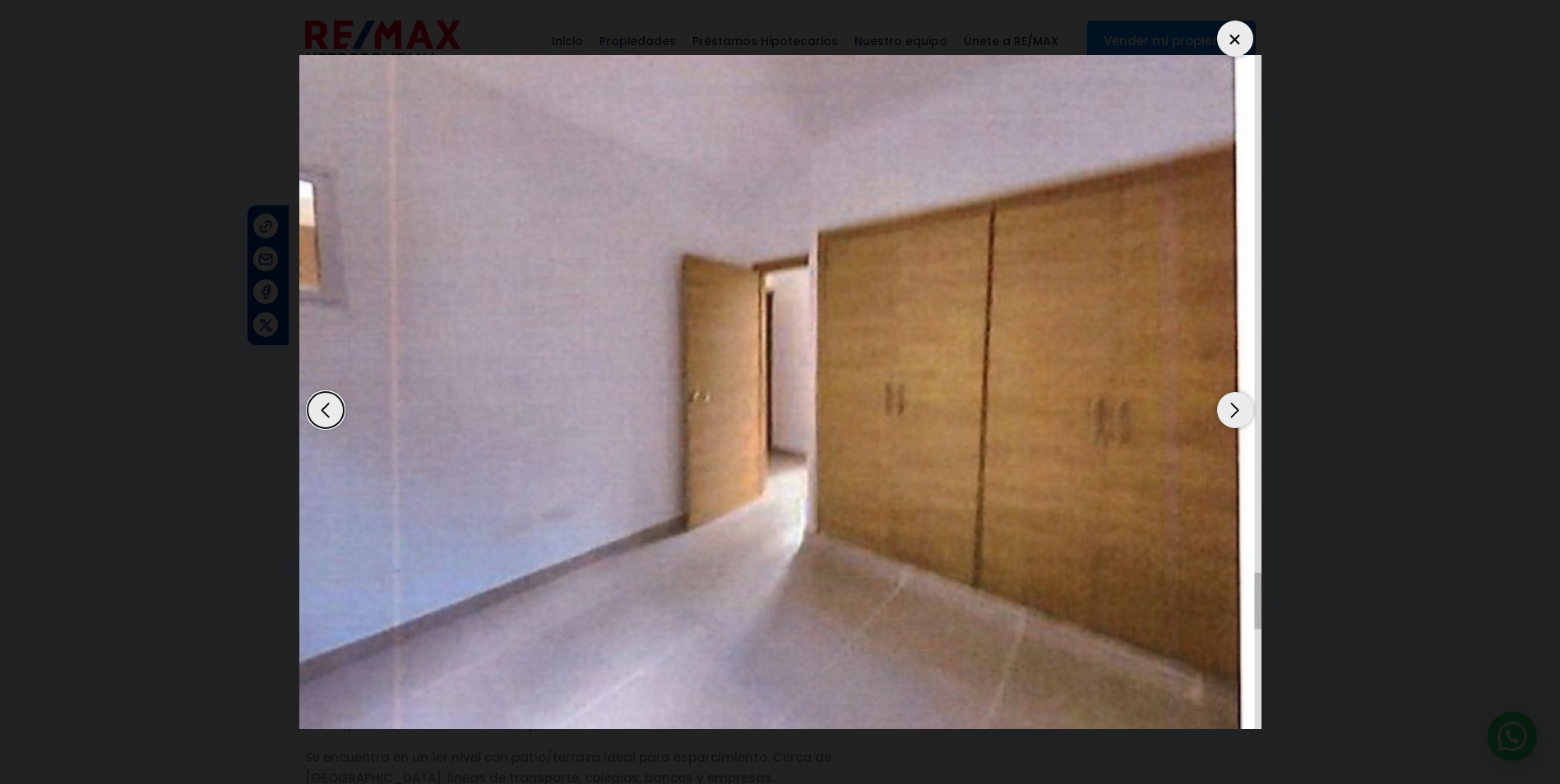
click at [1222, 406] on div "Next slide" at bounding box center [1235, 410] width 37 height 37
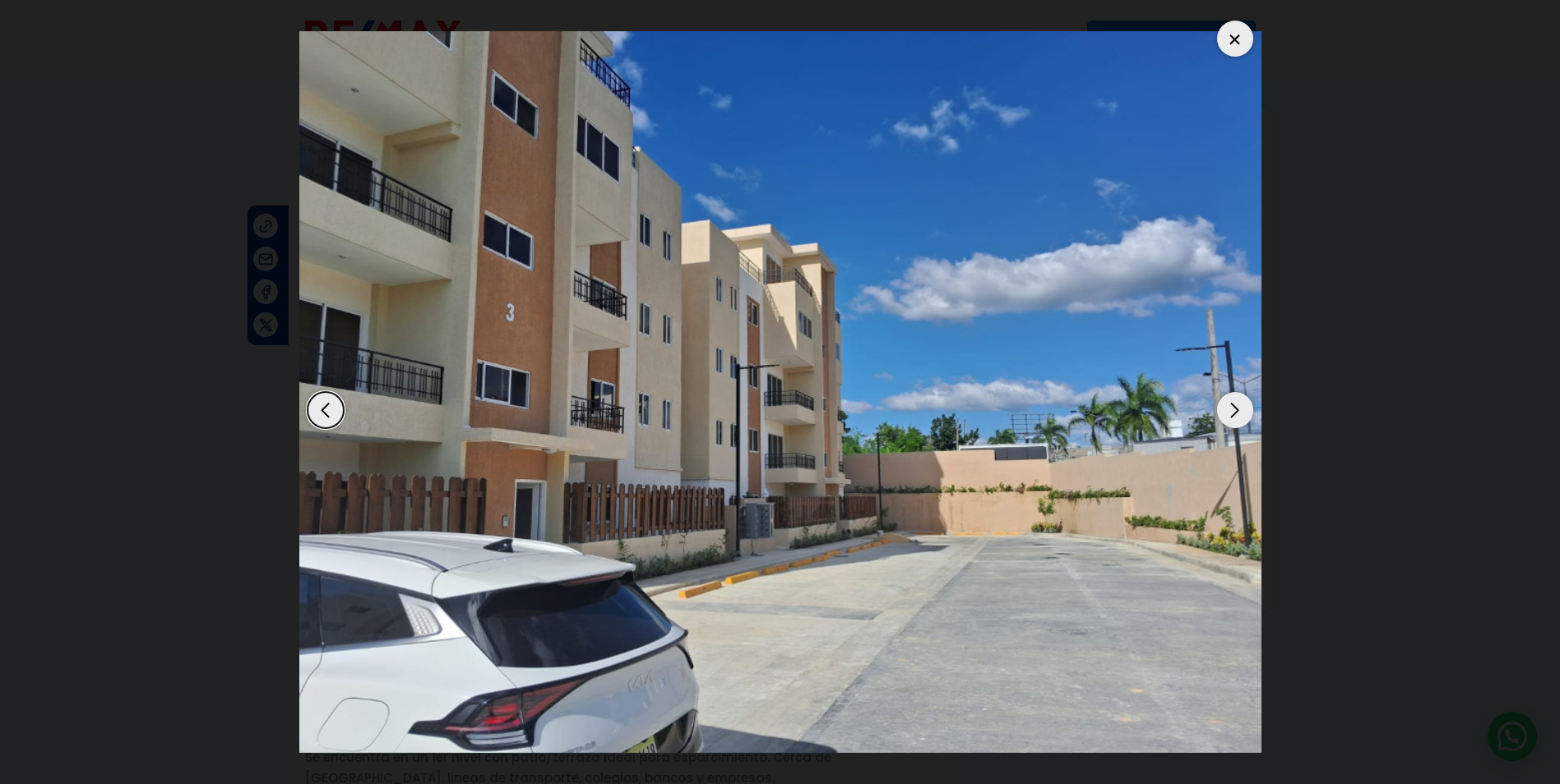
click at [1222, 406] on div "Next slide" at bounding box center [1235, 410] width 37 height 37
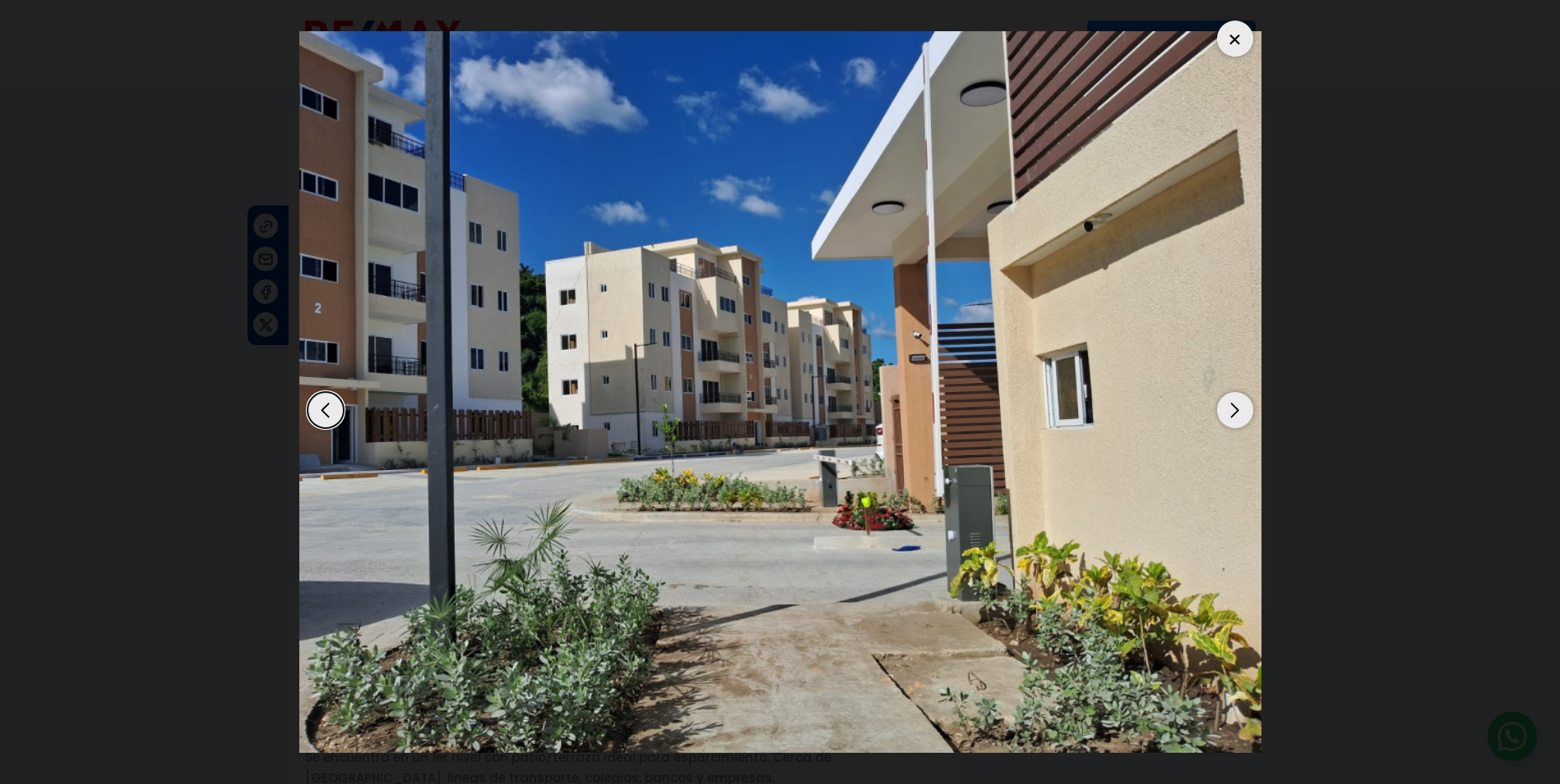
click at [1222, 406] on div "Next slide" at bounding box center [1235, 410] width 37 height 37
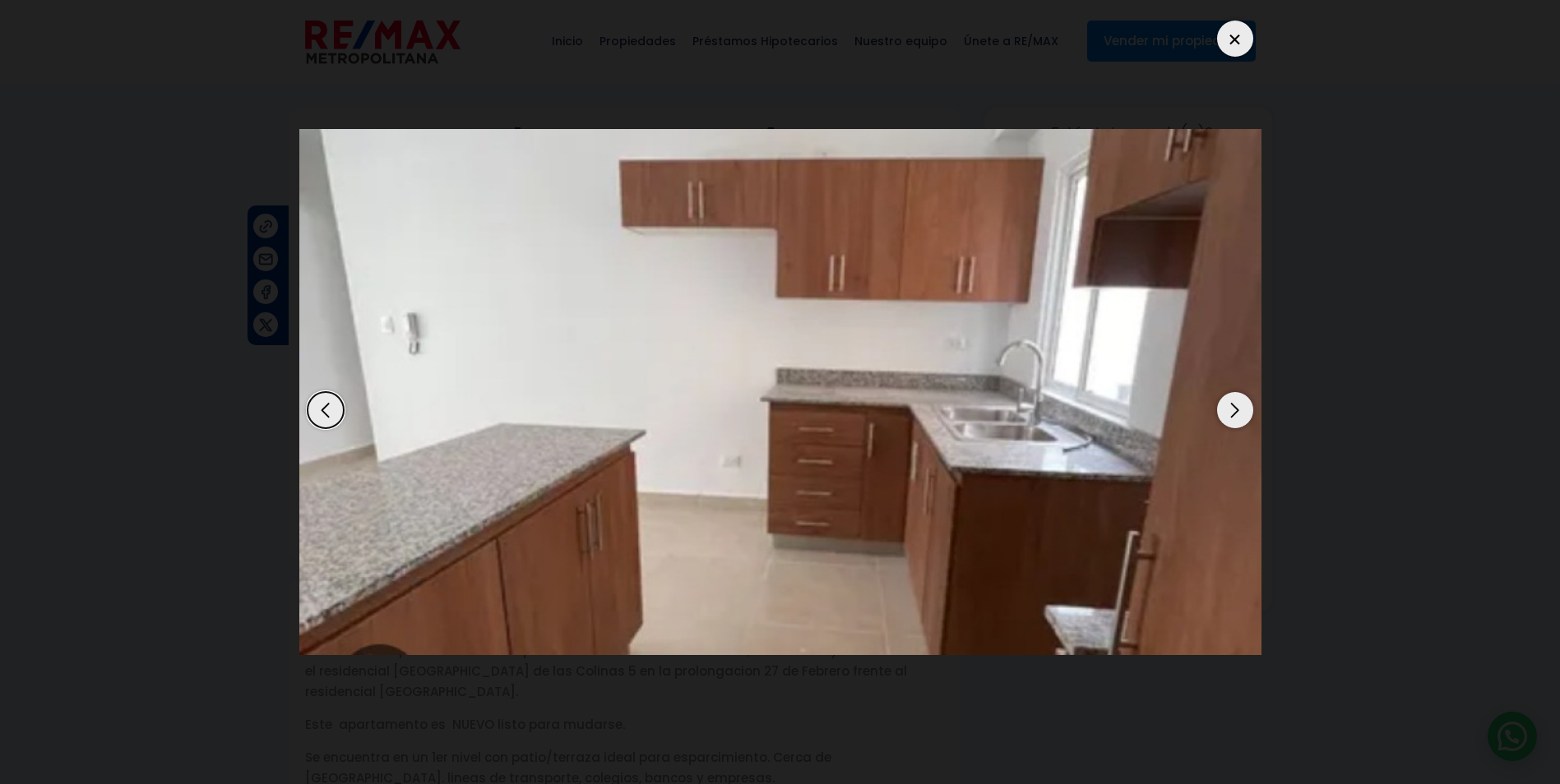
click at [1222, 406] on div "Next slide" at bounding box center [1235, 410] width 37 height 37
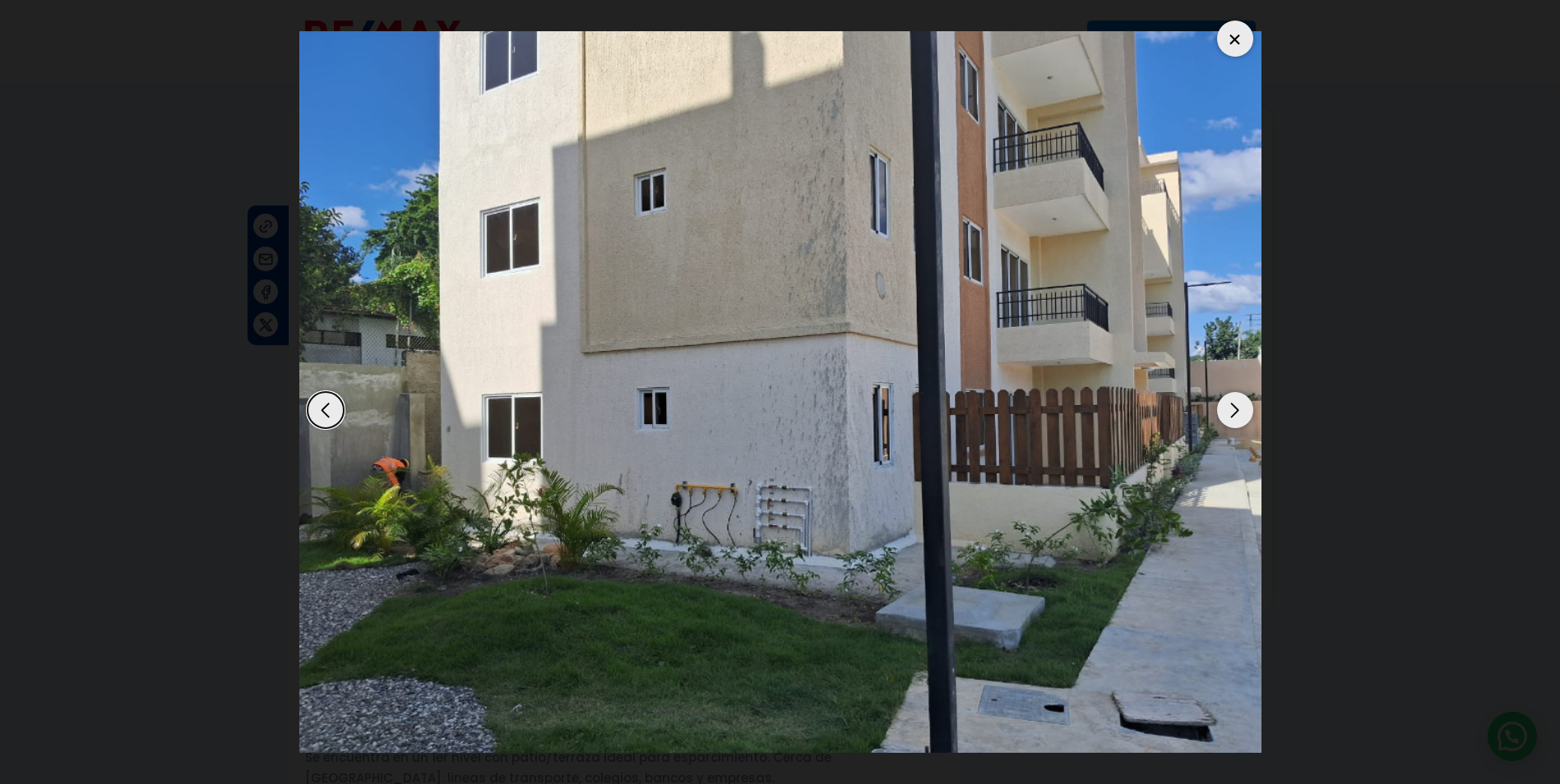
click at [1222, 406] on div "Next slide" at bounding box center [1235, 410] width 37 height 37
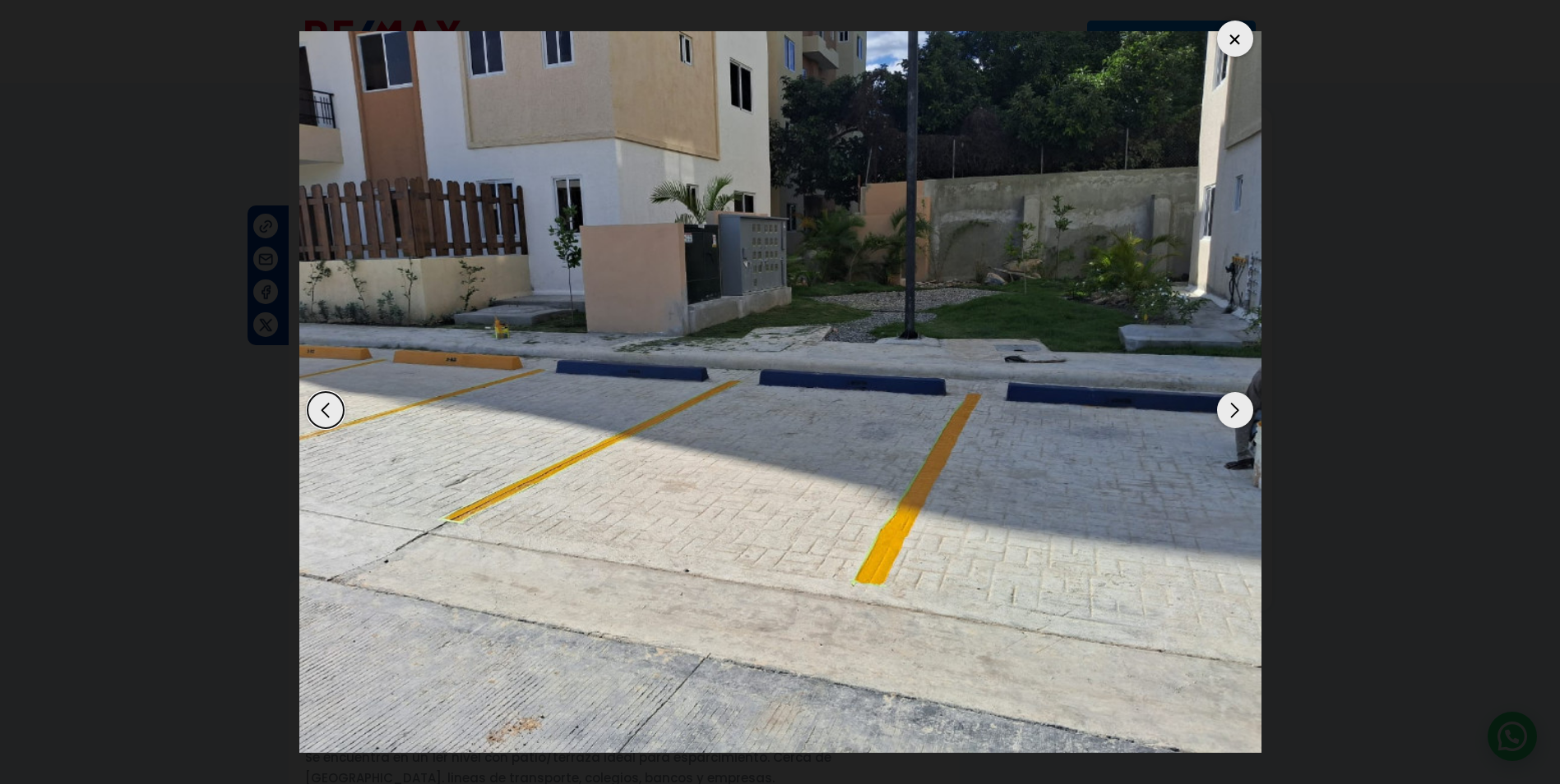
click at [1222, 406] on div "Next slide" at bounding box center [1235, 410] width 37 height 37
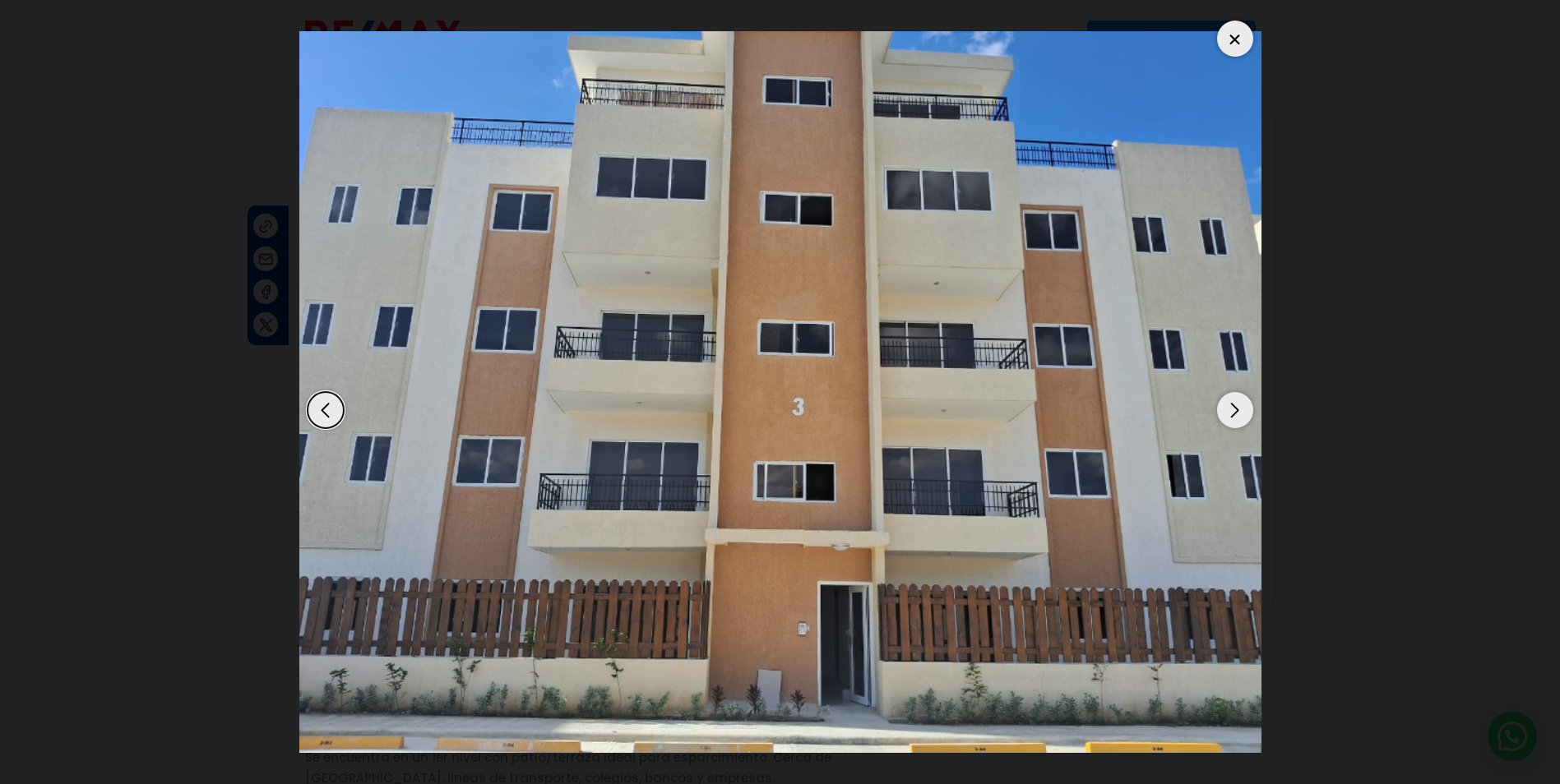
click at [1222, 406] on div "Next slide" at bounding box center [1235, 410] width 37 height 37
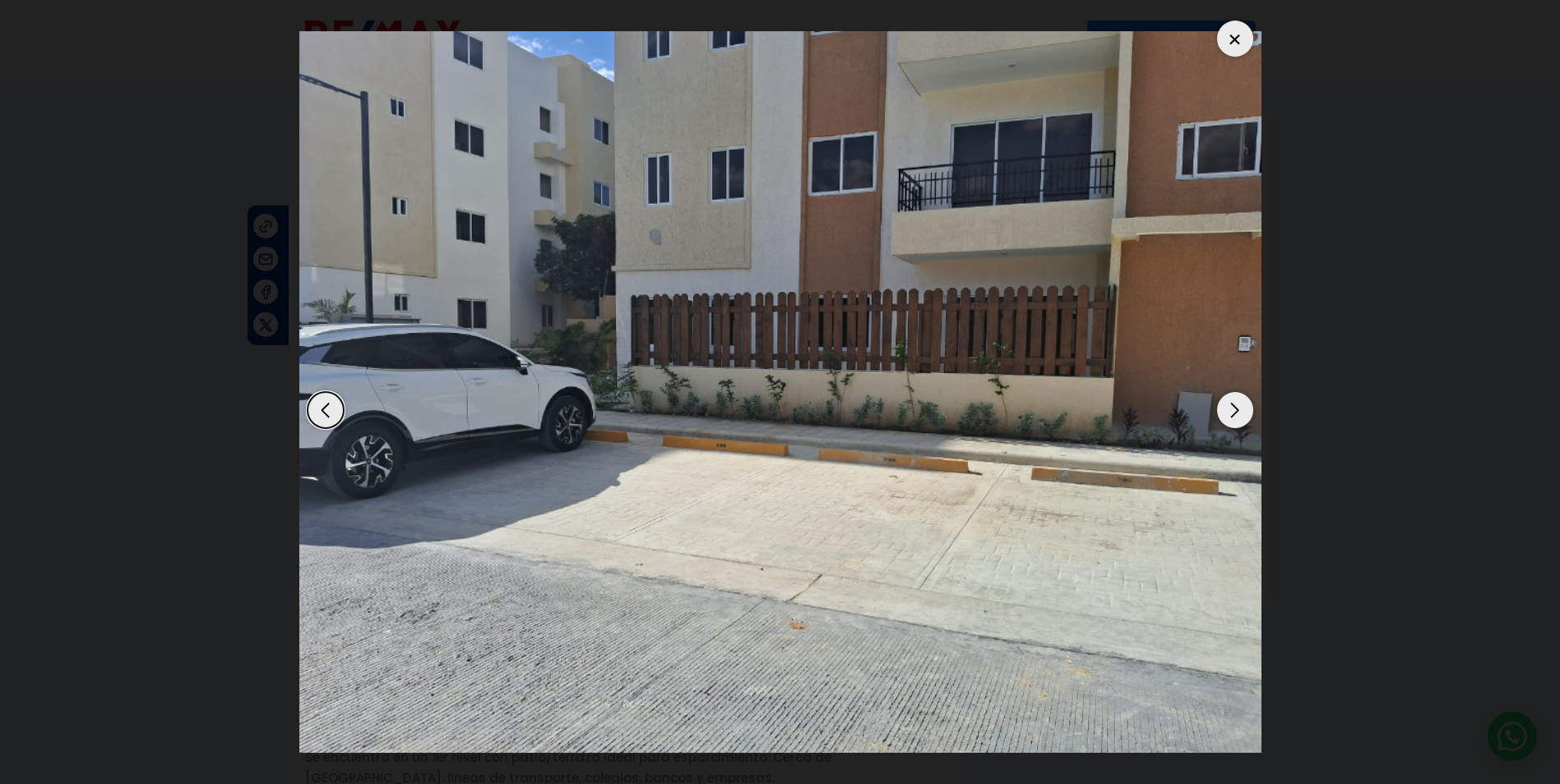
click at [1222, 406] on div "Next slide" at bounding box center [1235, 410] width 37 height 37
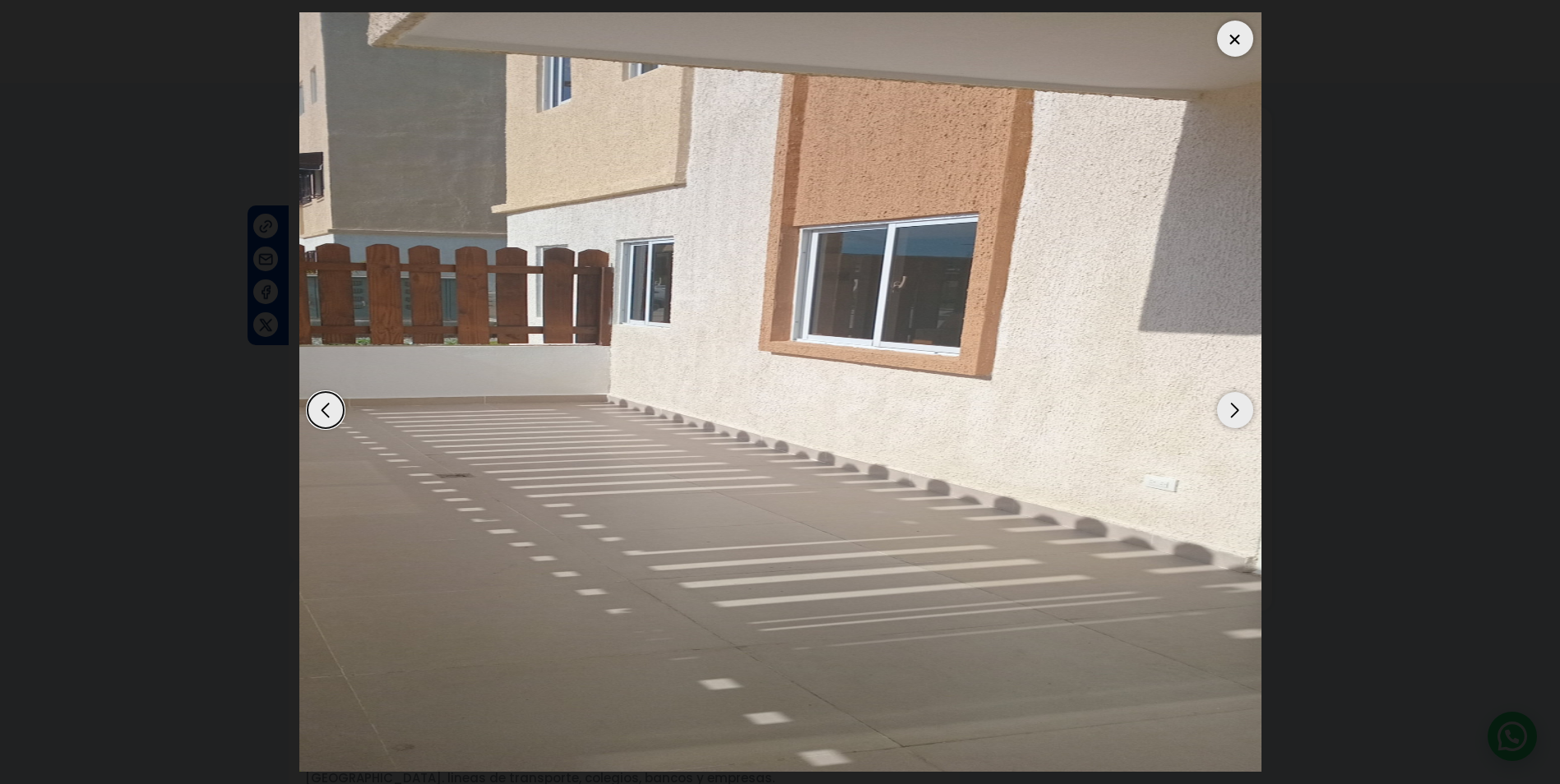
click at [1222, 406] on div "Next slide" at bounding box center [1235, 410] width 37 height 37
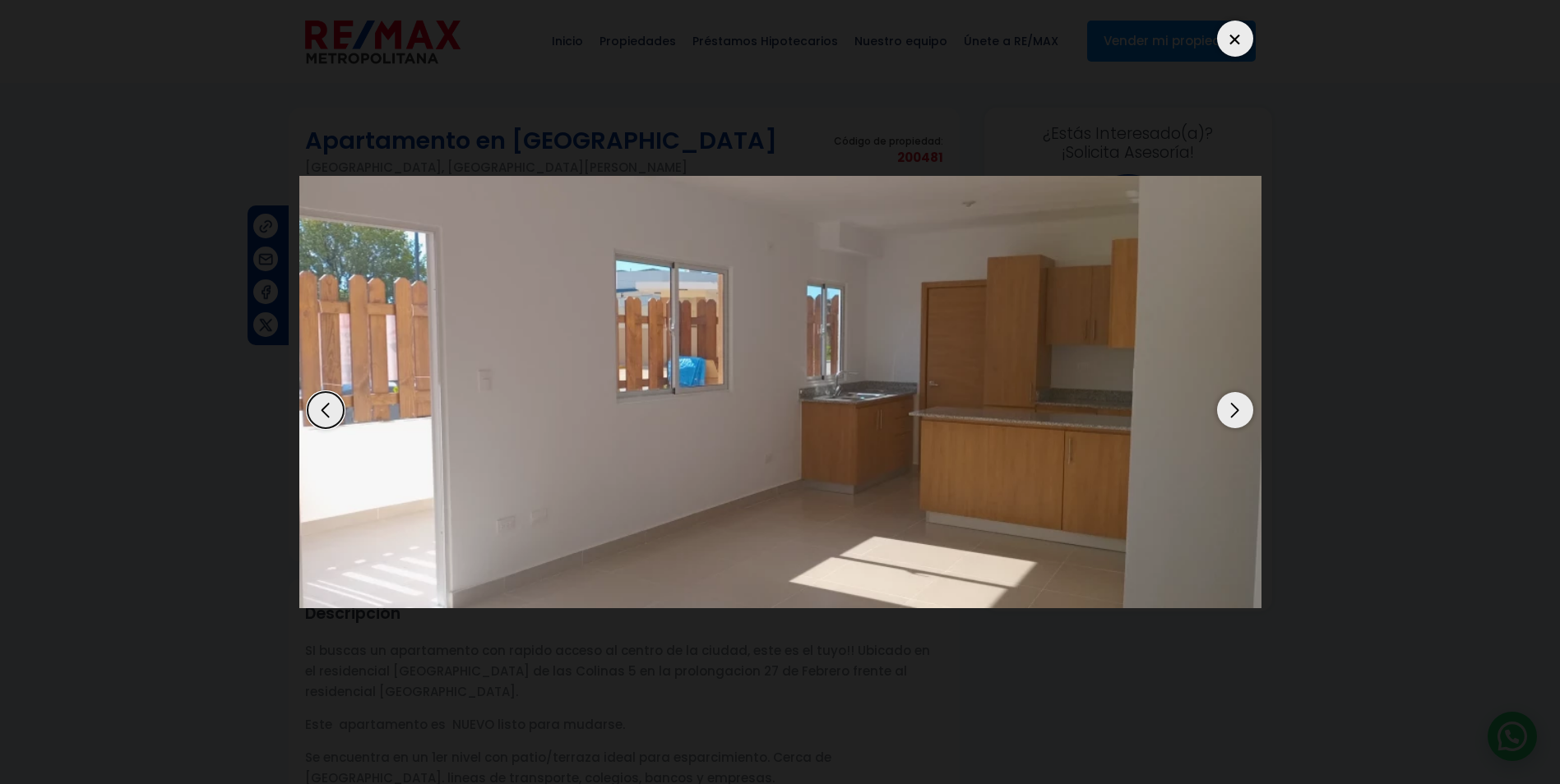
click at [1222, 406] on div "Next slide" at bounding box center [1235, 410] width 37 height 37
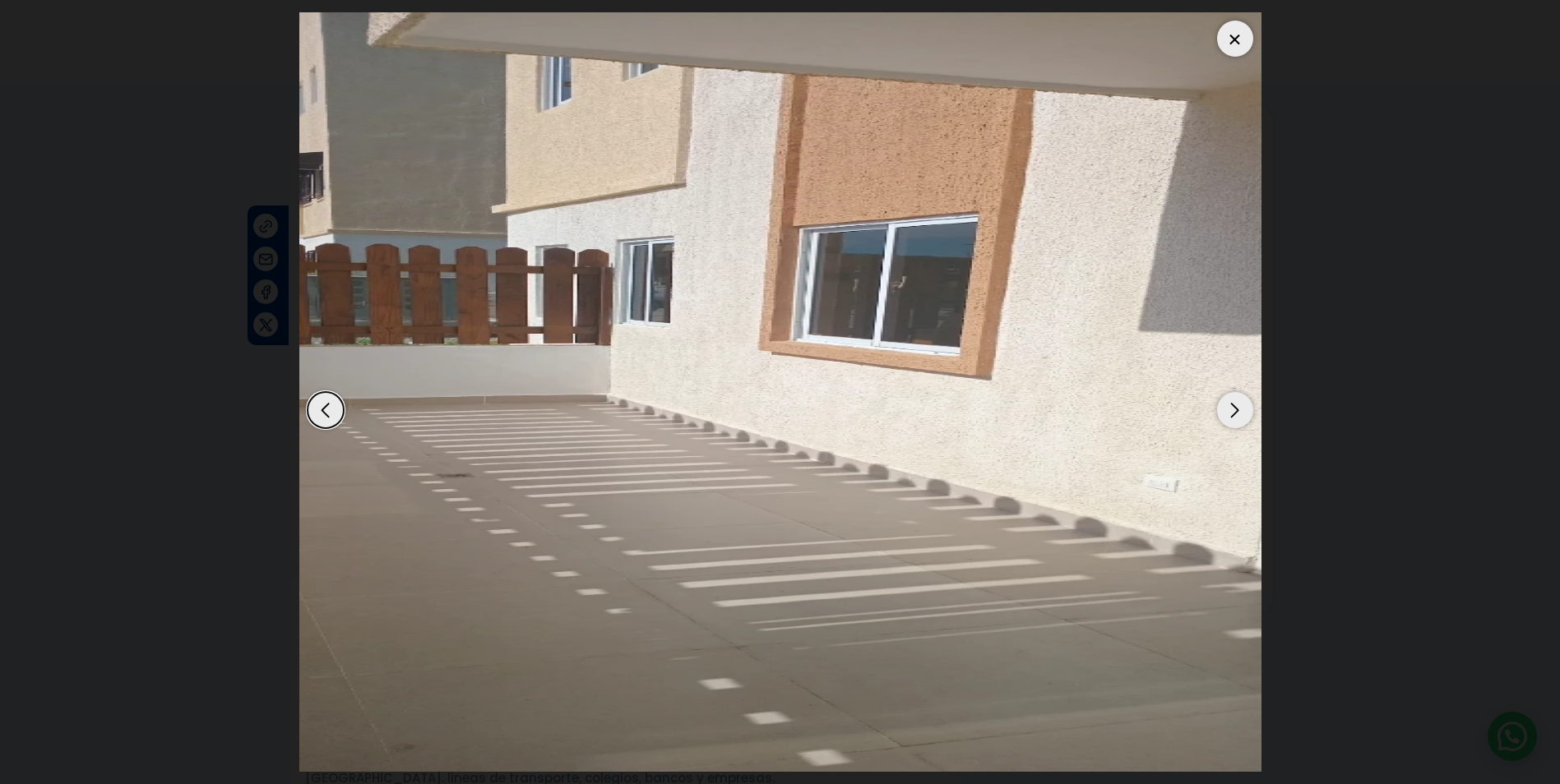
click at [1222, 406] on div "Next slide" at bounding box center [1235, 410] width 37 height 37
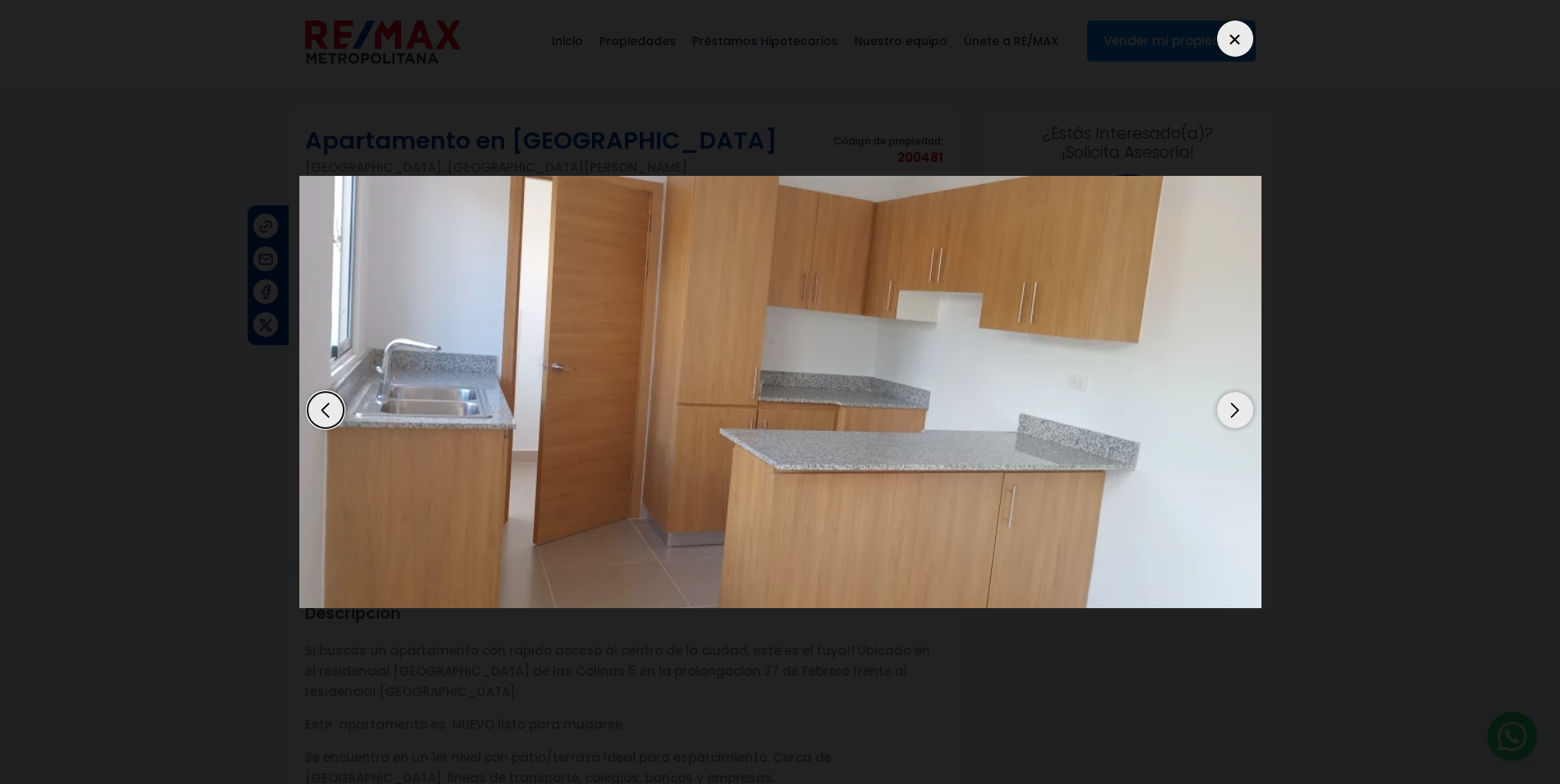
click at [1234, 45] on div at bounding box center [1235, 38] width 37 height 37
